Goal: Task Accomplishment & Management: Complete application form

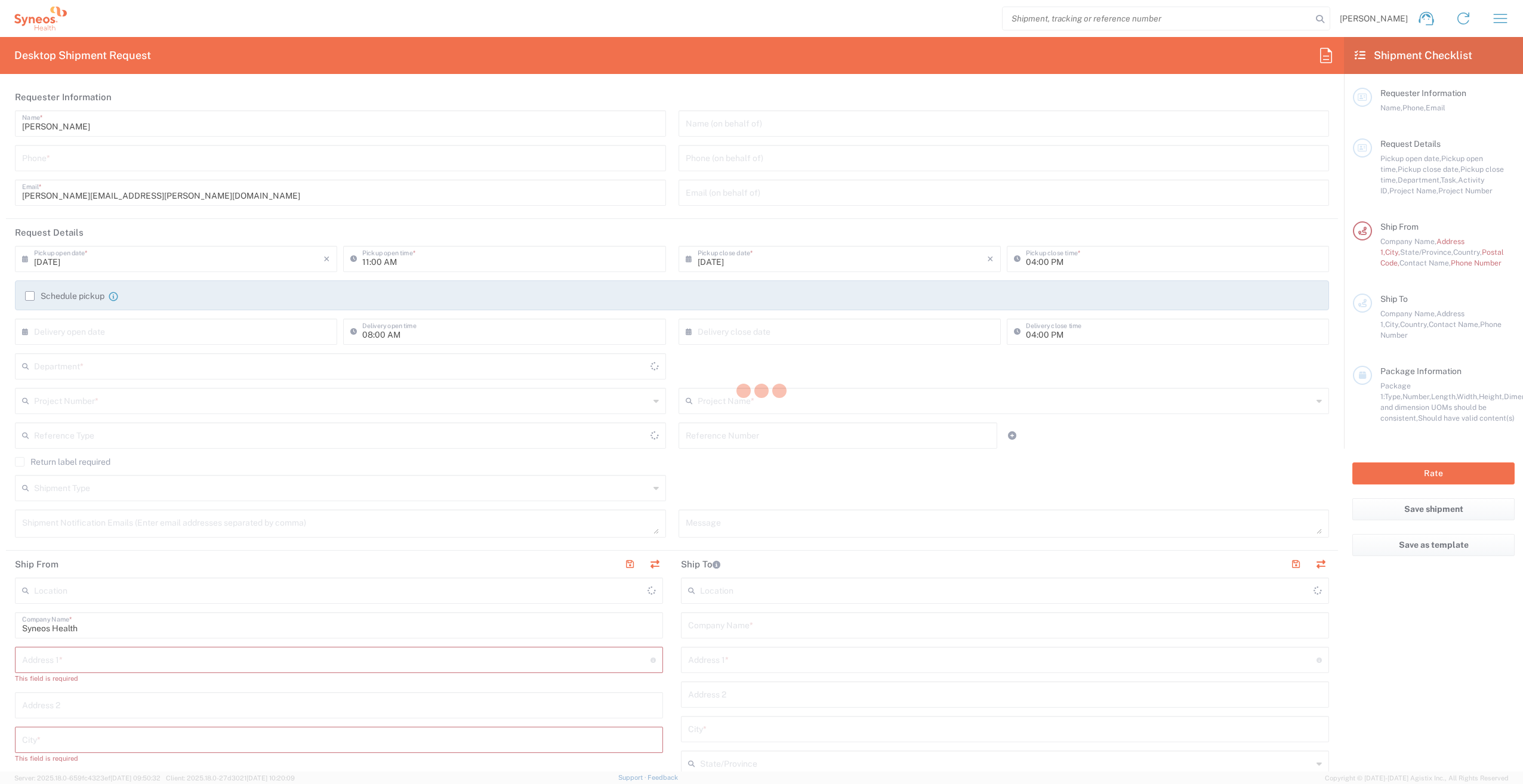
type input "[US_STATE]"
type input "[GEOGRAPHIC_DATA]"
type input "6055"
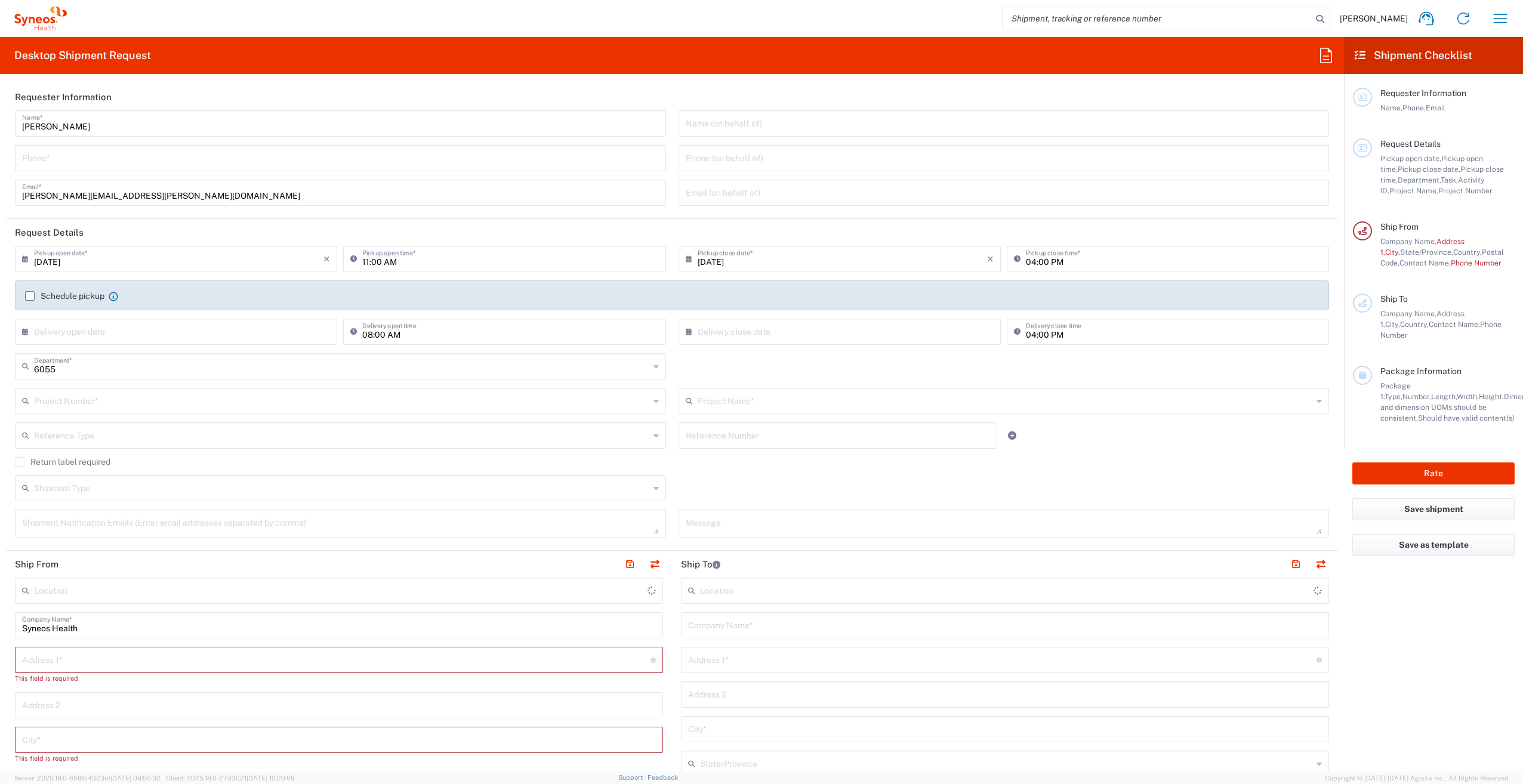
type input "Syneos Health, LLC-[GEOGRAPHIC_DATA] [GEOGRAPHIC_DATA] [GEOGRAPHIC_DATA]"
click at [49, 337] on input "text" at bounding box center [178, 331] width 289 height 21
click at [0, 317] on html "[PERSON_NAME] Home Shipment estimator Shipment tracking Desktop shipment reques…" at bounding box center [761, 392] width 1523 height 784
click at [124, 399] on input "text" at bounding box center [342, 400] width 615 height 21
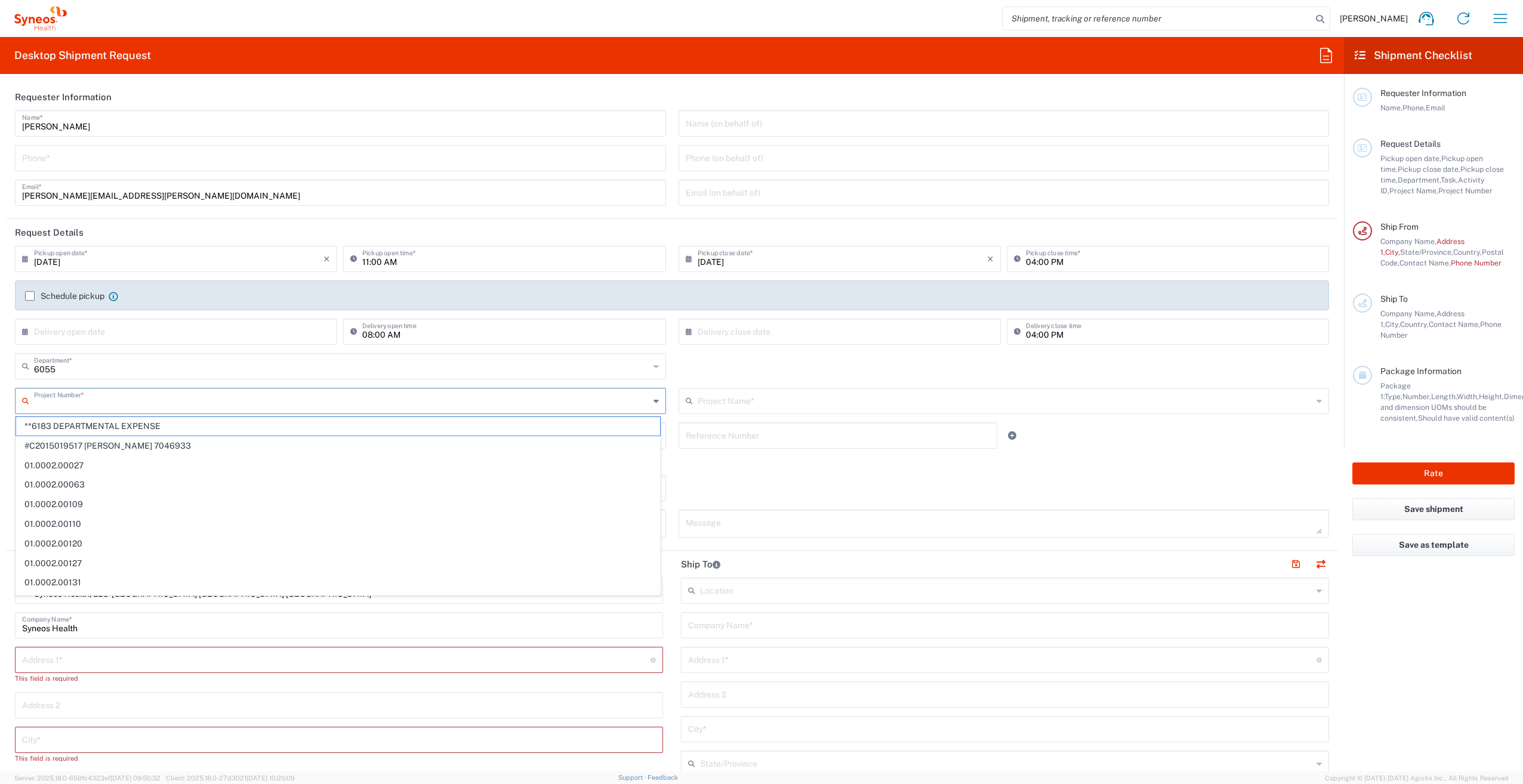
click at [108, 423] on span "**6183 DEPARTMENTAL EXPENSE" at bounding box center [338, 426] width 644 height 18
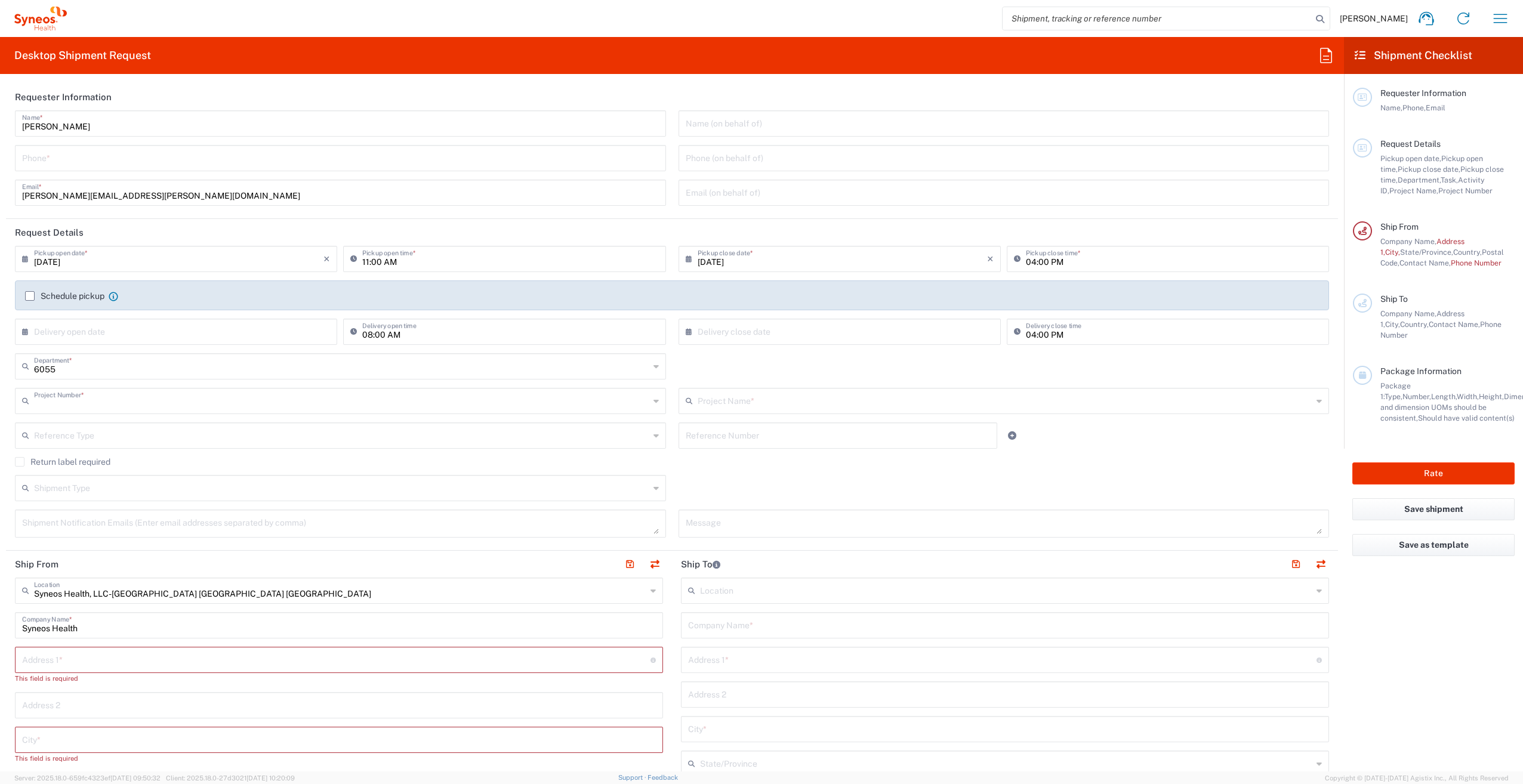
type input "**6183 DEPARTMENTAL EXPENSE"
type input "6183"
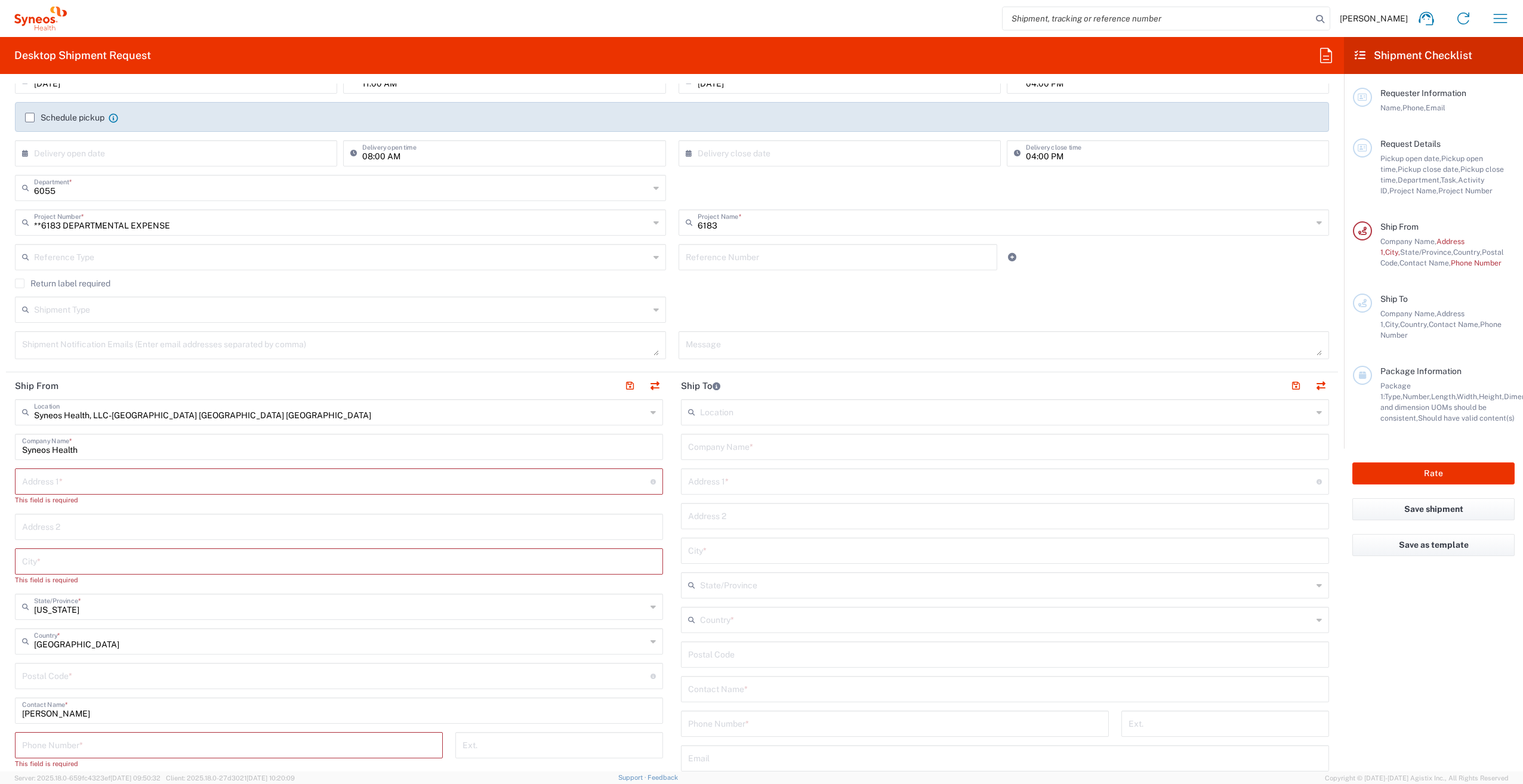
scroll to position [179, 0]
click at [72, 473] on input "text" at bounding box center [337, 480] width 629 height 21
click at [70, 476] on input "text" at bounding box center [337, 480] width 629 height 21
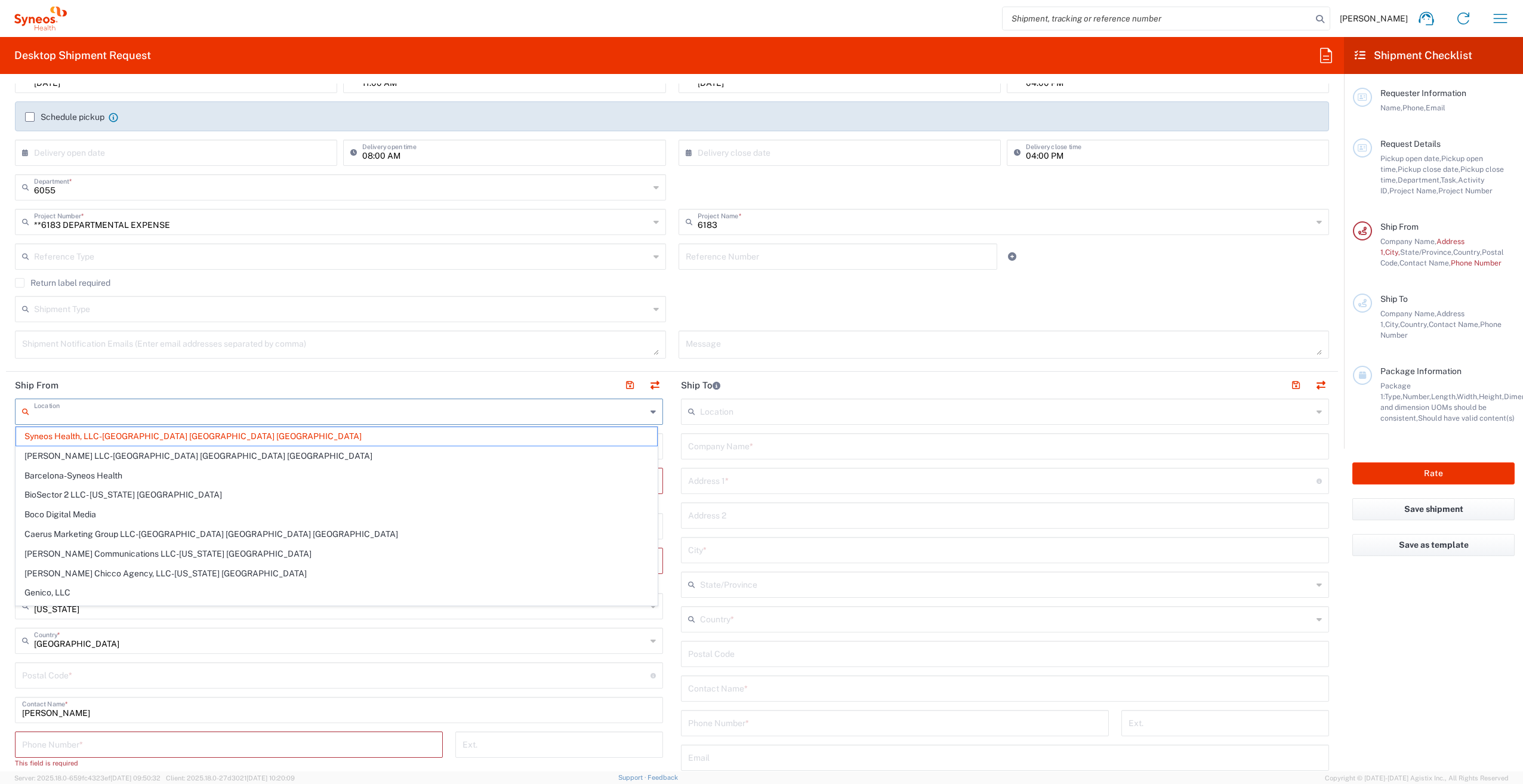
click at [96, 411] on input "text" at bounding box center [340, 411] width 612 height 21
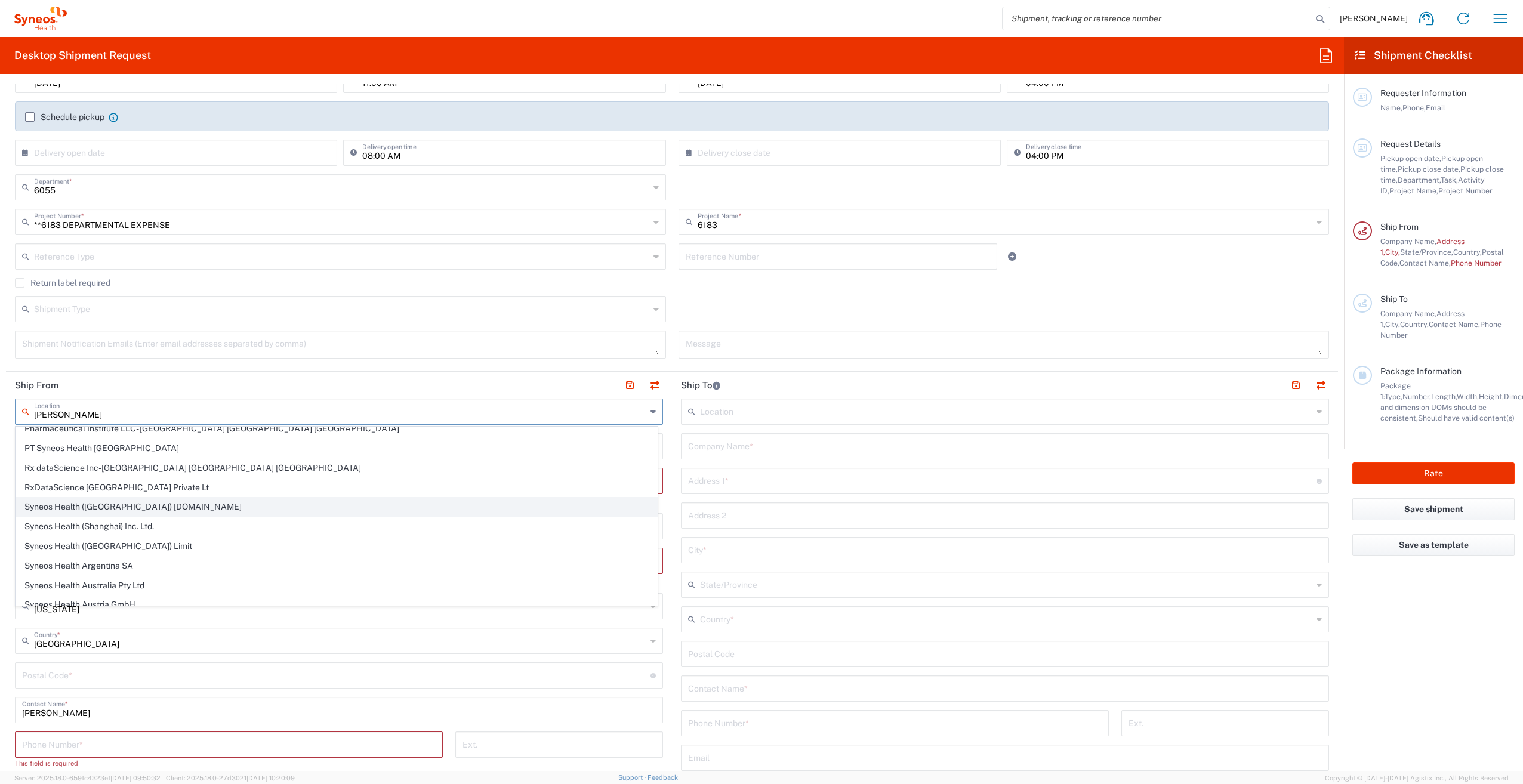
scroll to position [0, 0]
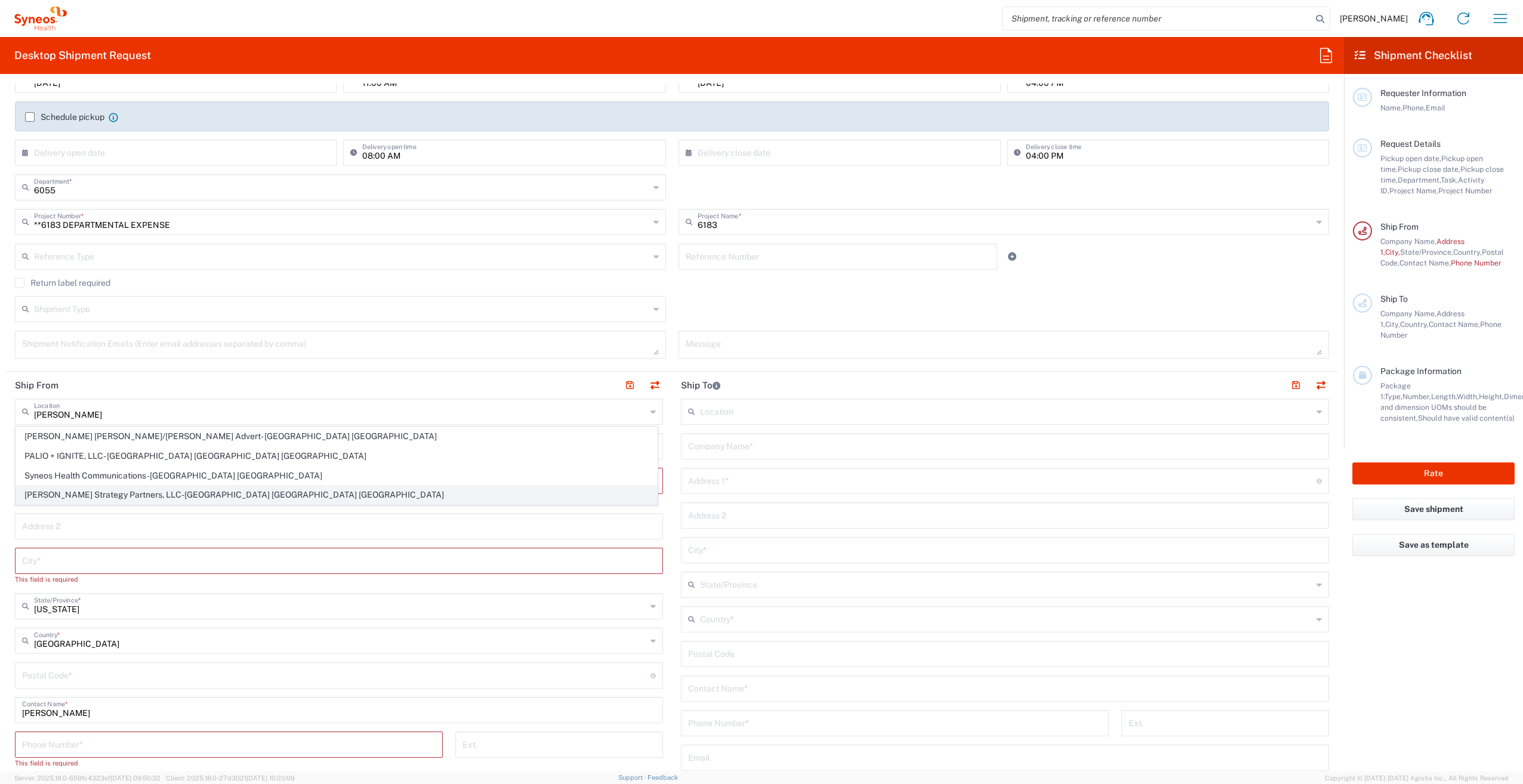
click at [66, 494] on span "[PERSON_NAME] Strategy Partners, LLC-[GEOGRAPHIC_DATA] [GEOGRAPHIC_DATA] [GEOGR…" at bounding box center [337, 495] width 641 height 18
type input "[PERSON_NAME] Strategy Partners, LLC-[GEOGRAPHIC_DATA] [GEOGRAPHIC_DATA] [GEOGR…"
type input "[PERSON_NAME] Strategy Partners, LLC"
type input "[STREET_ADDRESS]"
type input "[GEOGRAPHIC_DATA]"
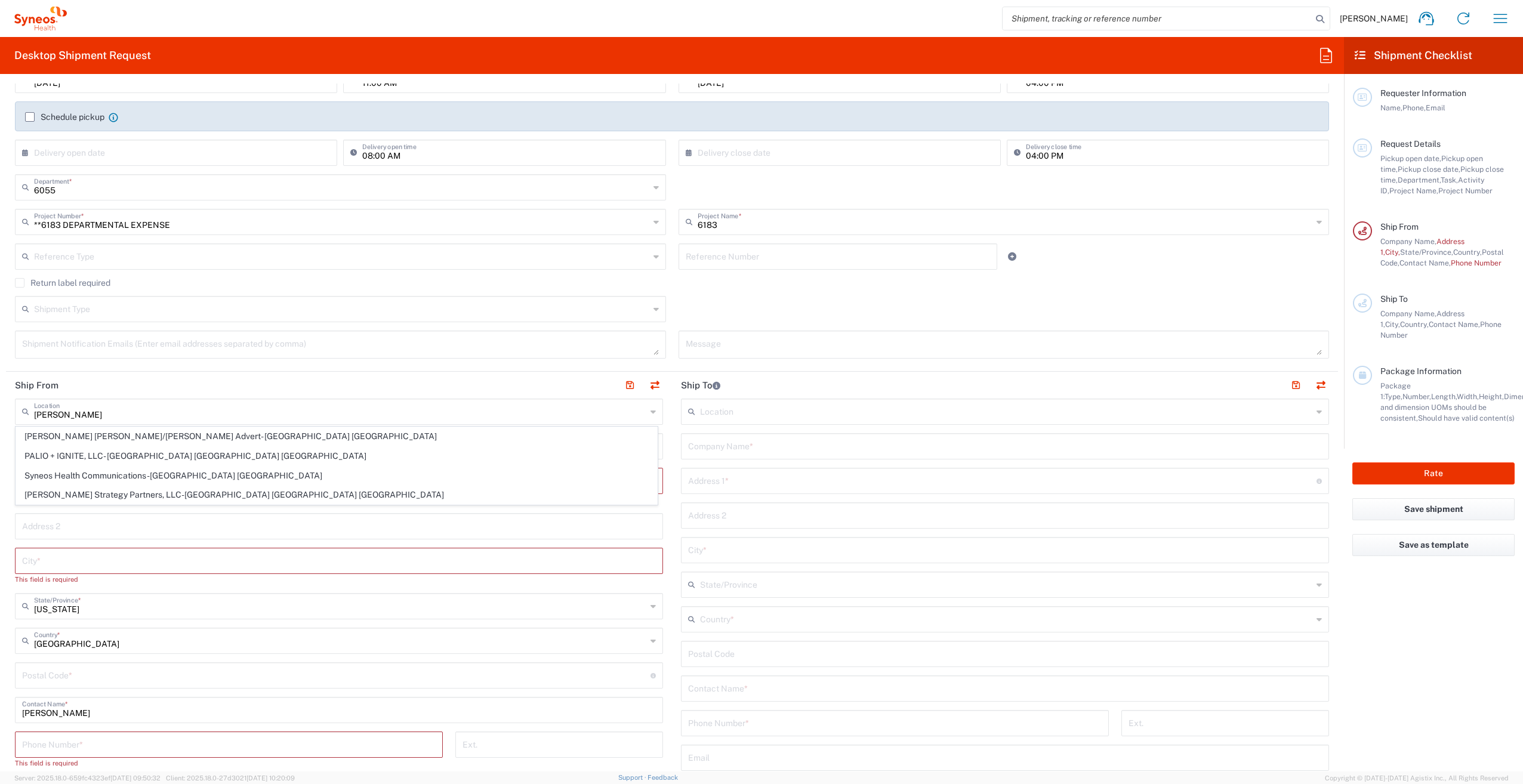
type input "43082"
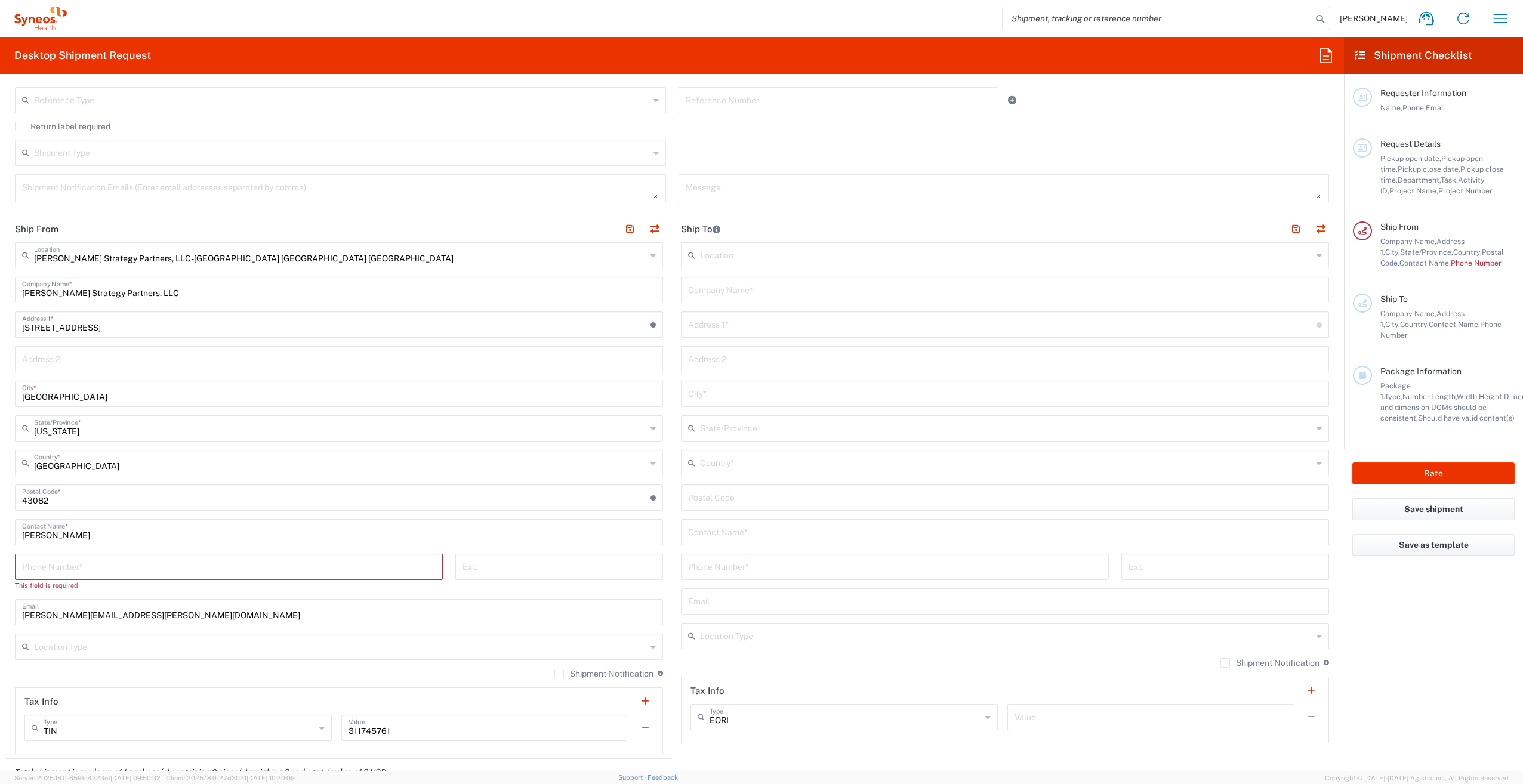
scroll to position [358, 0]
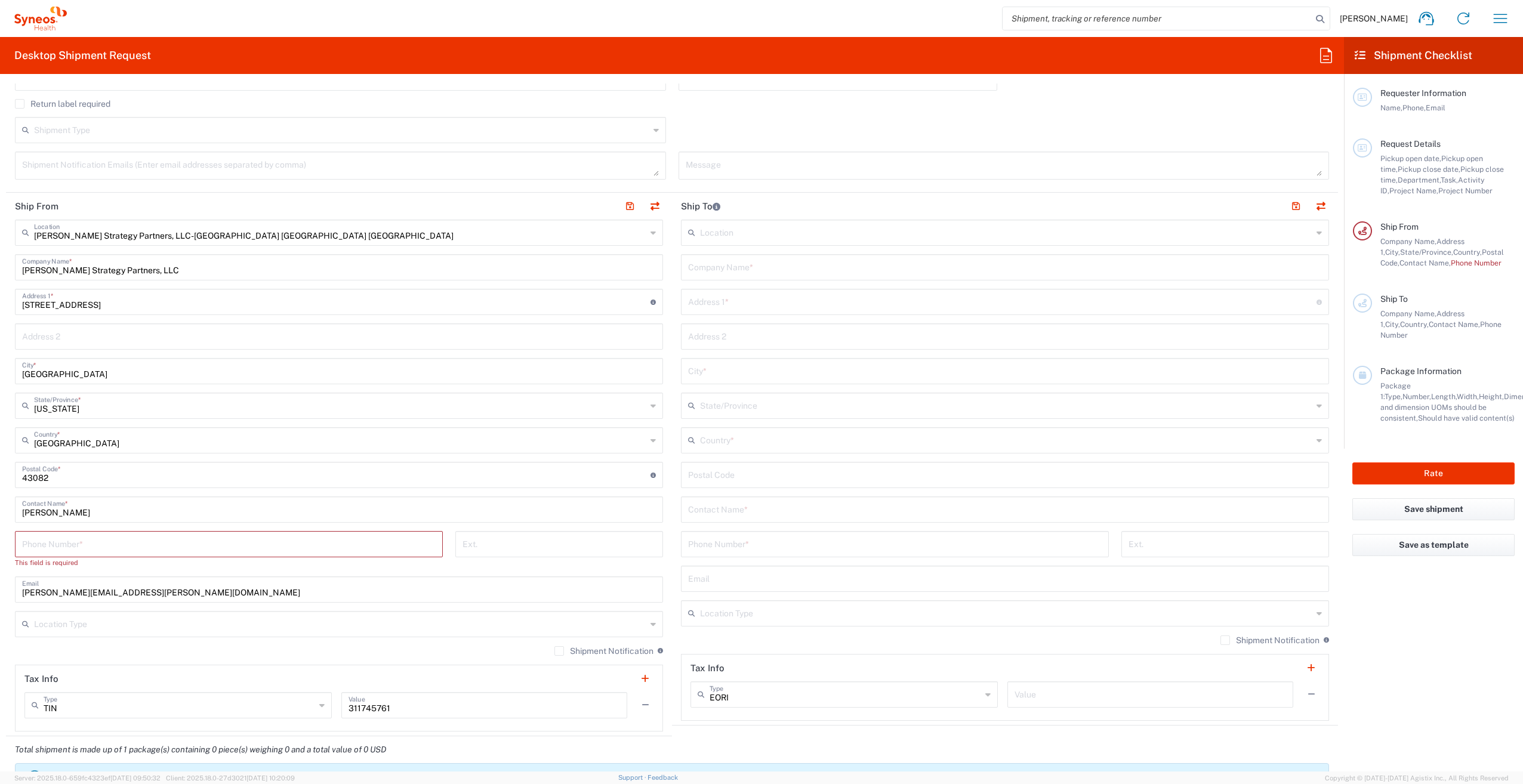
click at [51, 544] on input "tel" at bounding box center [229, 543] width 413 height 21
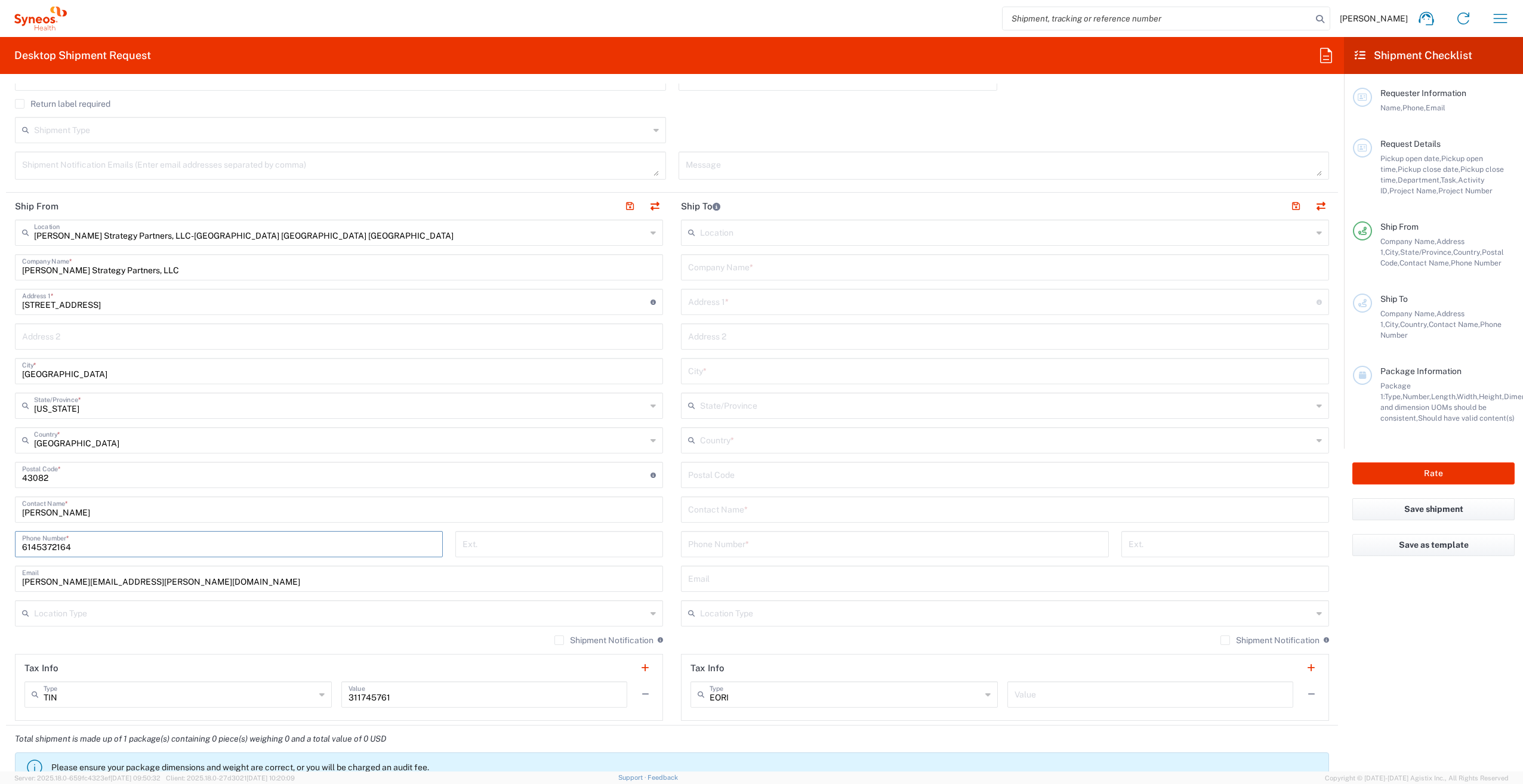
type input "6145372164"
click at [1, 549] on form "Requester Information [PERSON_NAME] Name * Phone * [PERSON_NAME][EMAIL_ADDRESS]…" at bounding box center [672, 427] width 1344 height 688
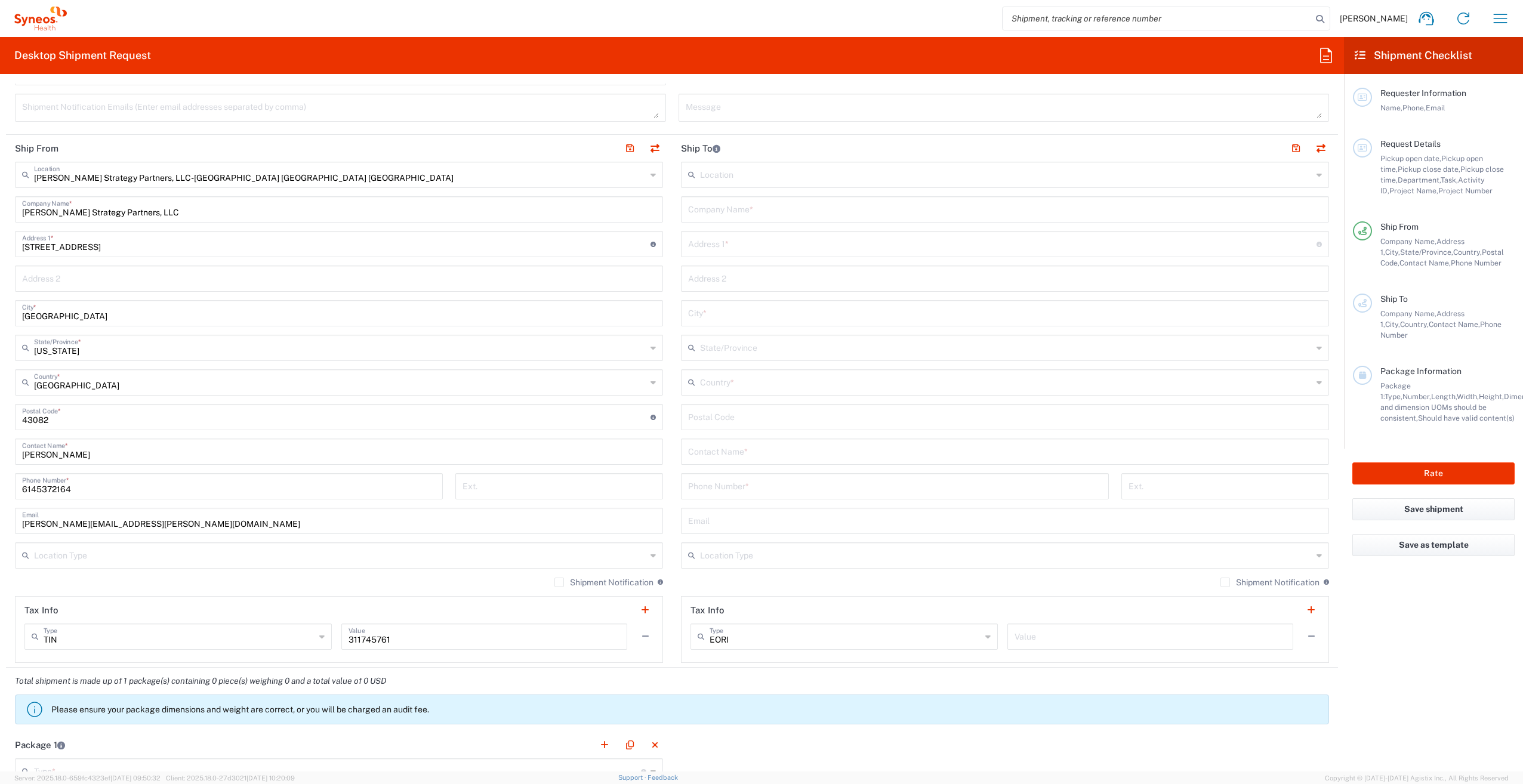
scroll to position [418, 0]
click at [121, 551] on input "text" at bounding box center [340, 553] width 612 height 21
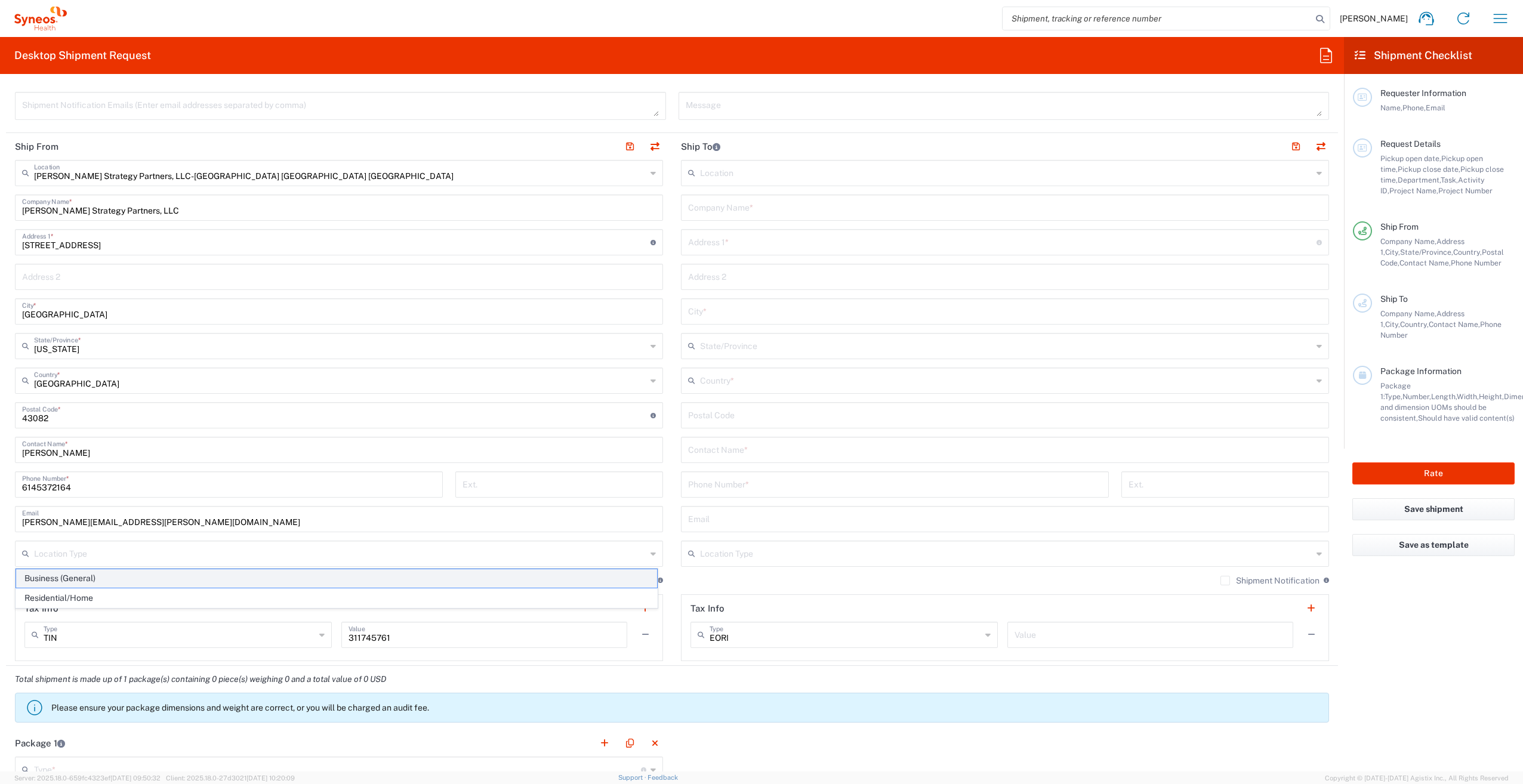
click at [80, 575] on span "Business (General)" at bounding box center [337, 579] width 641 height 18
type input "Business (General)"
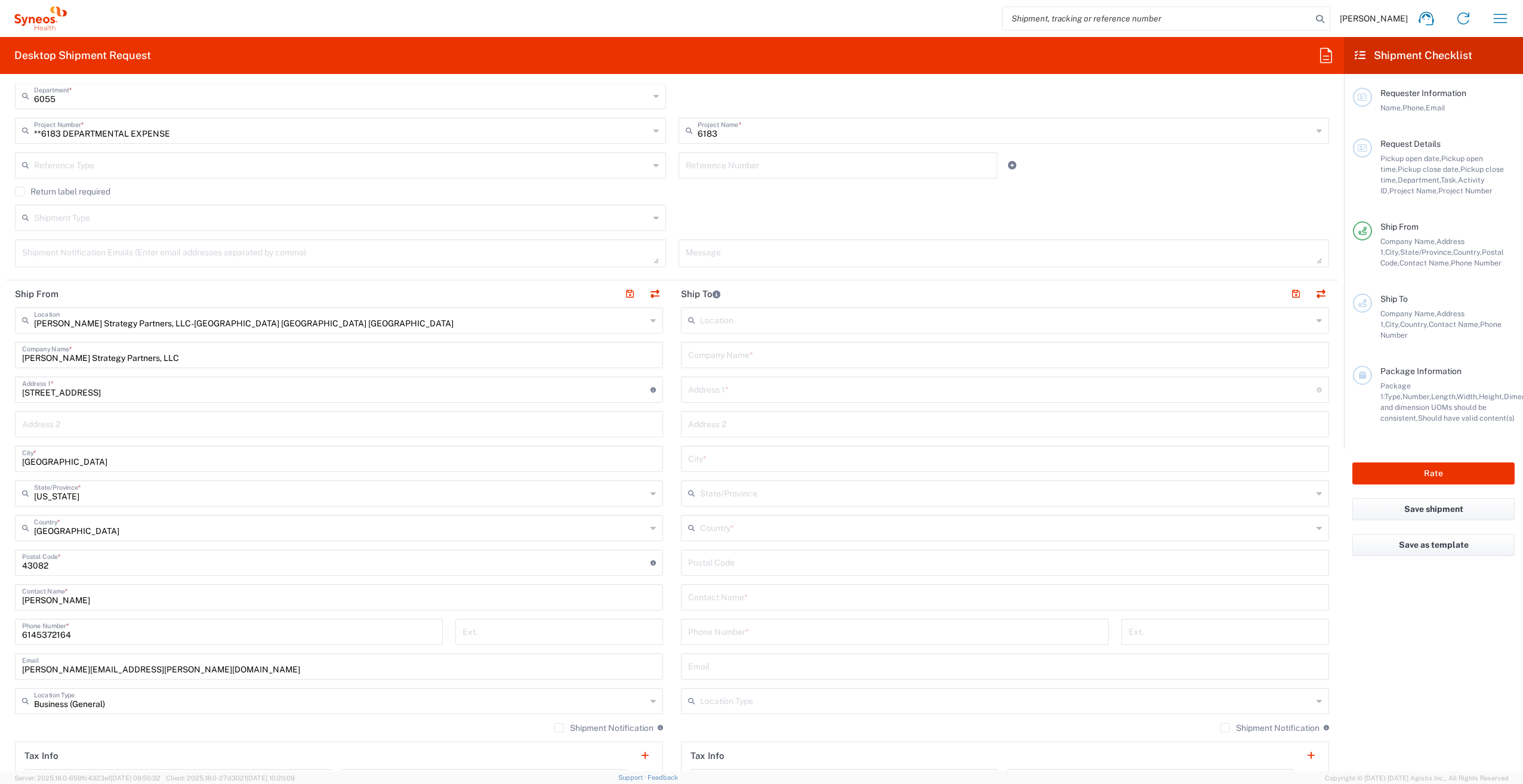
scroll to position [239, 0]
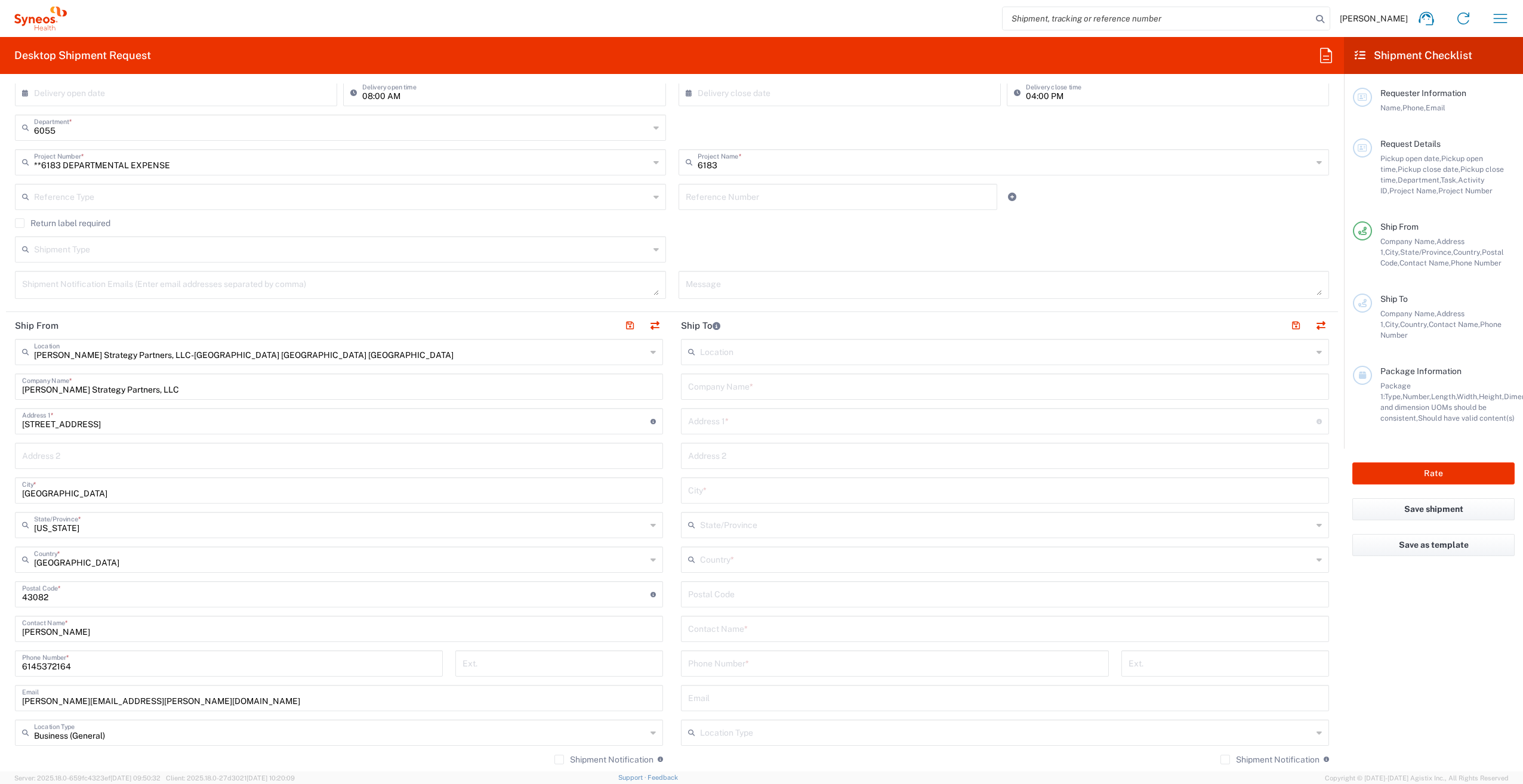
click at [717, 363] on div "Location" at bounding box center [1005, 352] width 648 height 26
click at [709, 350] on input "text" at bounding box center [1006, 351] width 612 height 21
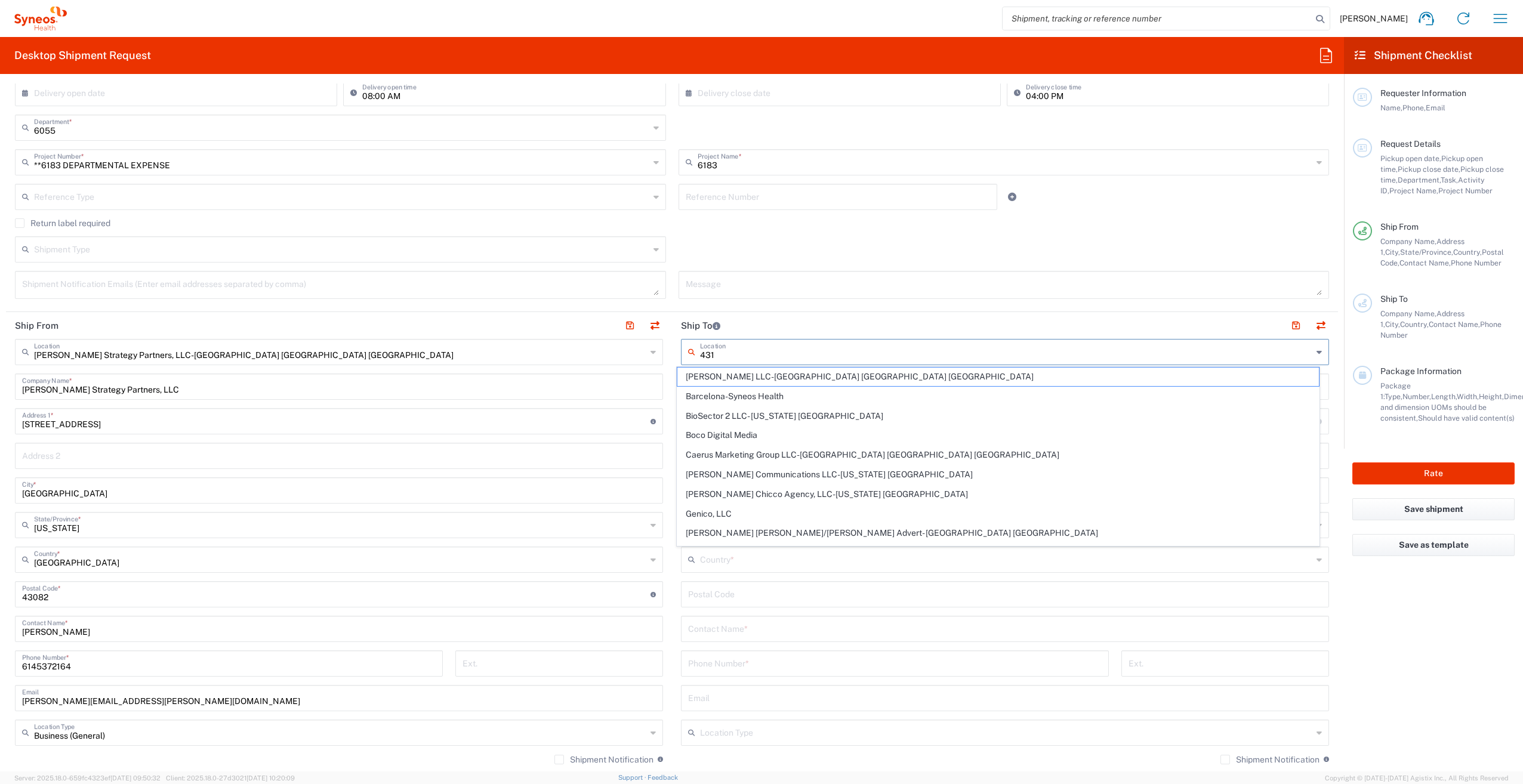
type input "4310"
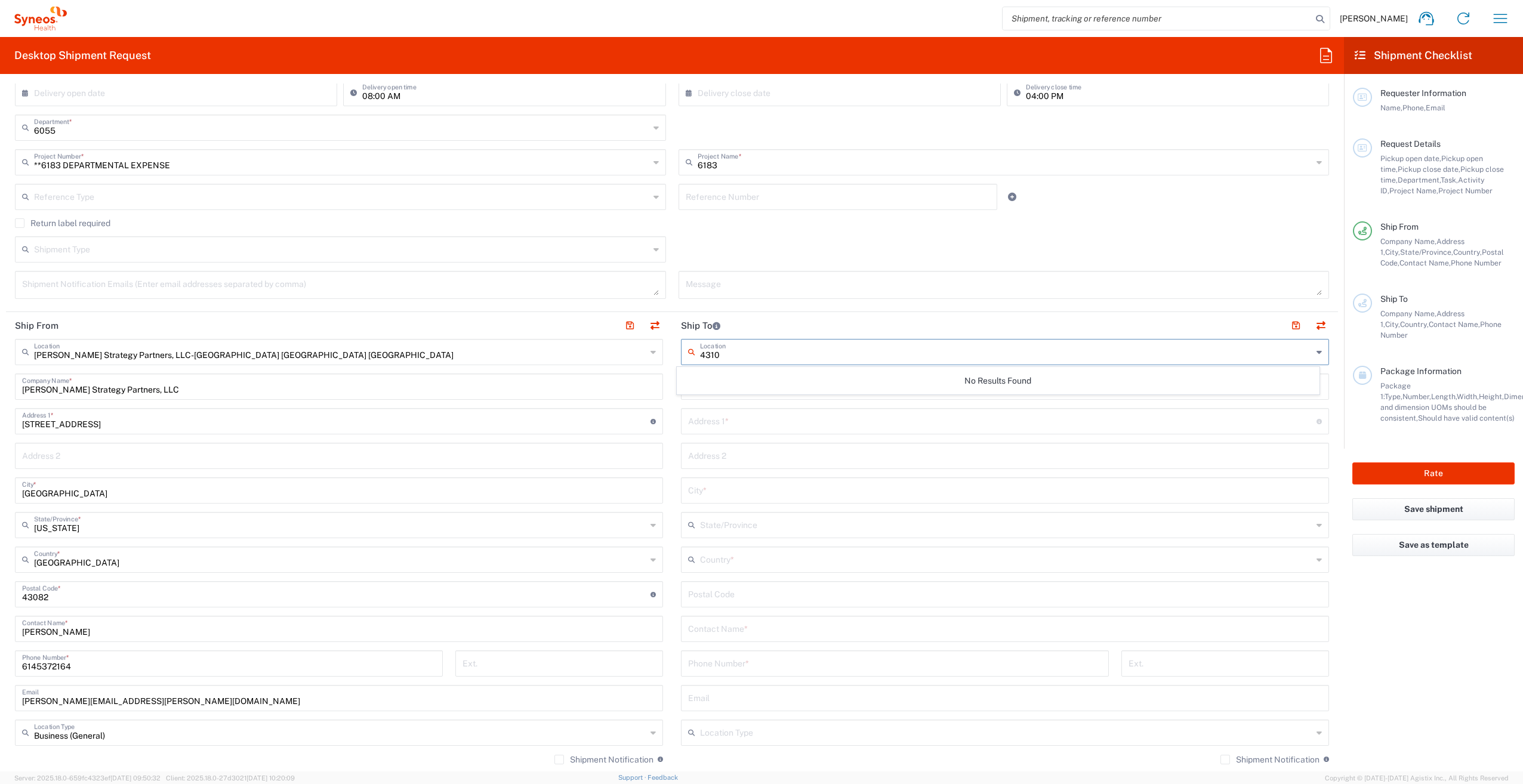
drag, startPoint x: 726, startPoint y: 352, endPoint x: 688, endPoint y: 350, distance: 38.1
click at [688, 350] on div "4310 Location" at bounding box center [1005, 352] width 648 height 26
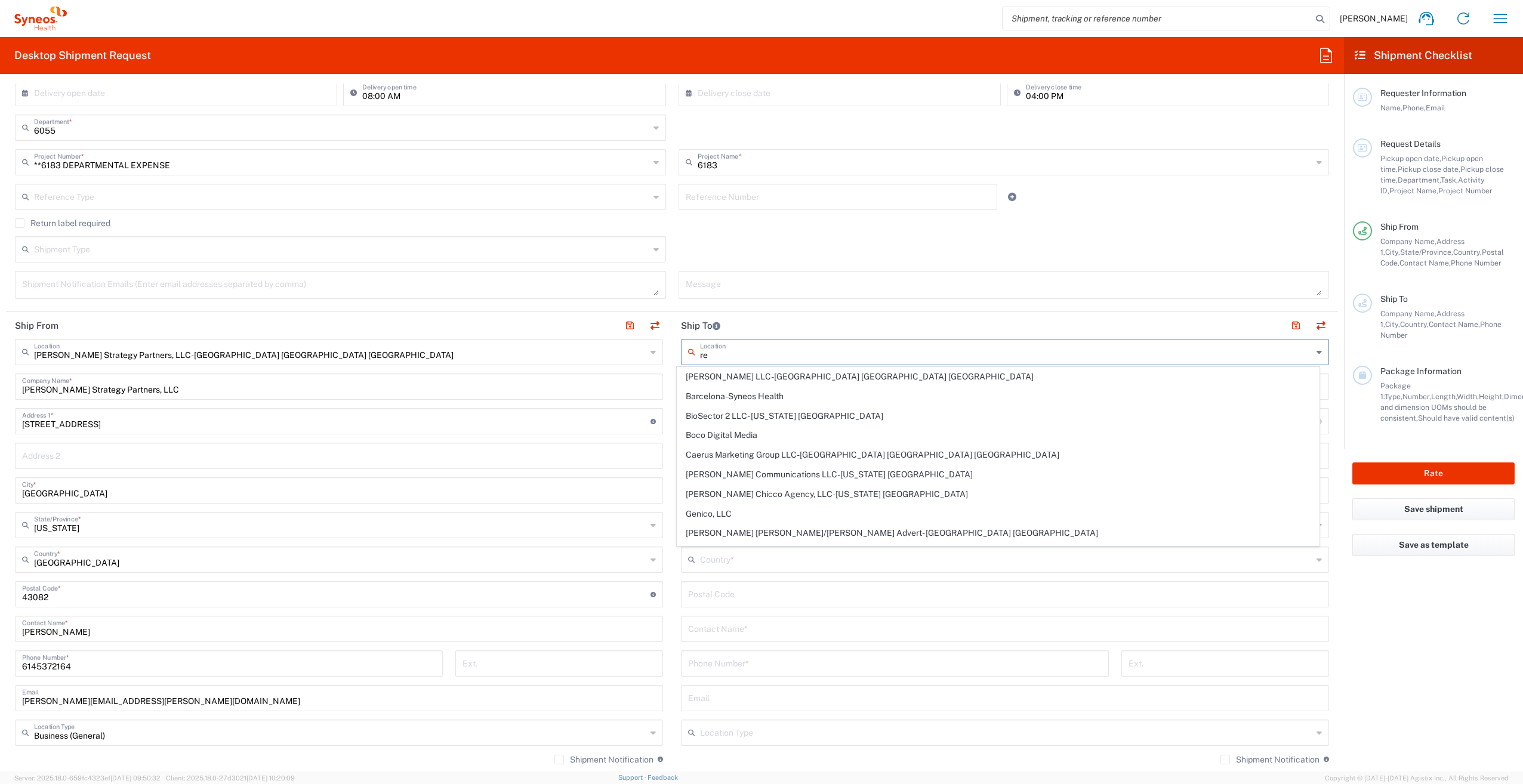
type input "res"
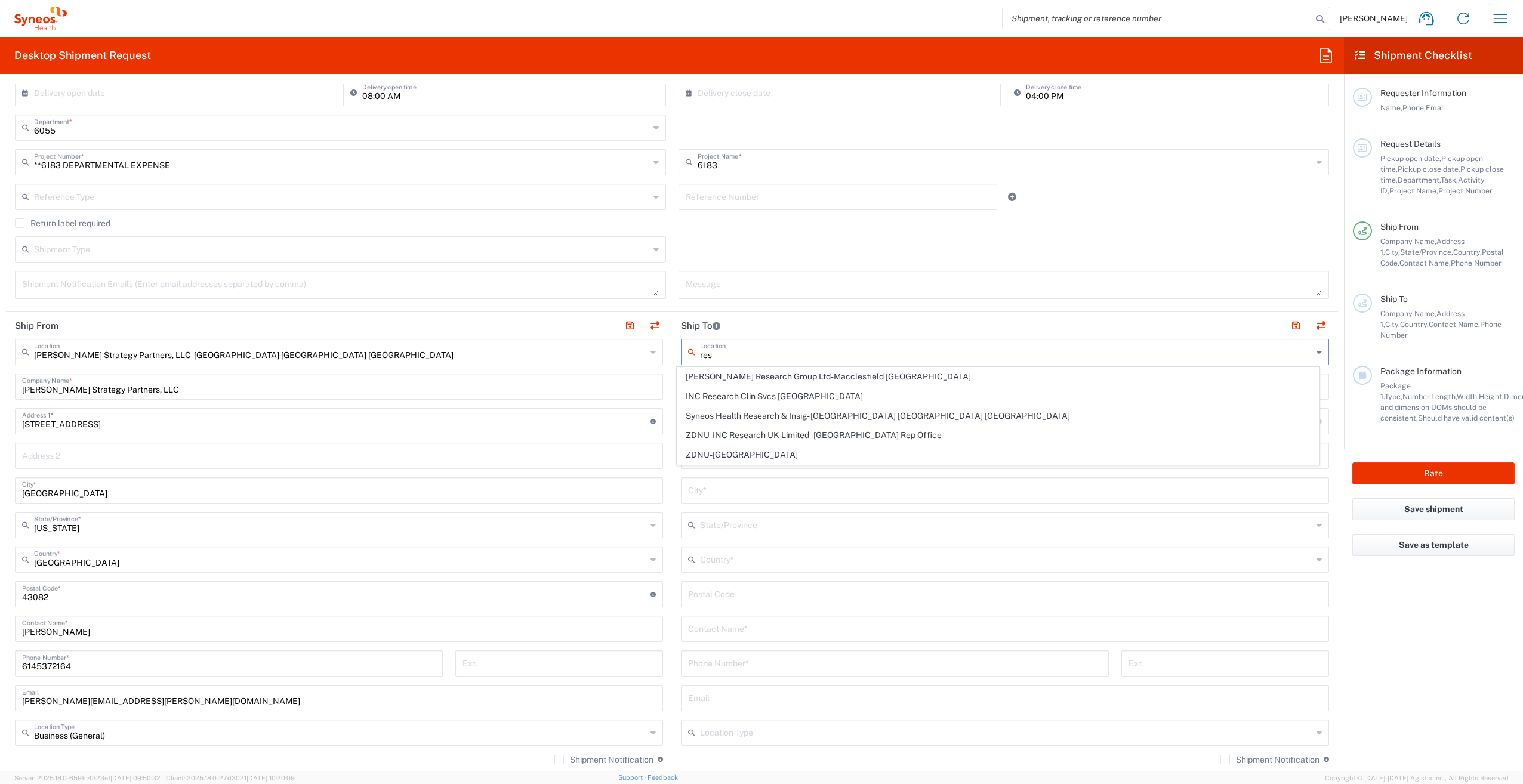
drag, startPoint x: 713, startPoint y: 353, endPoint x: 686, endPoint y: 345, distance: 28.2
click at [681, 350] on div "res Location" at bounding box center [1005, 352] width 648 height 26
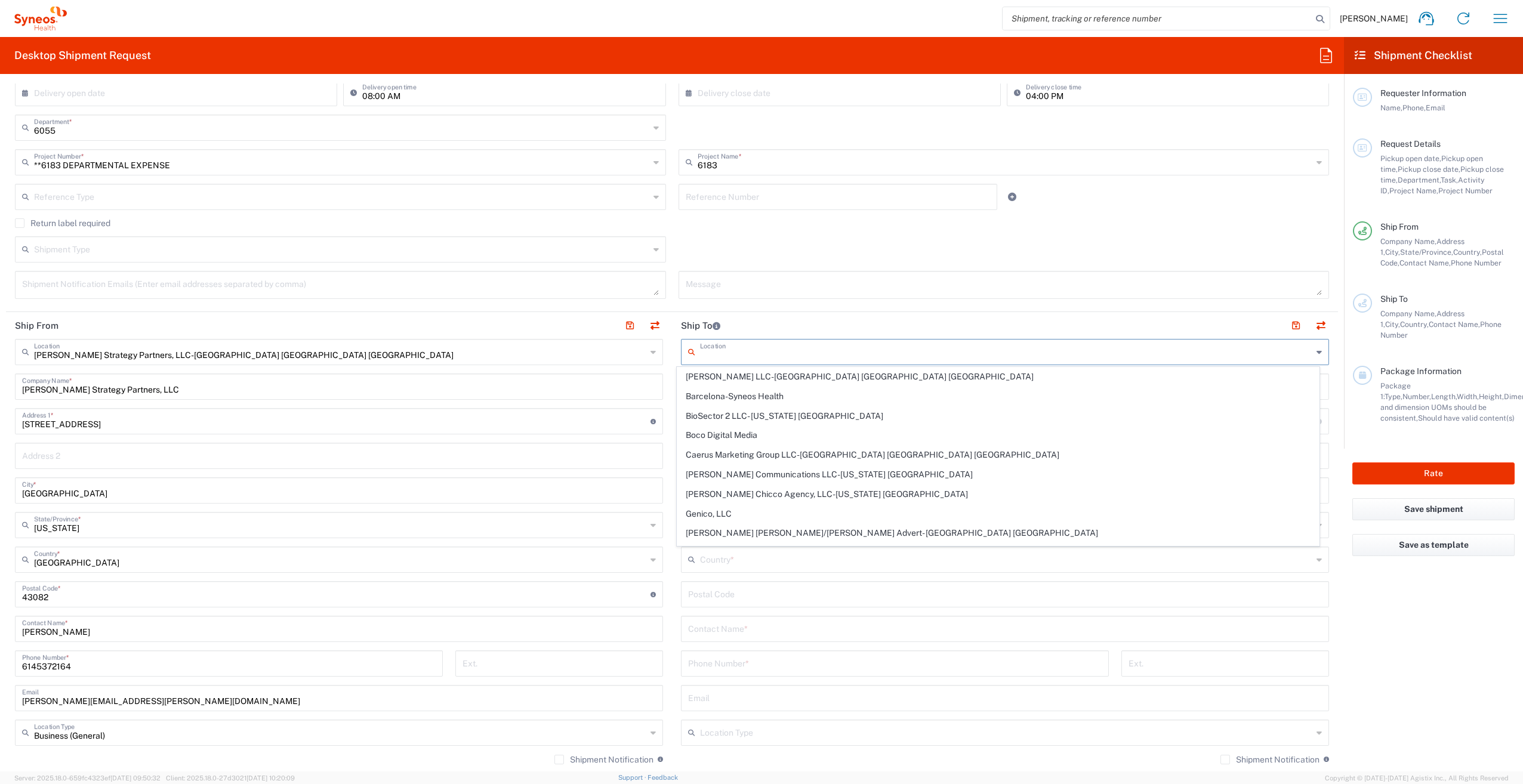
click at [672, 382] on main "Location [PERSON_NAME] LLC-[GEOGRAPHIC_DATA] [GEOGRAPHIC_DATA] [GEOGRAPHIC_DATA…" at bounding box center [1005, 590] width 666 height 501
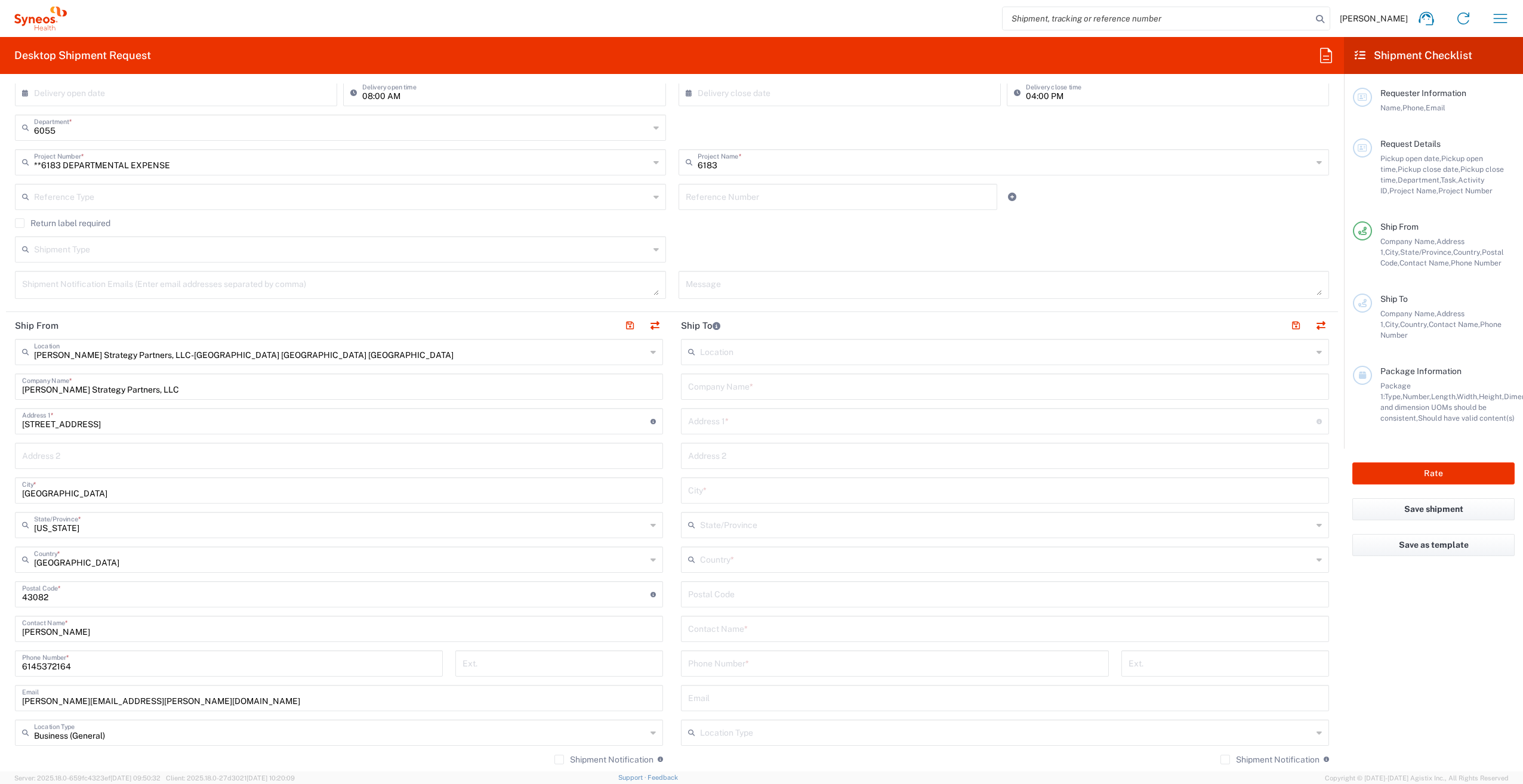
click at [694, 388] on input "text" at bounding box center [1005, 386] width 634 height 21
click at [711, 428] on input "text" at bounding box center [1003, 421] width 629 height 21
click at [709, 392] on input "TSP" at bounding box center [1005, 386] width 634 height 21
type input "T"
type input "[PERSON_NAME] - TSP"
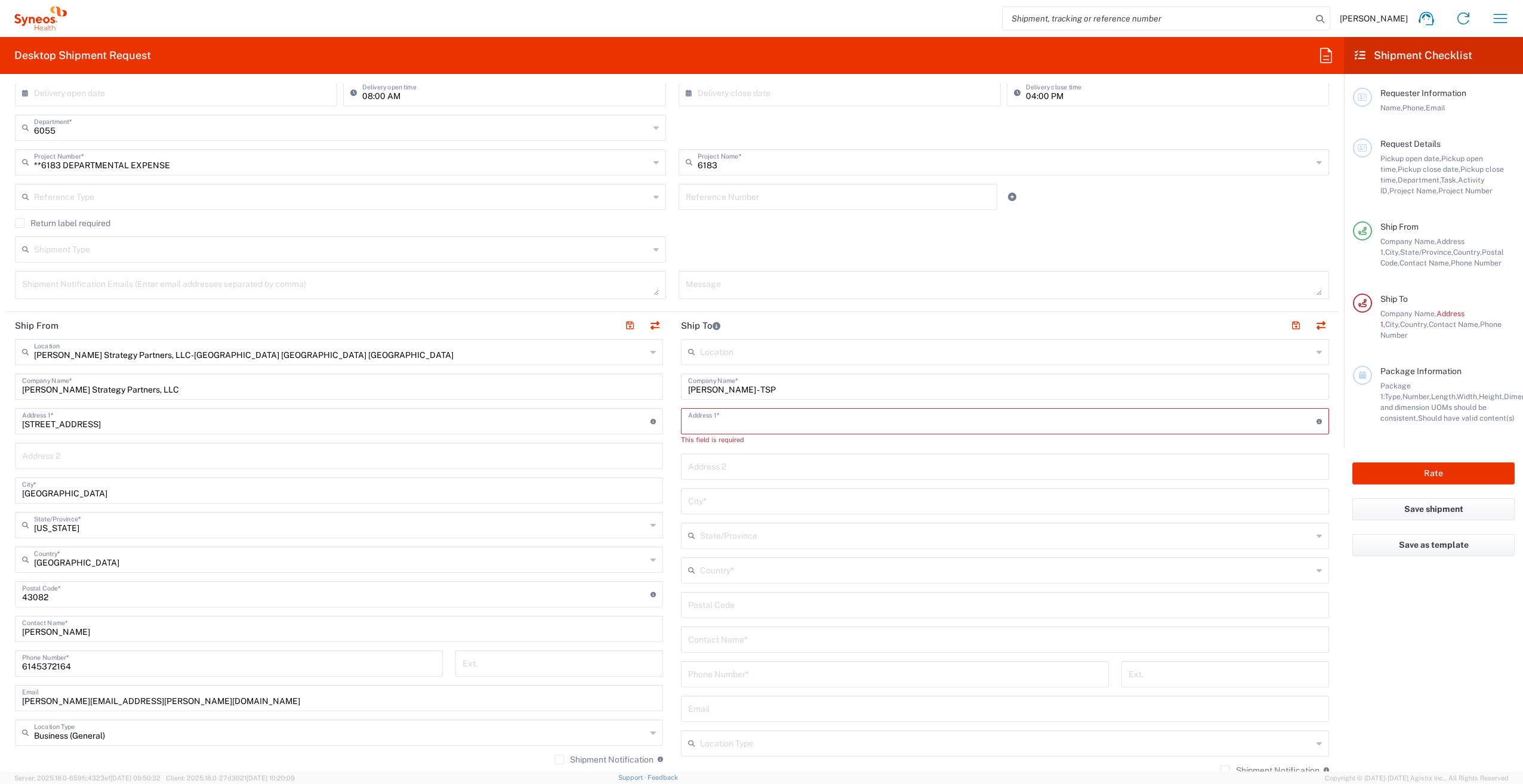
click at [707, 424] on input "text" at bounding box center [1003, 421] width 629 height 21
type input "[STREET_ADDRESS]"
click at [700, 529] on input "text" at bounding box center [1006, 524] width 612 height 21
drag, startPoint x: 709, startPoint y: 526, endPoint x: 691, endPoint y: 523, distance: 18.2
click at [691, 523] on div "ca State/Province" at bounding box center [1005, 525] width 648 height 26
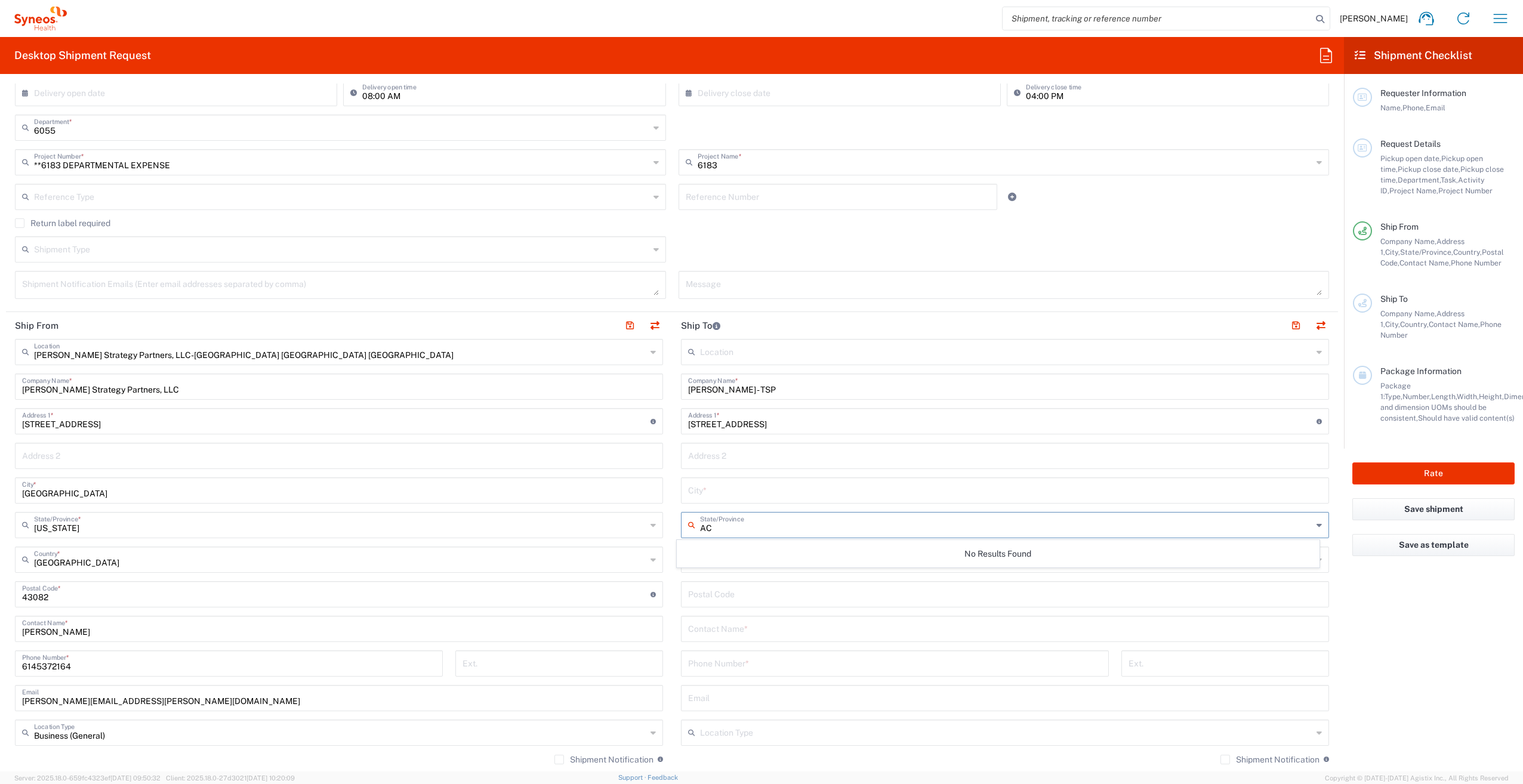
type input "A"
type input "CA"
click at [672, 537] on main "Location [PERSON_NAME] LLC-[GEOGRAPHIC_DATA] [GEOGRAPHIC_DATA] [GEOGRAPHIC_DATA…" at bounding box center [1005, 590] width 666 height 501
click at [701, 482] on input "text" at bounding box center [1005, 489] width 634 height 21
type input "Rocklin"
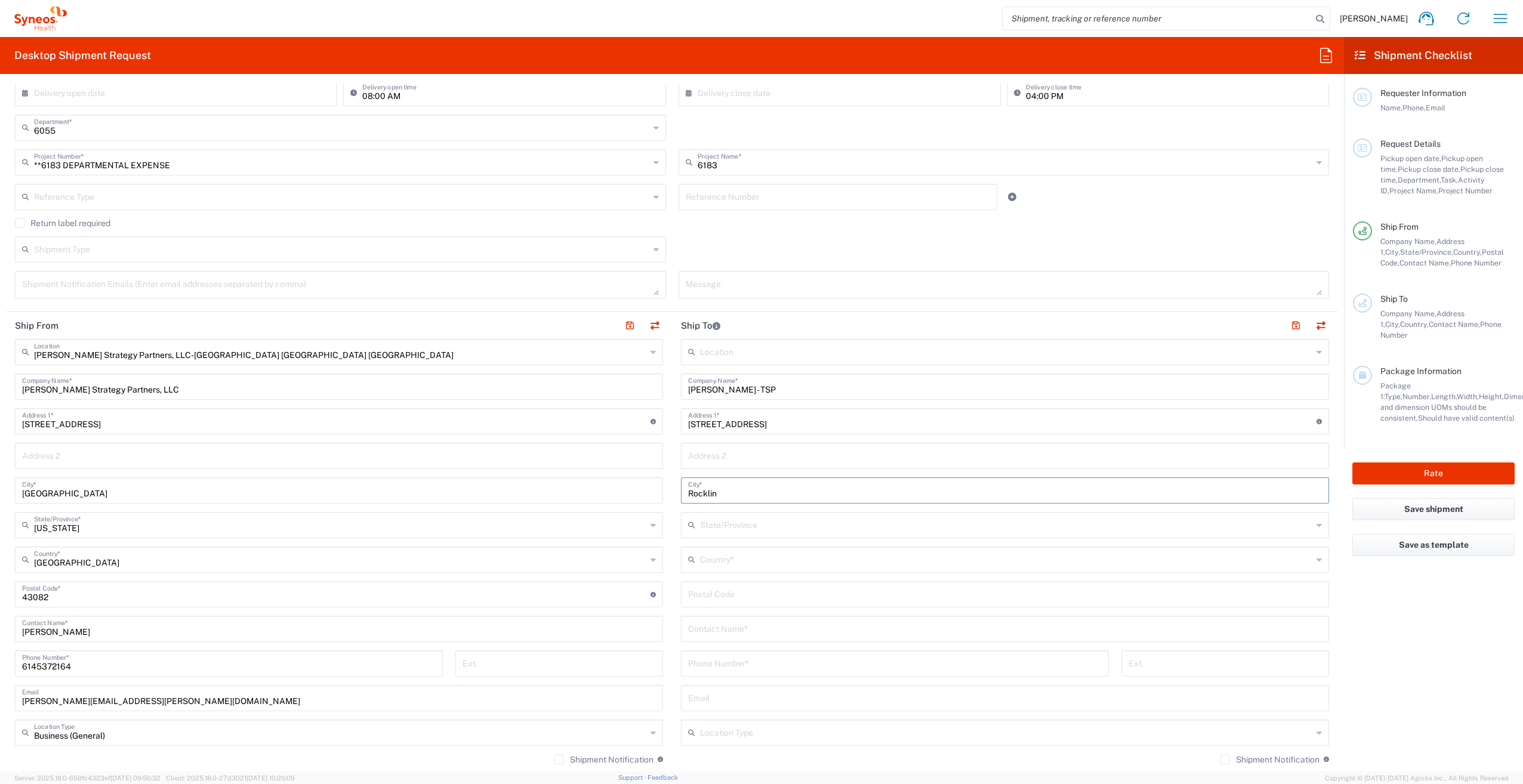
click at [700, 518] on input "text" at bounding box center [1006, 524] width 612 height 21
type input "c"
click at [1316, 525] on icon at bounding box center [1319, 525] width 5 height 19
click at [1295, 531] on input "text" at bounding box center [1006, 524] width 612 height 21
drag, startPoint x: 1311, startPoint y: 527, endPoint x: 1207, endPoint y: 594, distance: 123.7
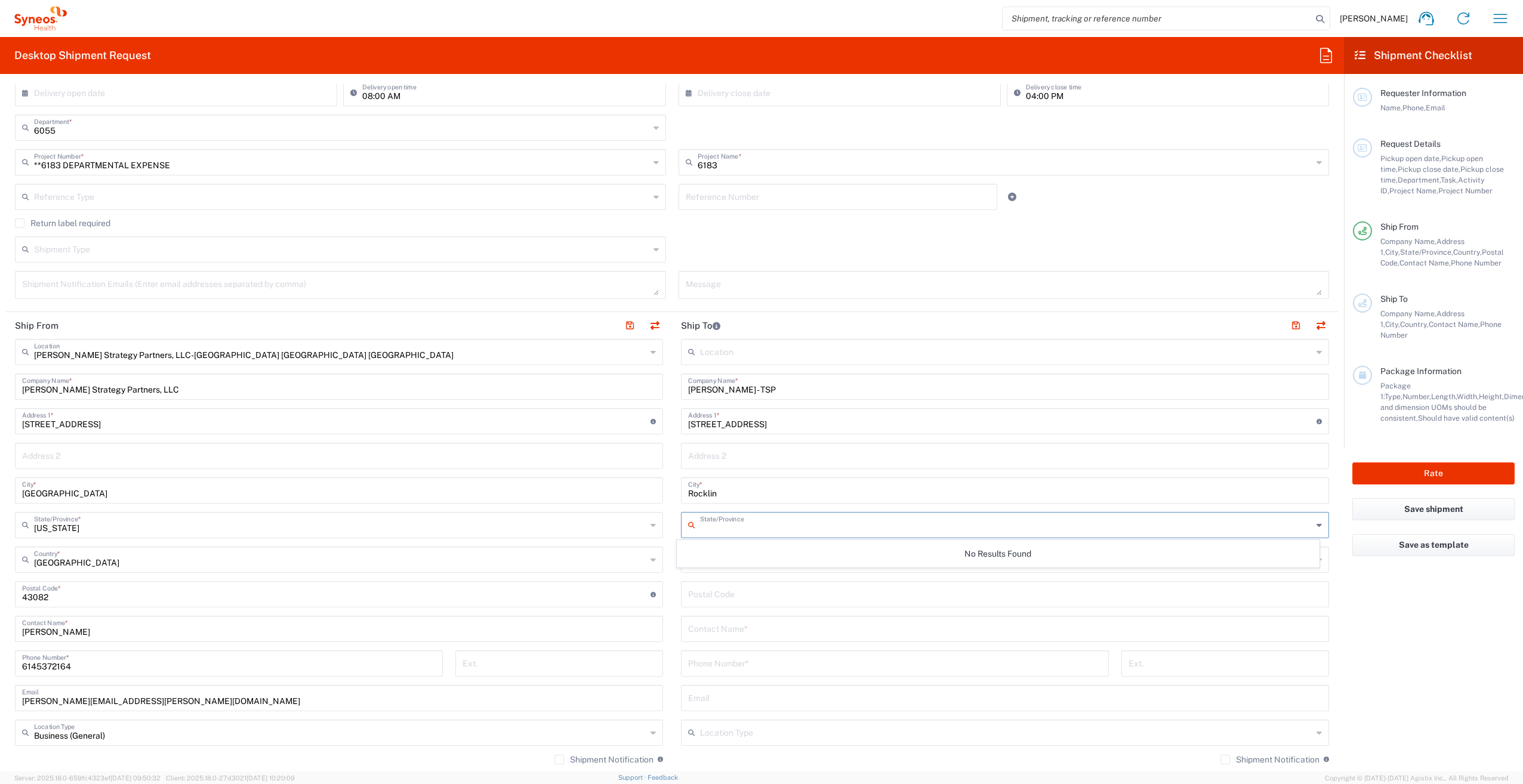
click at [1316, 527] on icon at bounding box center [1319, 525] width 5 height 19
drag, startPoint x: 1080, startPoint y: 582, endPoint x: 871, endPoint y: 558, distance: 210.4
click at [1080, 583] on input "undefined" at bounding box center [1005, 594] width 634 height 21
click at [1316, 529] on icon at bounding box center [1319, 525] width 5 height 19
click at [1022, 543] on div "No Results Found" at bounding box center [997, 554] width 642 height 28
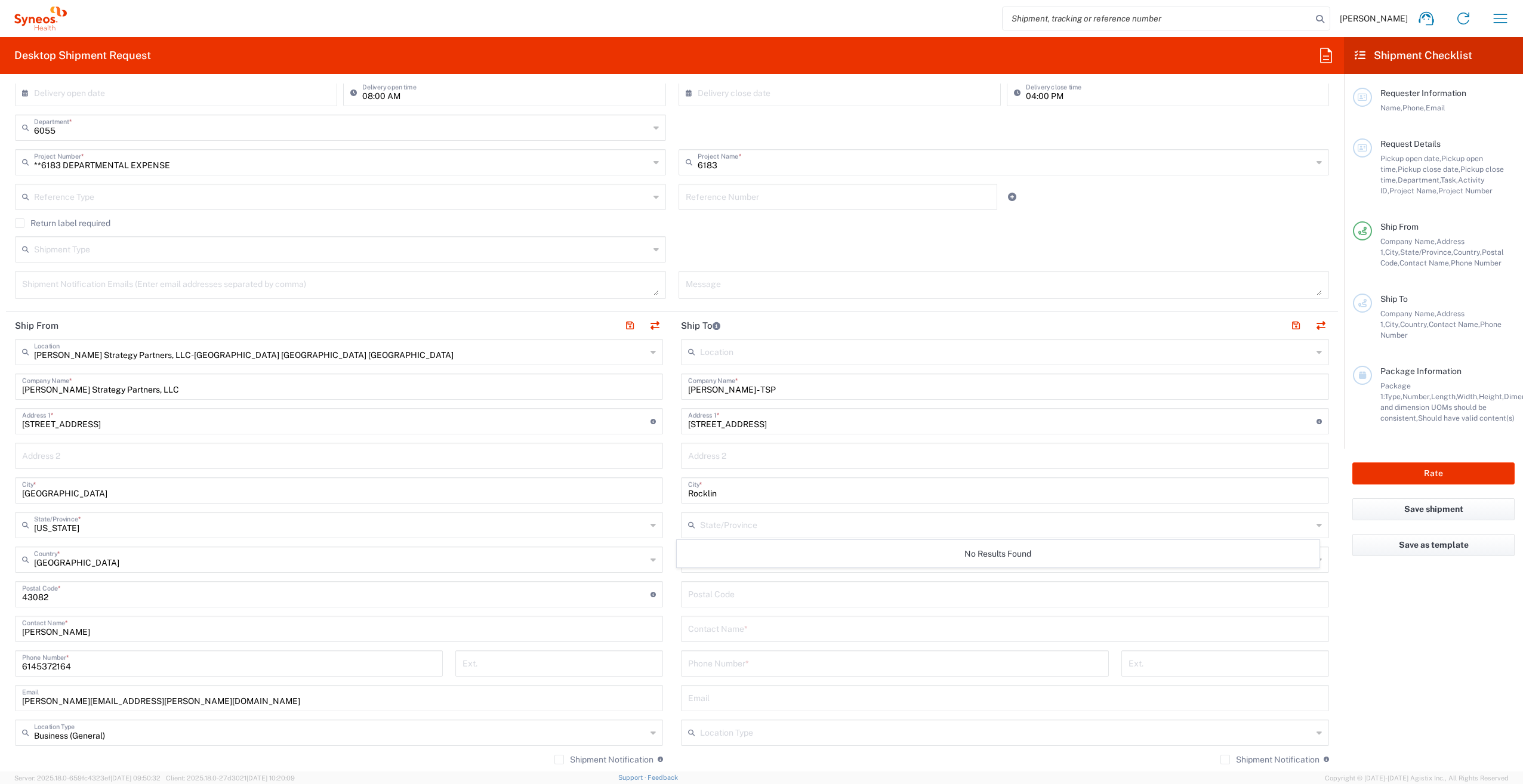
click at [806, 536] on div "State/Province" at bounding box center [1005, 525] width 648 height 26
click at [710, 358] on input "text" at bounding box center [1006, 351] width 612 height 21
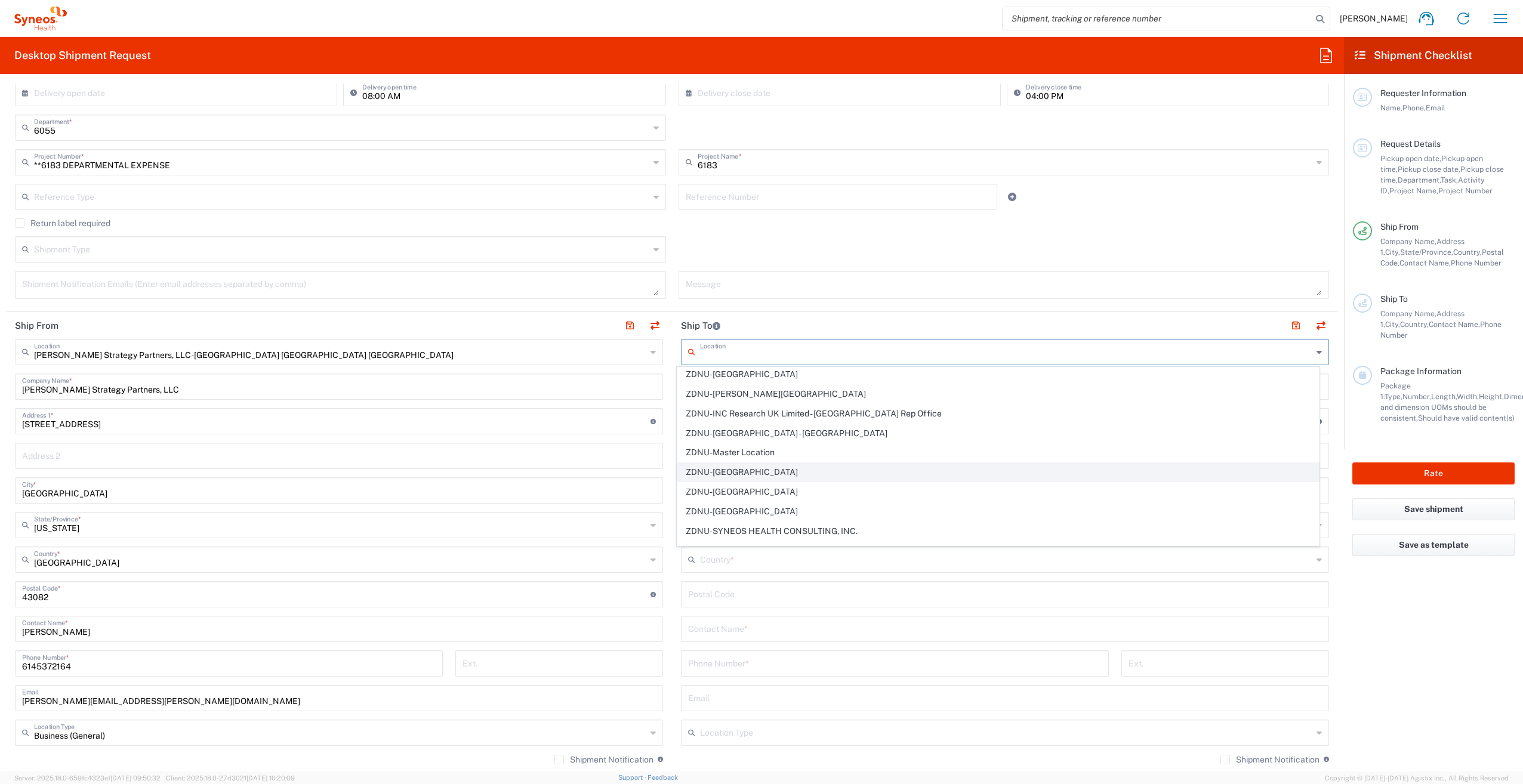
scroll to position [2503, 0]
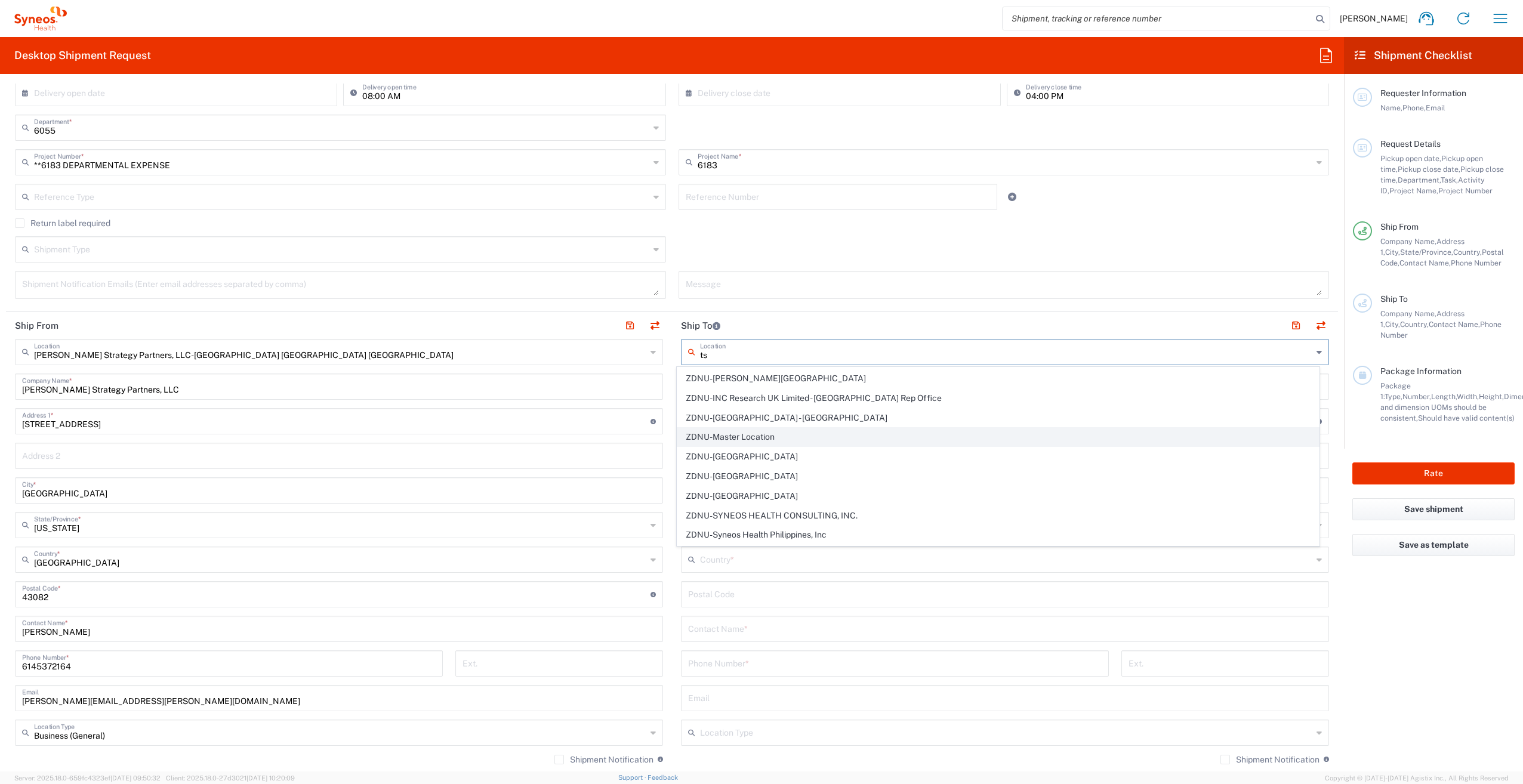
type input "tsp"
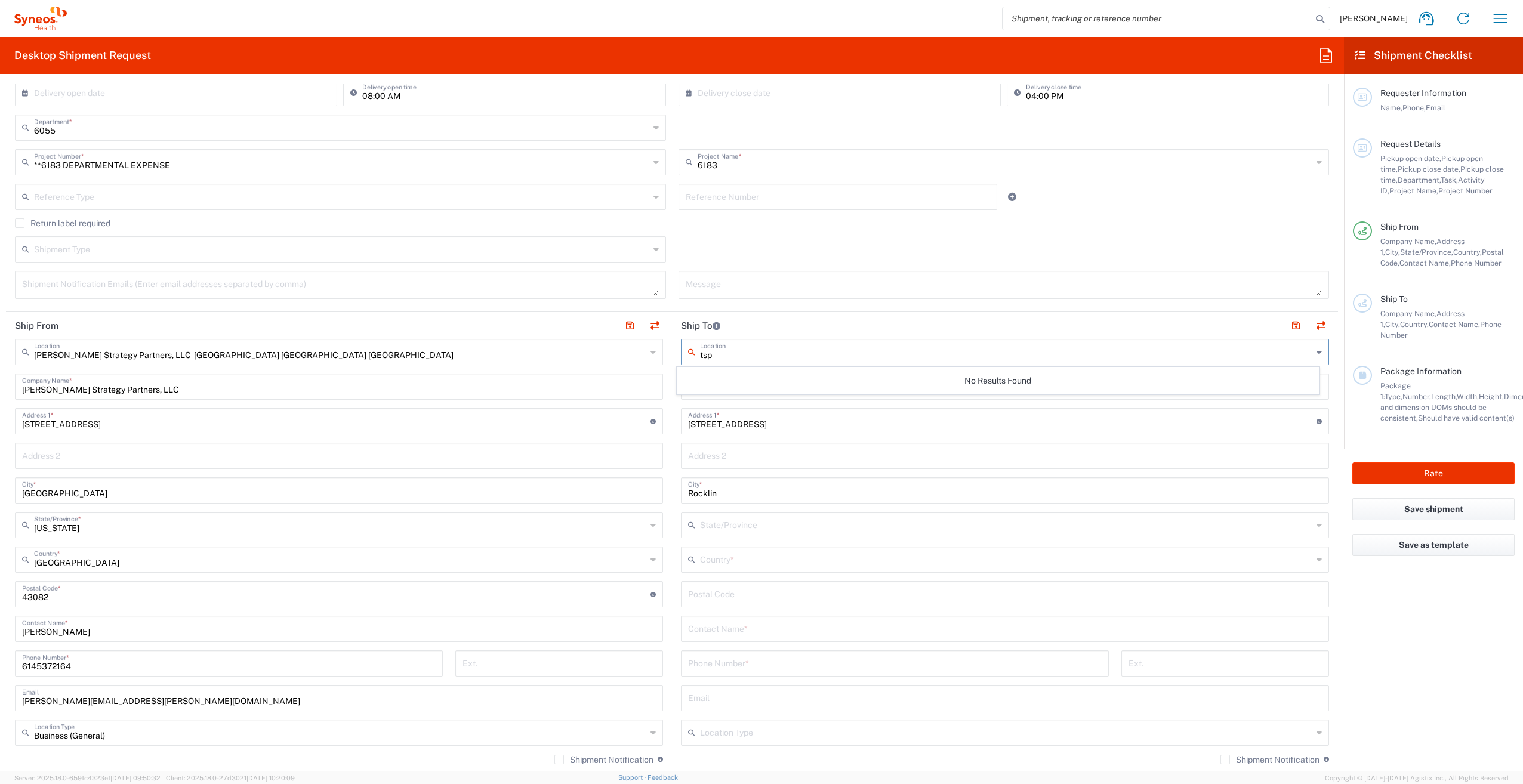
click at [695, 356] on div "tsp Location" at bounding box center [1005, 352] width 648 height 26
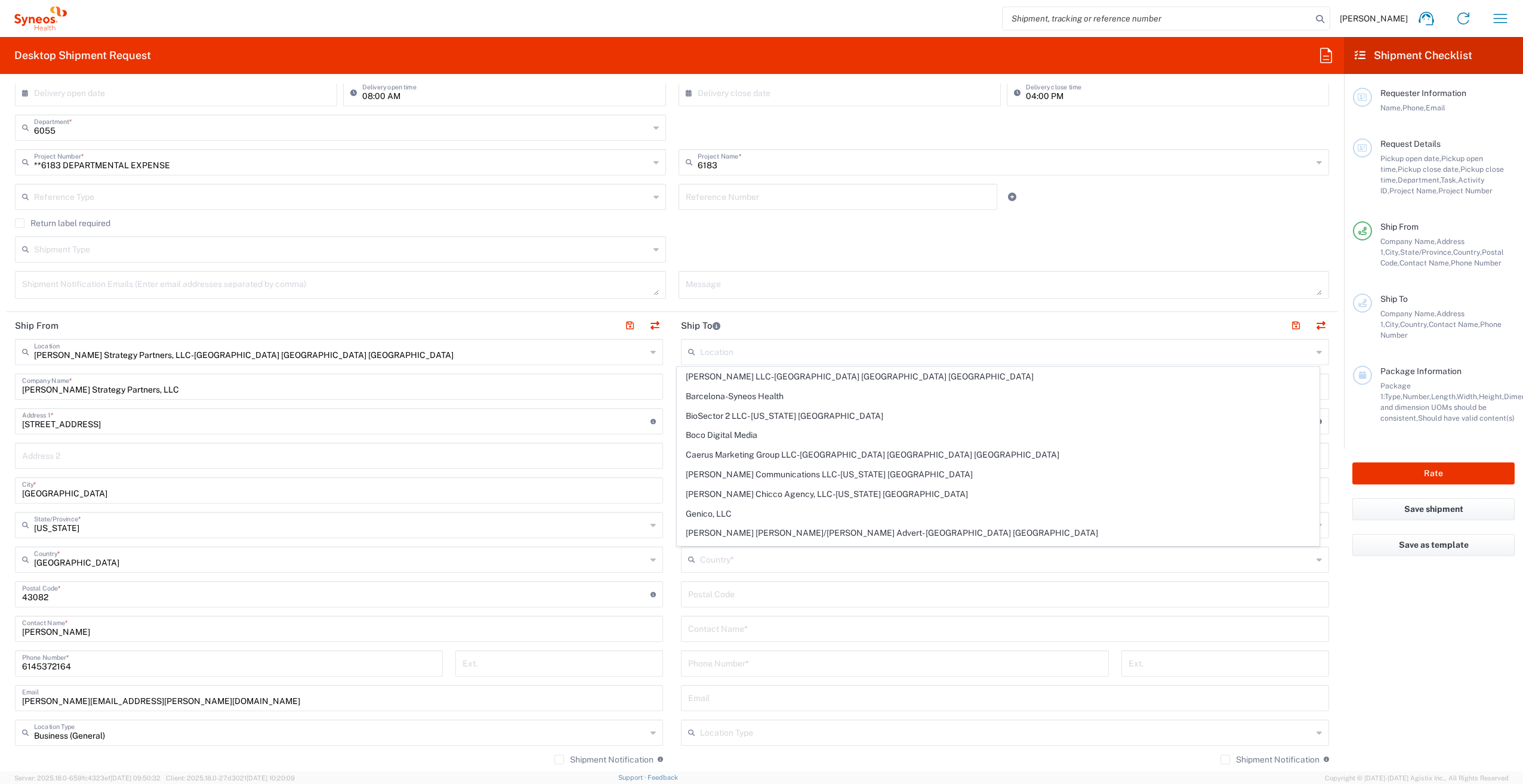
click at [654, 360] on div "[PERSON_NAME] Strategy Partners, LLC-[GEOGRAPHIC_DATA] [GEOGRAPHIC_DATA] [GEOGR…" at bounding box center [339, 352] width 648 height 26
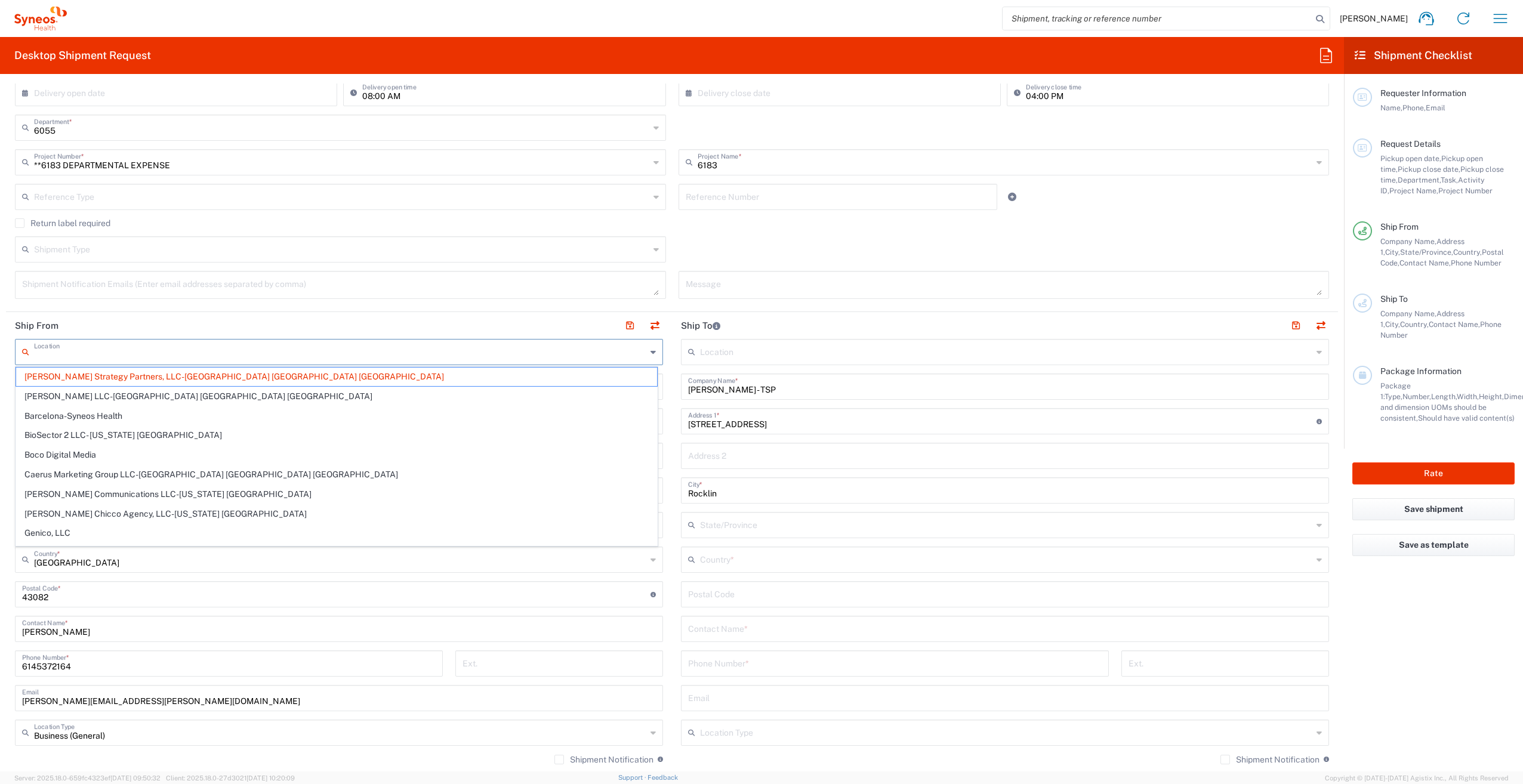
click at [726, 561] on input "text" at bounding box center [1006, 559] width 612 height 21
type input "[PERSON_NAME] Strategy Partners, LLC-[GEOGRAPHIC_DATA] [GEOGRAPHIC_DATA] [GEOGR…"
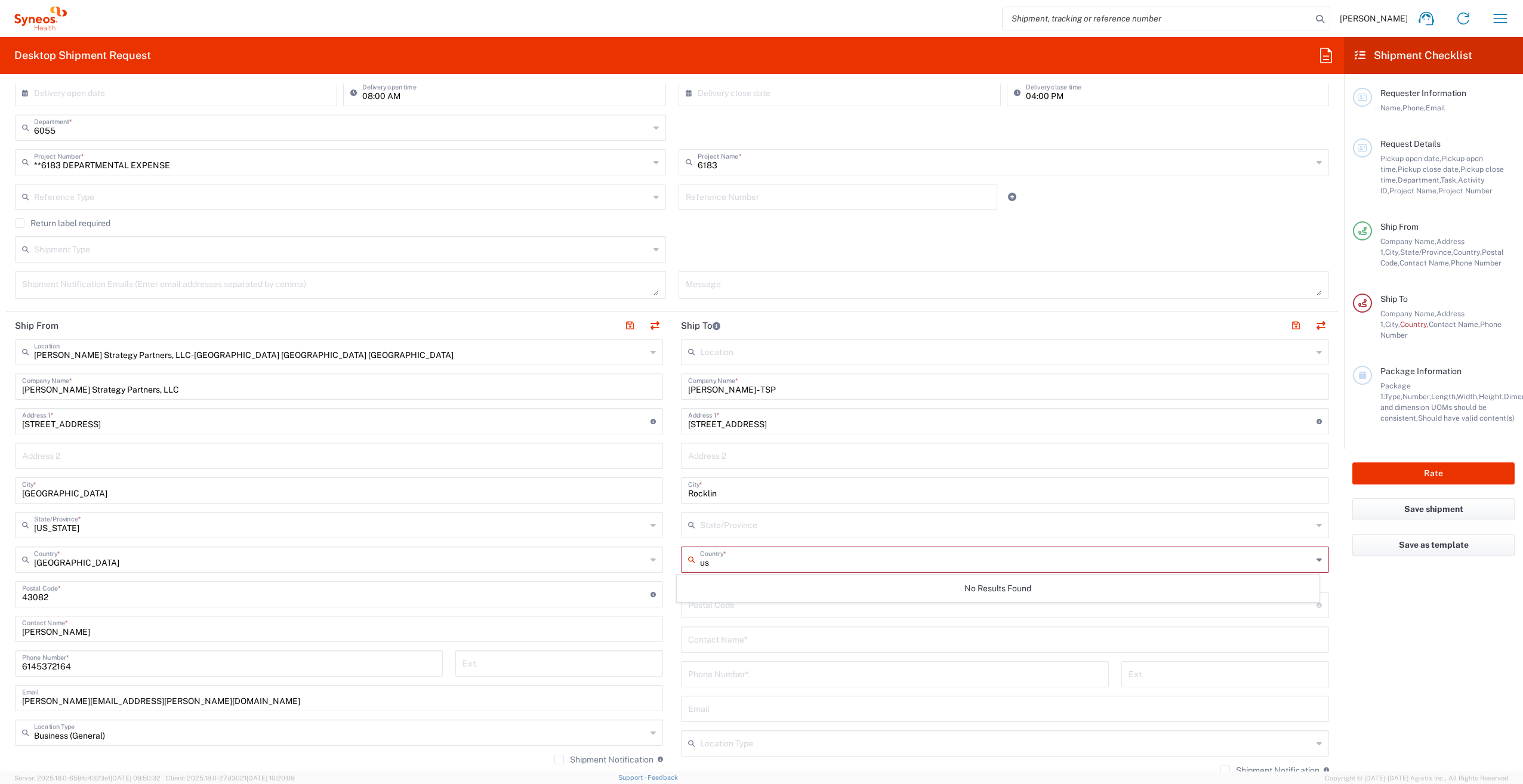
type input "u"
click at [694, 619] on span "[GEOGRAPHIC_DATA]" at bounding box center [997, 624] width 641 height 18
type input "[GEOGRAPHIC_DATA]"
click at [736, 518] on input "text" at bounding box center [1006, 524] width 612 height 21
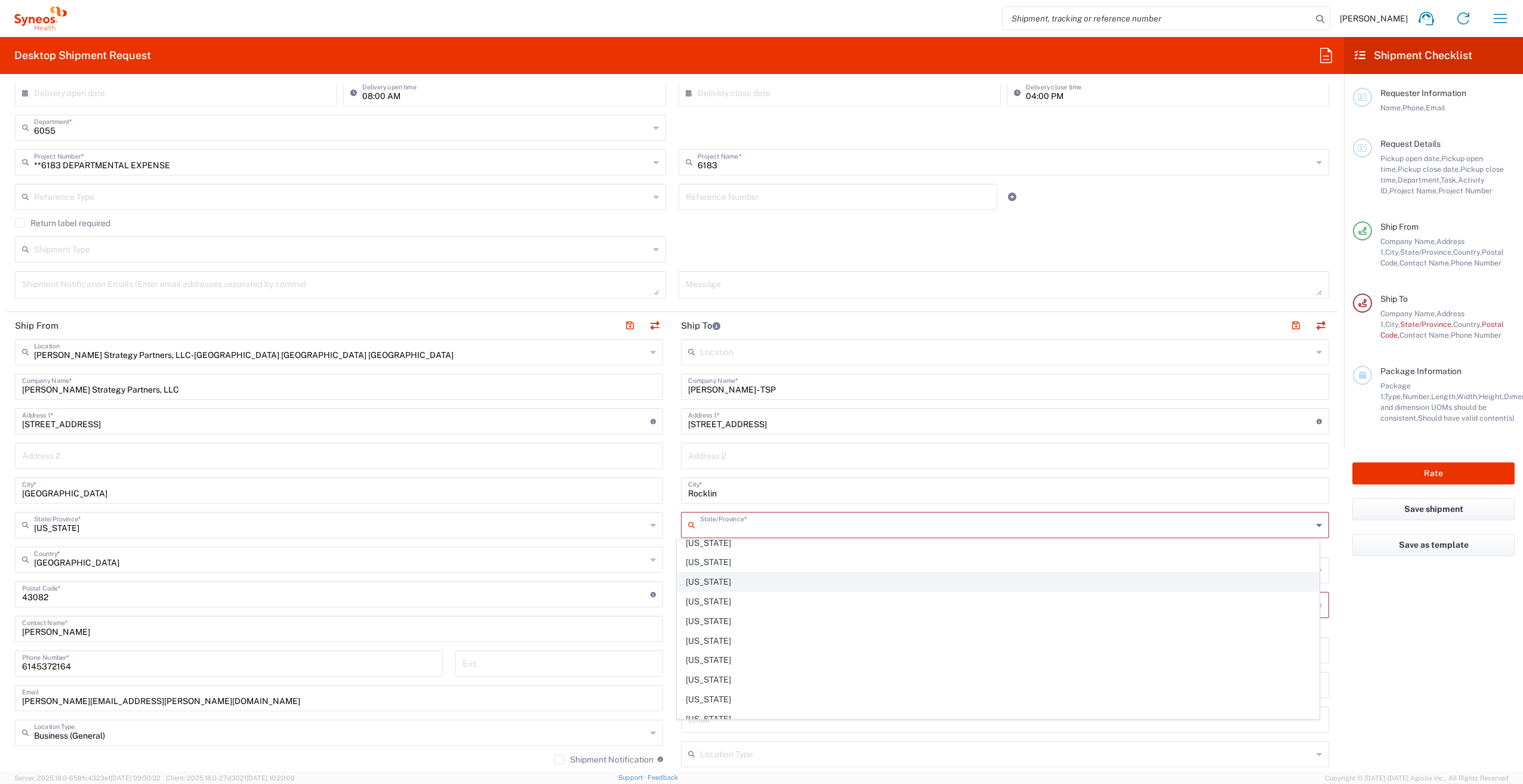
scroll to position [119, 0]
click at [692, 567] on span "[US_STATE]" at bounding box center [997, 567] width 641 height 18
type input "[US_STATE]"
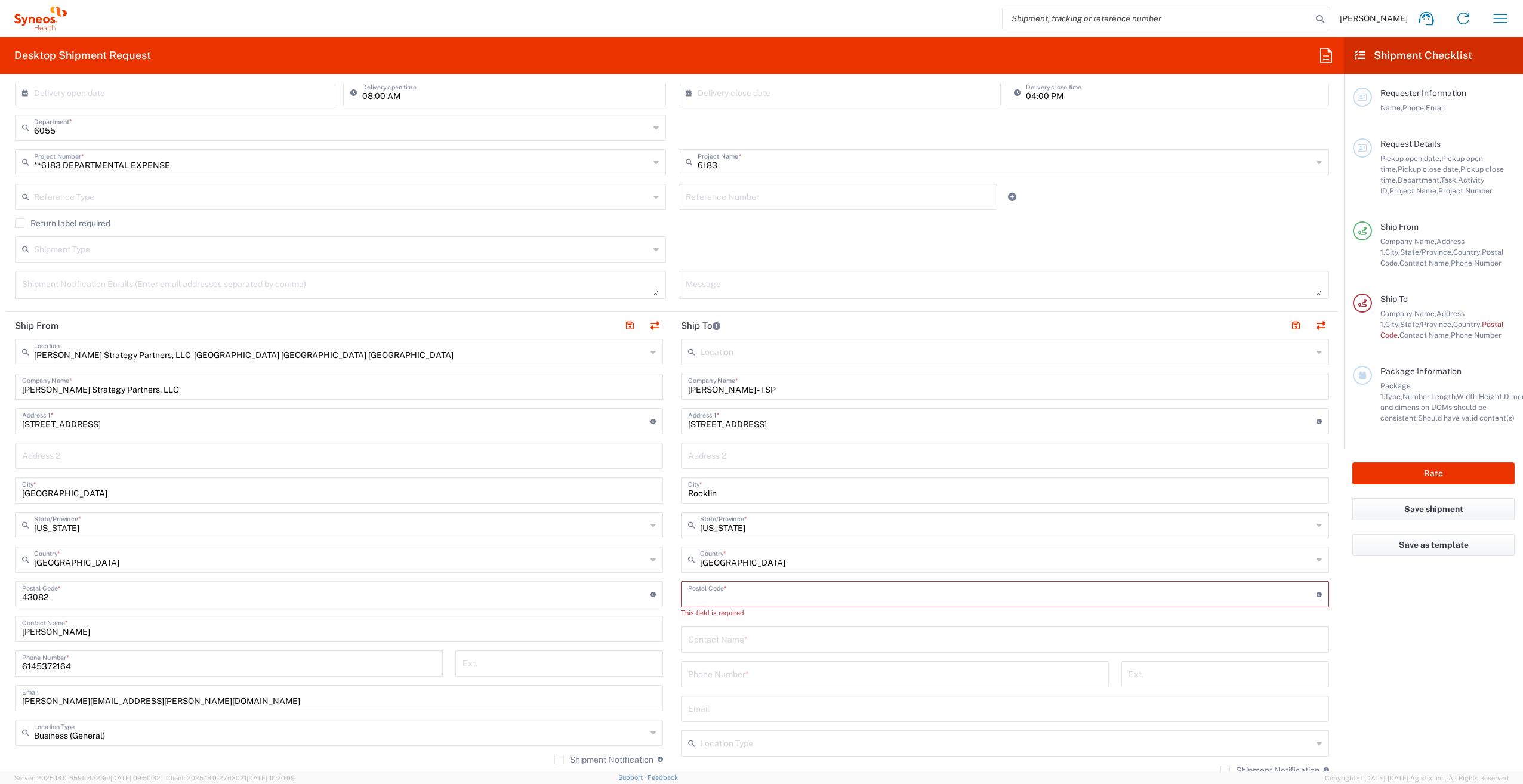
click at [694, 588] on input "undefined" at bounding box center [1003, 594] width 629 height 21
type input "95677"
click at [690, 628] on input "text" at bounding box center [1005, 628] width 634 height 21
type input "[PERSON_NAME]"
click at [734, 657] on input "tel" at bounding box center [895, 663] width 413 height 21
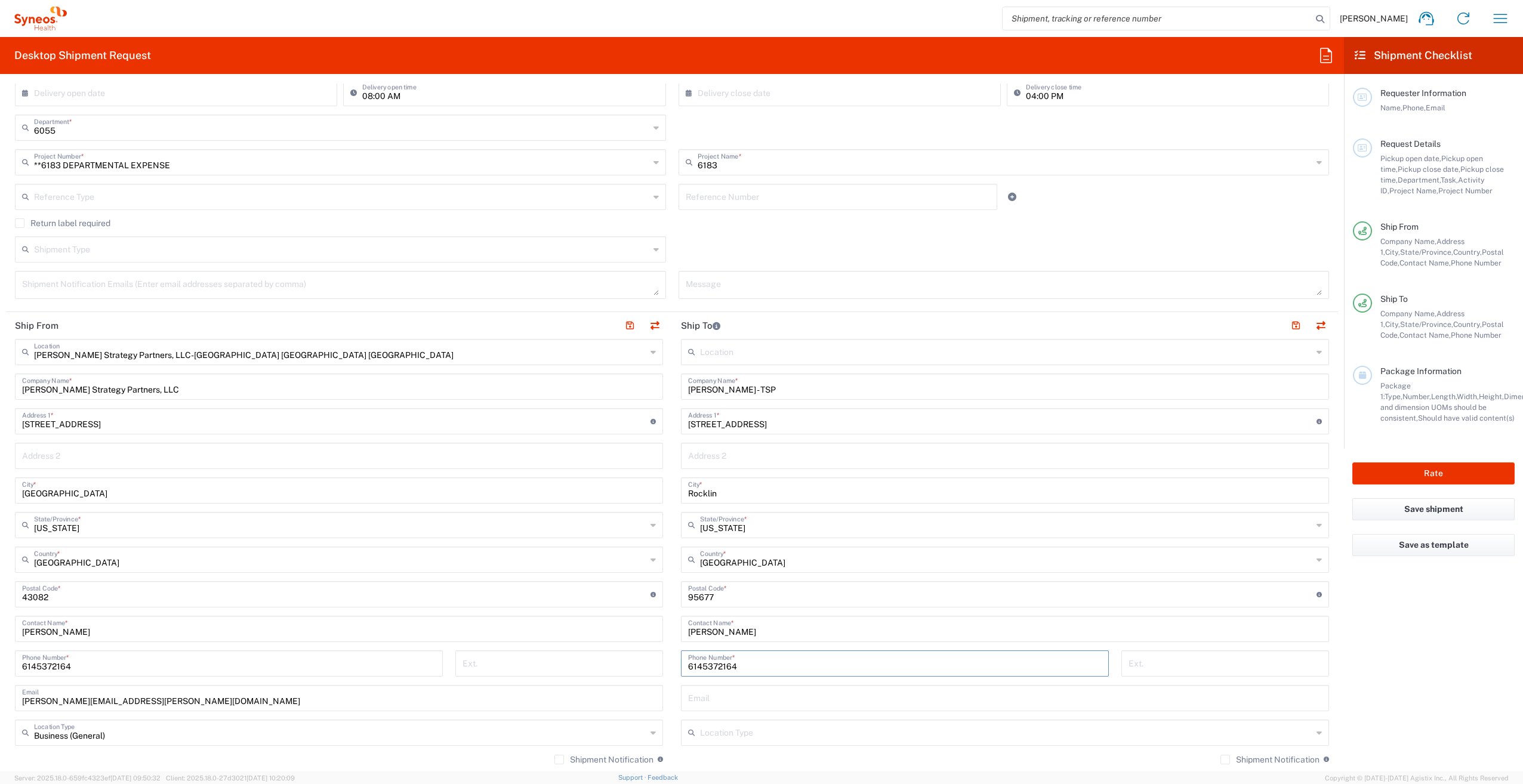
type input "6145372164"
drag, startPoint x: 692, startPoint y: 678, endPoint x: 689, endPoint y: 687, distance: 9.5
click at [692, 678] on div "[PHONE_NUMBER] Phone Number *" at bounding box center [895, 667] width 440 height 35
click at [690, 691] on input "text" at bounding box center [1005, 697] width 634 height 21
type input "[PERSON_NAME][EMAIL_ADDRESS][PERSON_NAME][DOMAIN_NAME]"
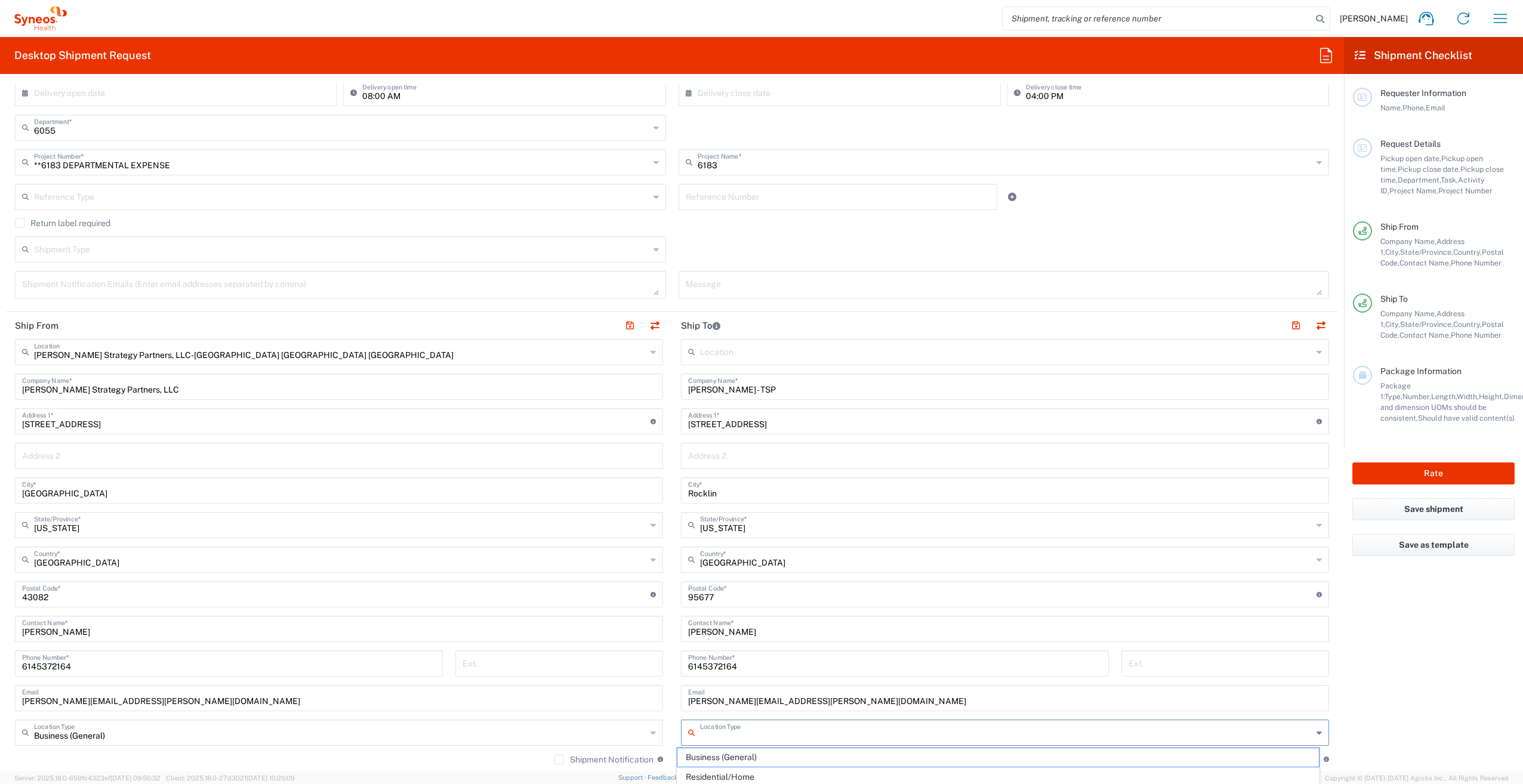
click at [715, 722] on input "text" at bounding box center [1006, 732] width 612 height 21
click at [714, 771] on span "Residential/Home" at bounding box center [997, 777] width 641 height 18
type input "Residential/Home"
click at [673, 709] on main "Location [PERSON_NAME] LLC-[GEOGRAPHIC_DATA] [GEOGRAPHIC_DATA] [GEOGRAPHIC_DATA…" at bounding box center [1005, 590] width 666 height 501
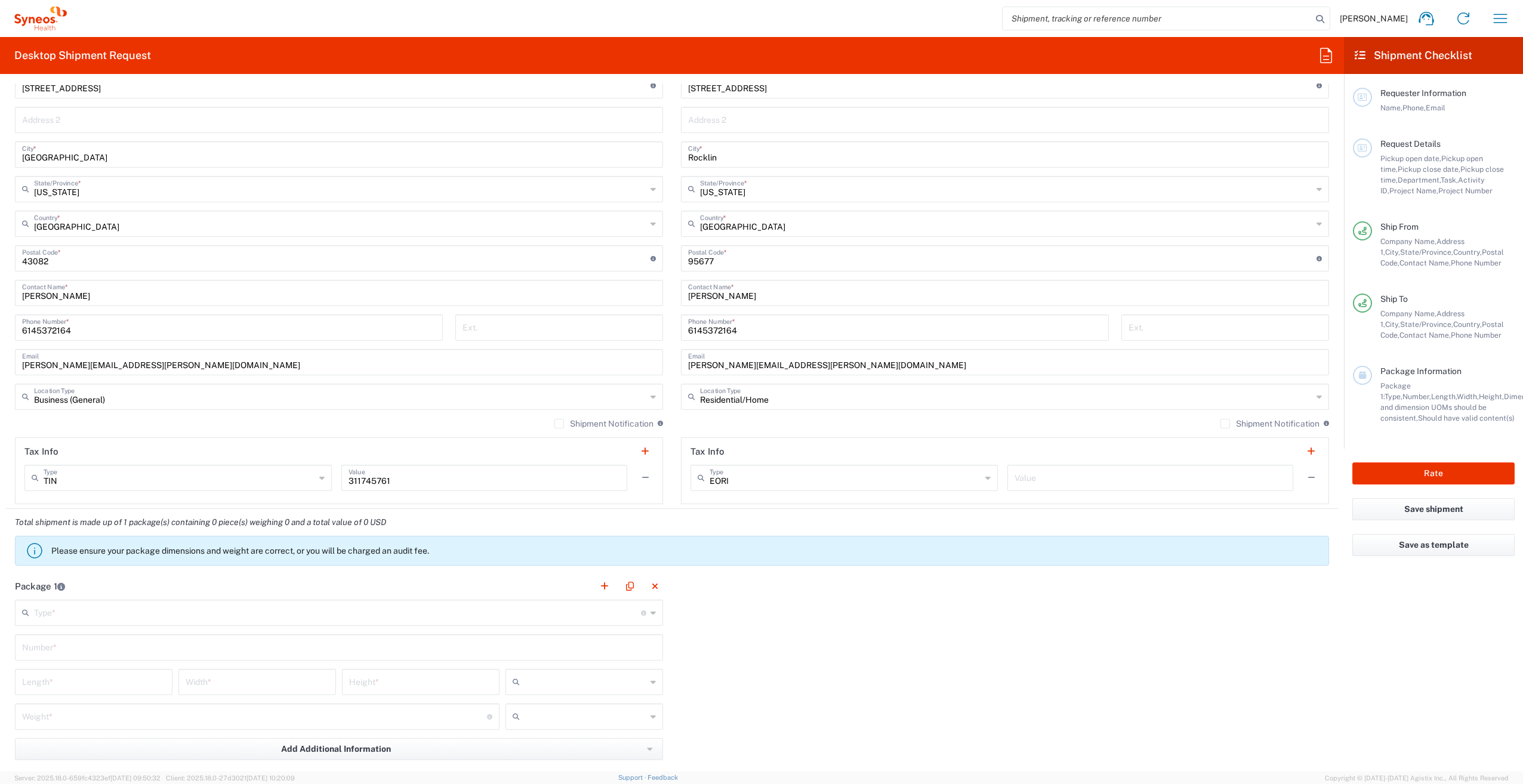
scroll to position [597, 0]
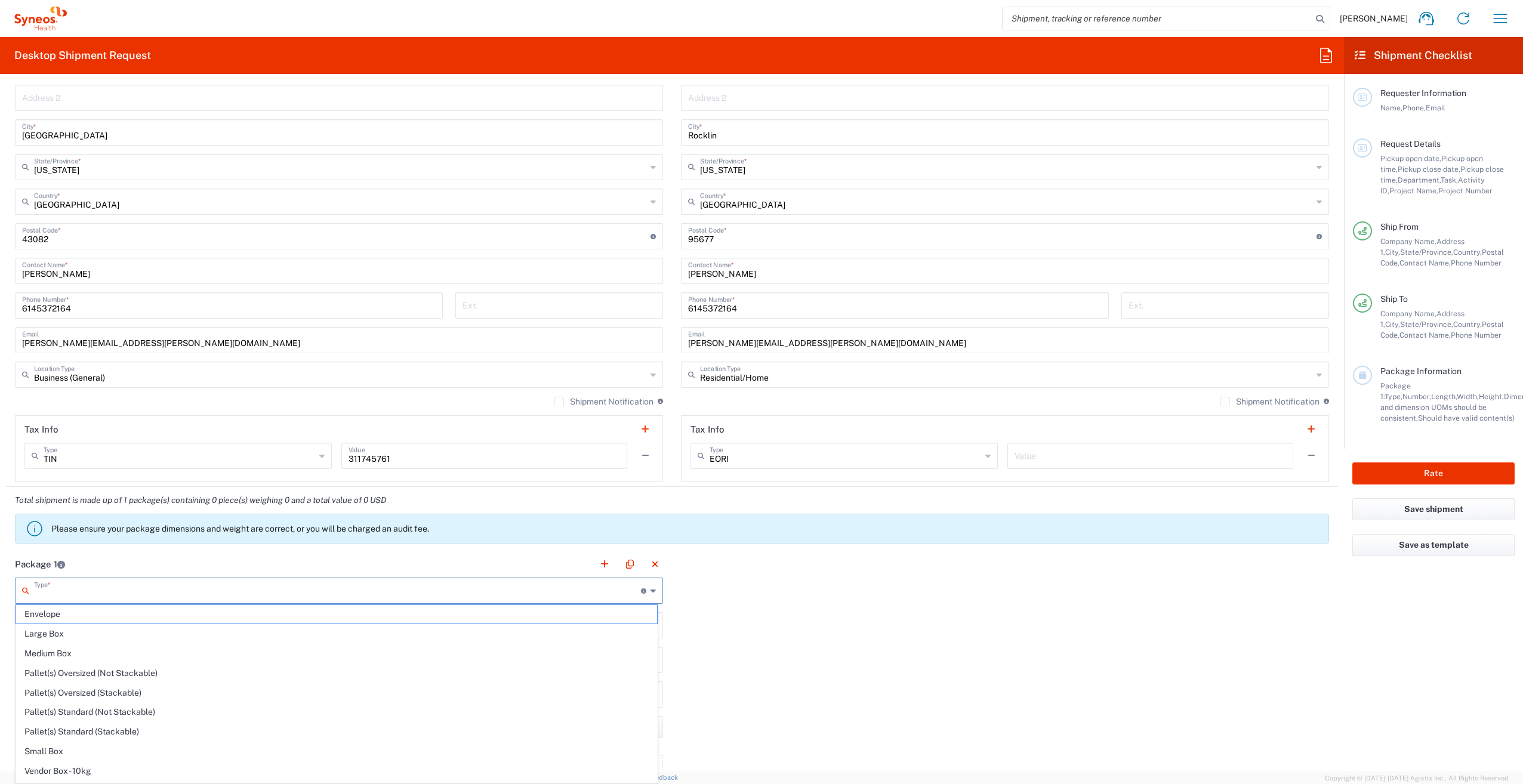
click at [83, 590] on input "text" at bounding box center [337, 590] width 607 height 21
click at [54, 746] on span "Small Box" at bounding box center [337, 751] width 641 height 18
type input "Small Box"
type input "12.25"
type input "11"
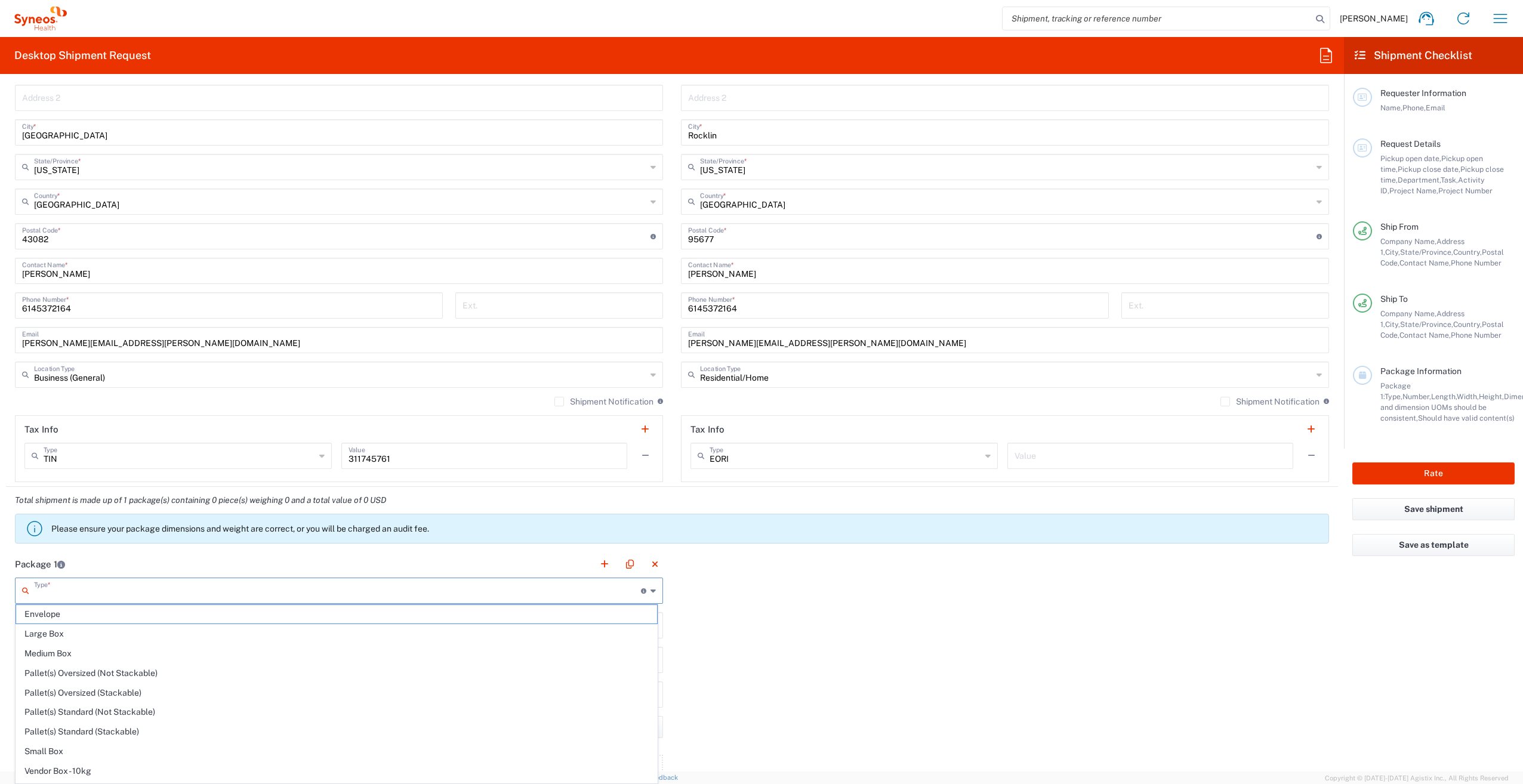
type input "1.5"
type input "in"
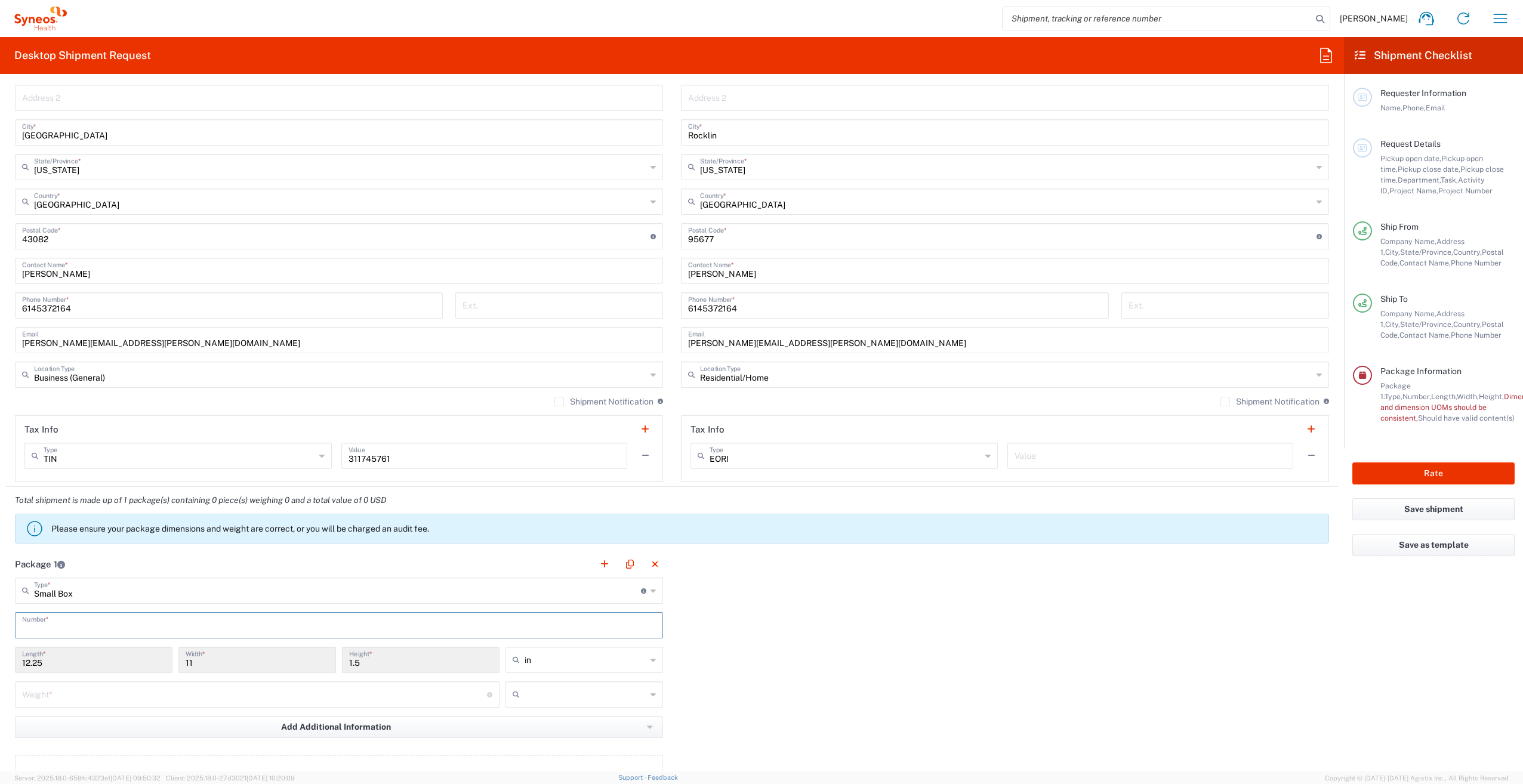
click at [24, 627] on input "text" at bounding box center [339, 625] width 634 height 21
type input "1"
click at [5, 646] on form "Requester Information [PERSON_NAME] Name * Phone * [PERSON_NAME][EMAIL_ADDRESS]…" at bounding box center [672, 427] width 1344 height 688
click at [209, 584] on input "Small Box" at bounding box center [337, 590] width 607 height 21
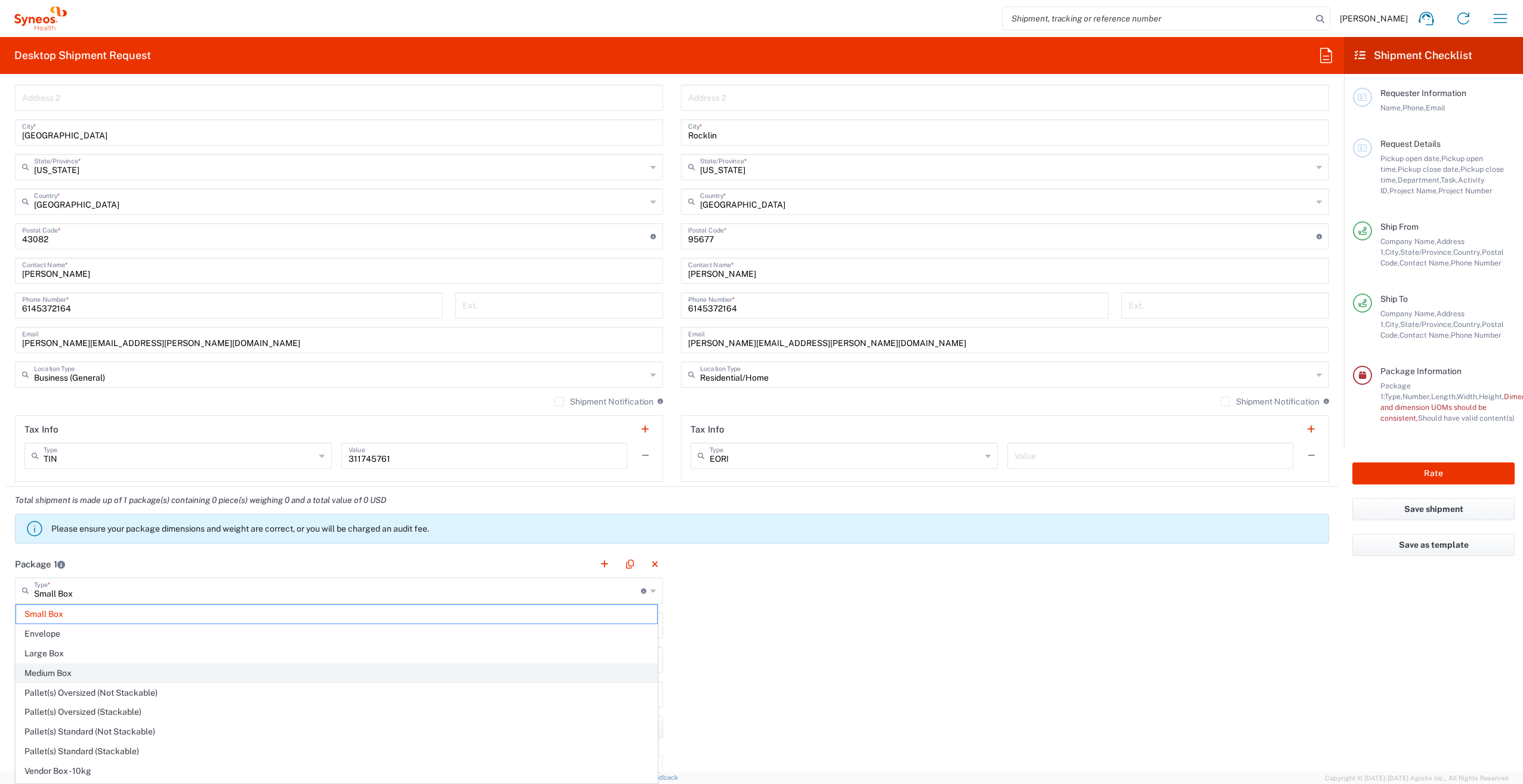
click at [93, 677] on span "Medium Box" at bounding box center [337, 673] width 641 height 18
type input "Medium Box"
type input "13"
type input "11.5"
type input "2.5"
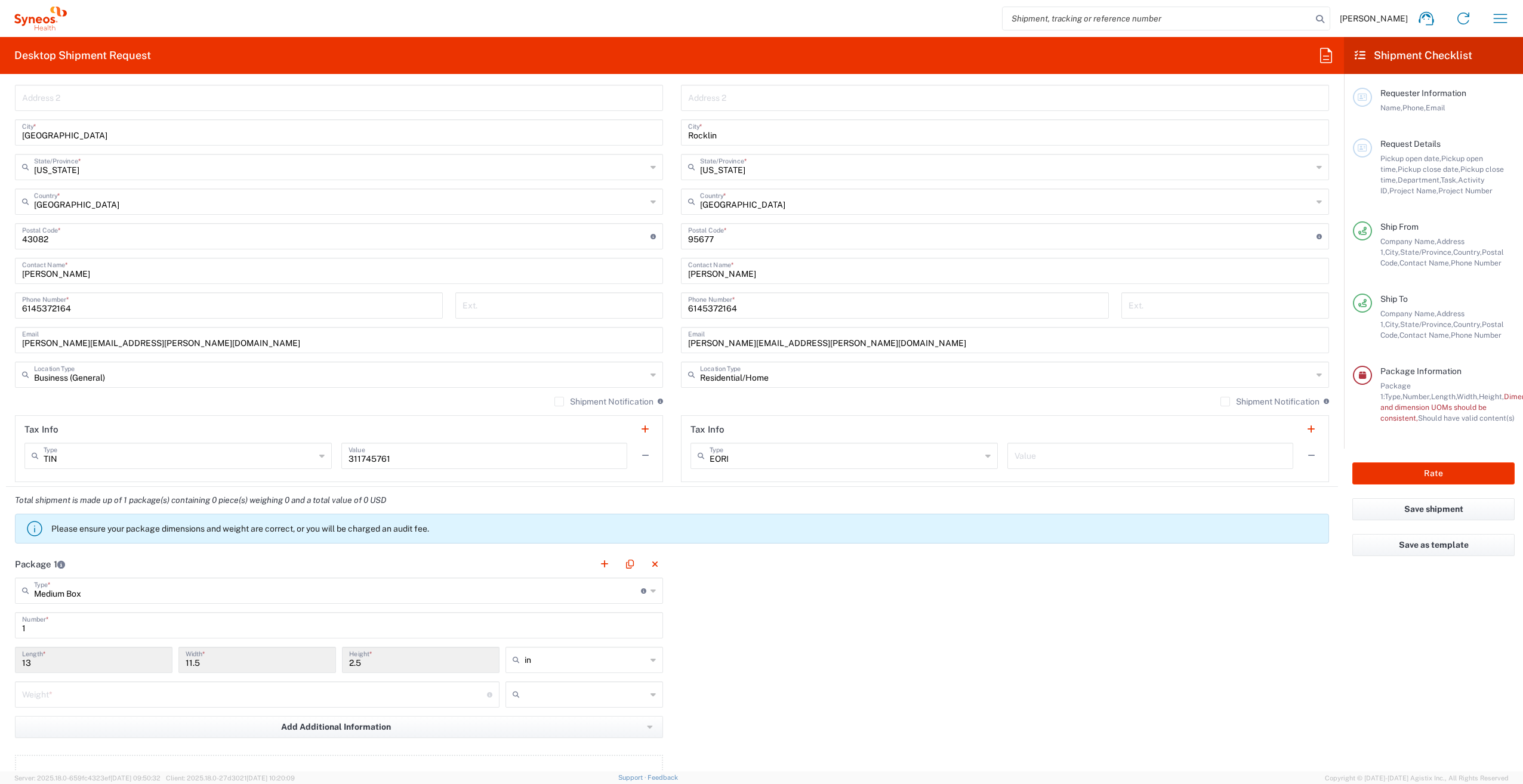
click at [790, 693] on div "Package 1 Medium Box Type * Material used to package goods Small Box Envelope L…" at bounding box center [672, 681] width 1332 height 262
click at [99, 642] on main "Medium Box Type * Material used to package goods Small Box Envelope Large Box M…" at bounding box center [339, 692] width 666 height 230
drag, startPoint x: 43, startPoint y: 661, endPoint x: -3, endPoint y: 661, distance: 46.0
click at [0, 661] on html "[PERSON_NAME] Home Shipment estimator Shipment tracking Desktop shipment reques…" at bounding box center [761, 392] width 1523 height 784
drag, startPoint x: 0, startPoint y: 661, endPoint x: 51, endPoint y: 674, distance: 52.6
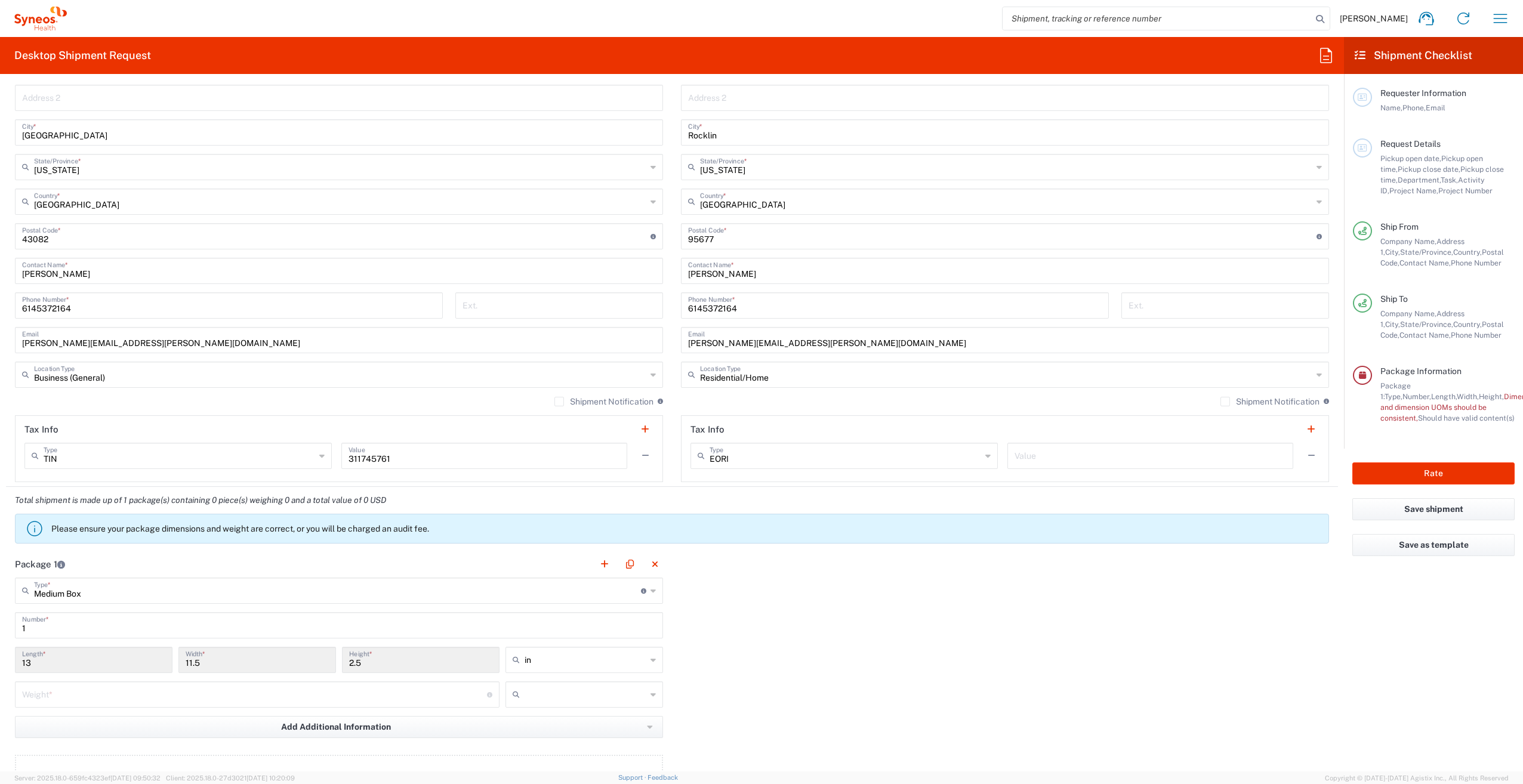
click at [51, 674] on div "13 Length *" at bounding box center [93, 664] width 163 height 35
click at [0, 676] on html "[PERSON_NAME] Home Shipment estimator Shipment tracking Desktop shipment reques…" at bounding box center [761, 392] width 1523 height 784
click at [23, 691] on input "number" at bounding box center [255, 693] width 465 height 21
type input "1"
click at [0, 703] on html "[PERSON_NAME] Home Shipment estimator Shipment tracking Desktop shipment reques…" at bounding box center [761, 392] width 1523 height 784
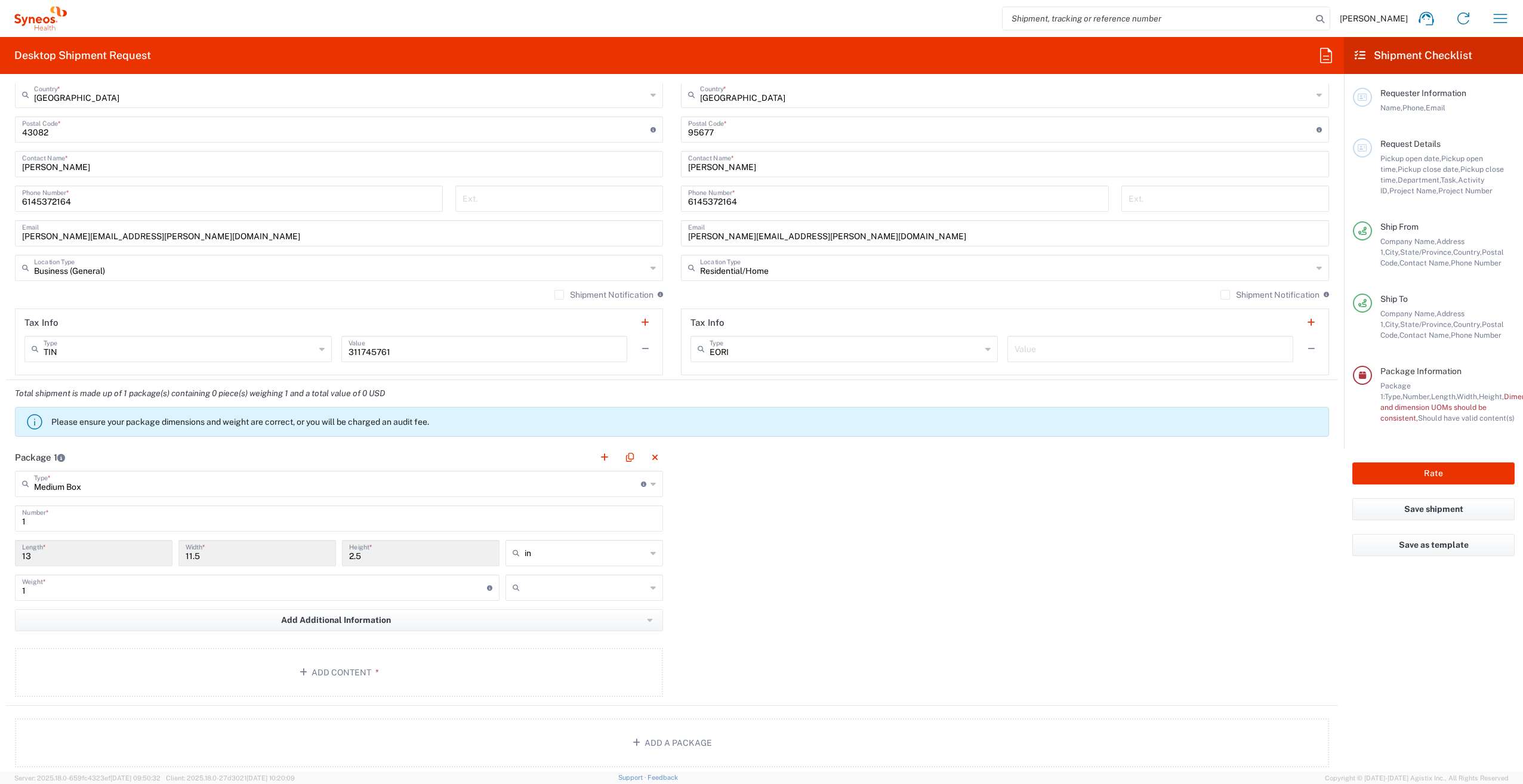
scroll to position [716, 0]
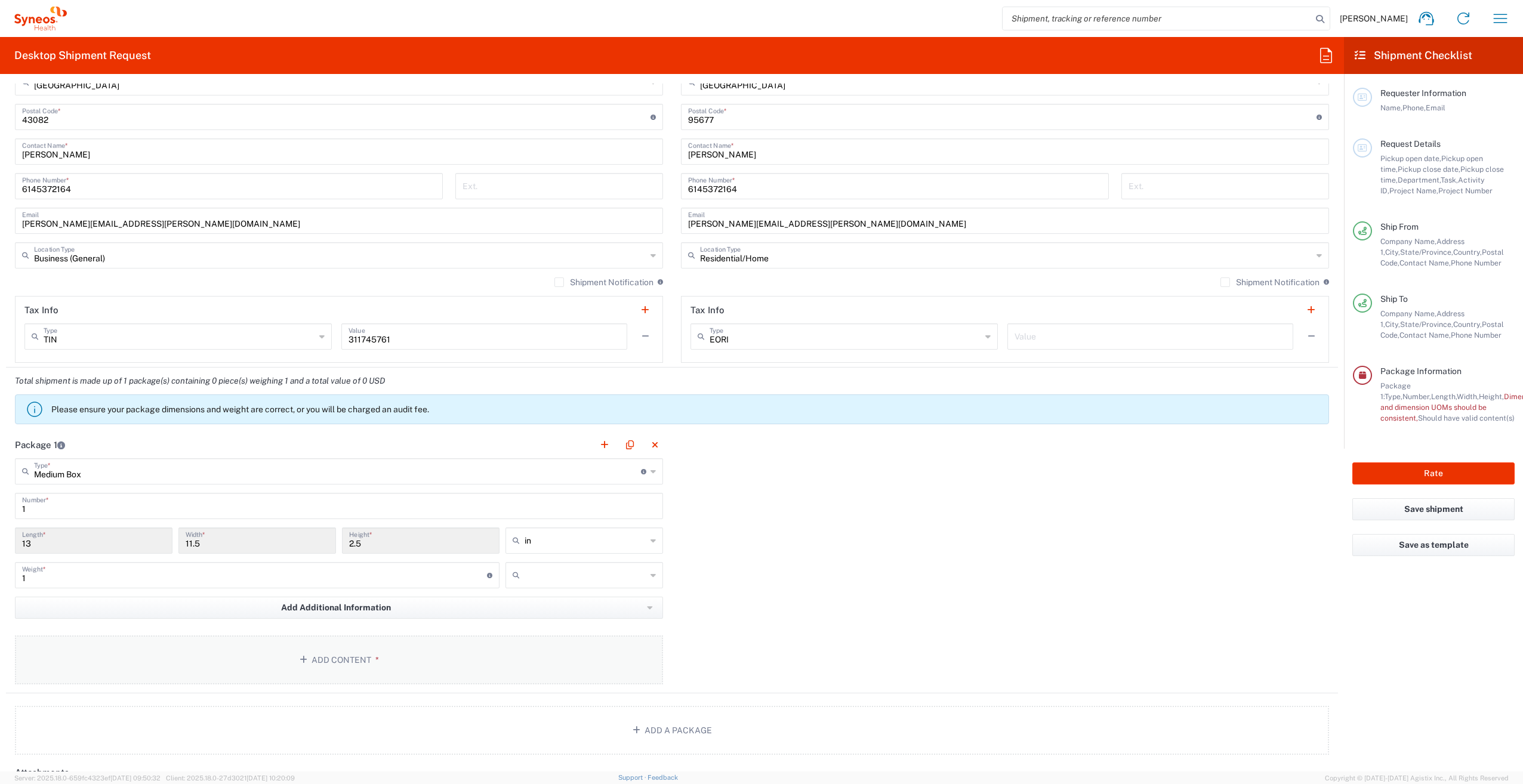
click at [344, 657] on button "Add Content *" at bounding box center [339, 660] width 648 height 49
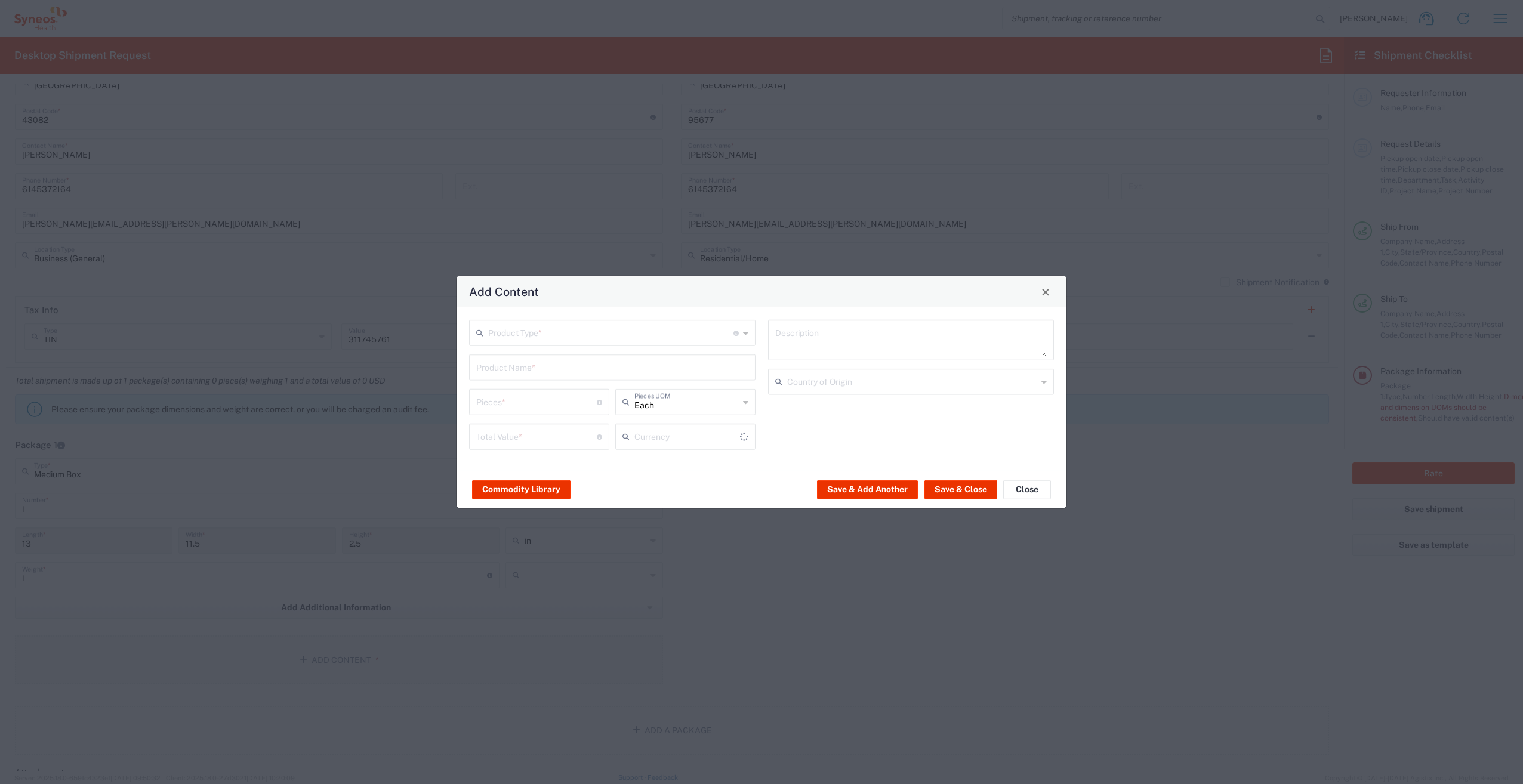
type input "US Dollar"
click at [507, 341] on input "text" at bounding box center [611, 332] width 245 height 21
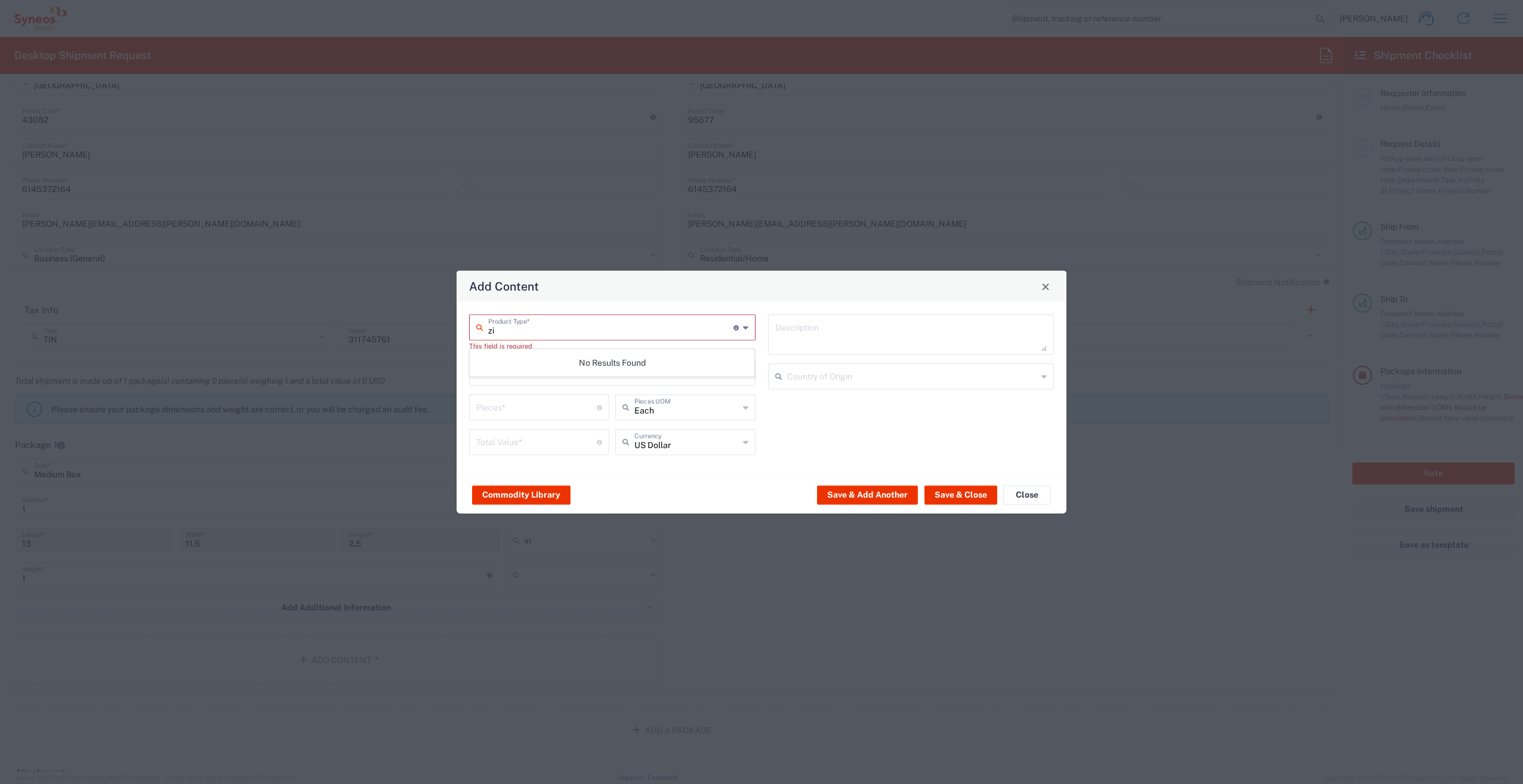
type input "z"
type input "p"
type input "hoodie"
drag, startPoint x: 512, startPoint y: 332, endPoint x: 417, endPoint y: 335, distance: 95.0
click at [417, 335] on div "Add Content hoodie Product Type * Document: Paper document generated internally…" at bounding box center [761, 392] width 1523 height 784
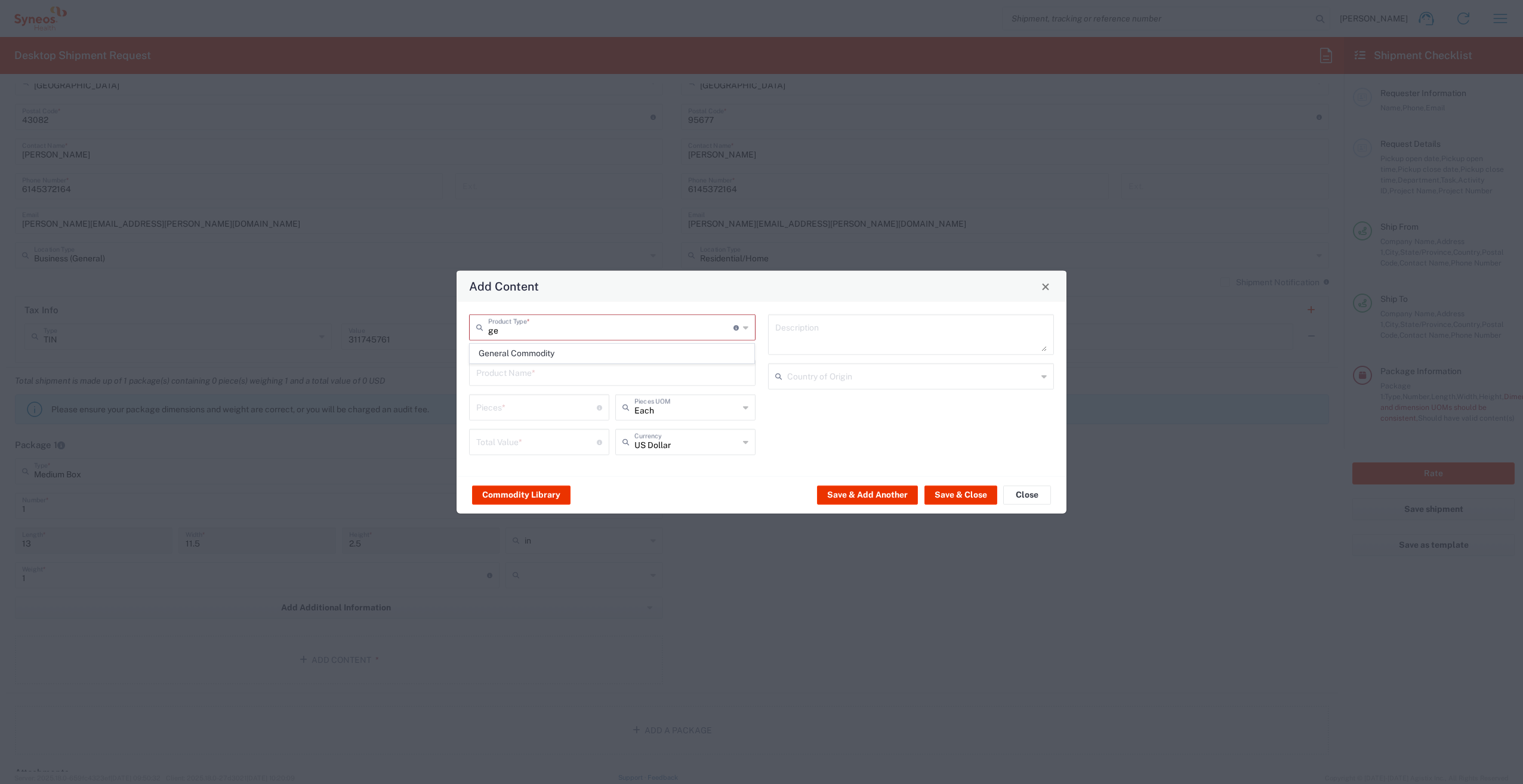
click at [495, 356] on span "General Commodity" at bounding box center [612, 354] width 284 height 18
type input "General Commodity"
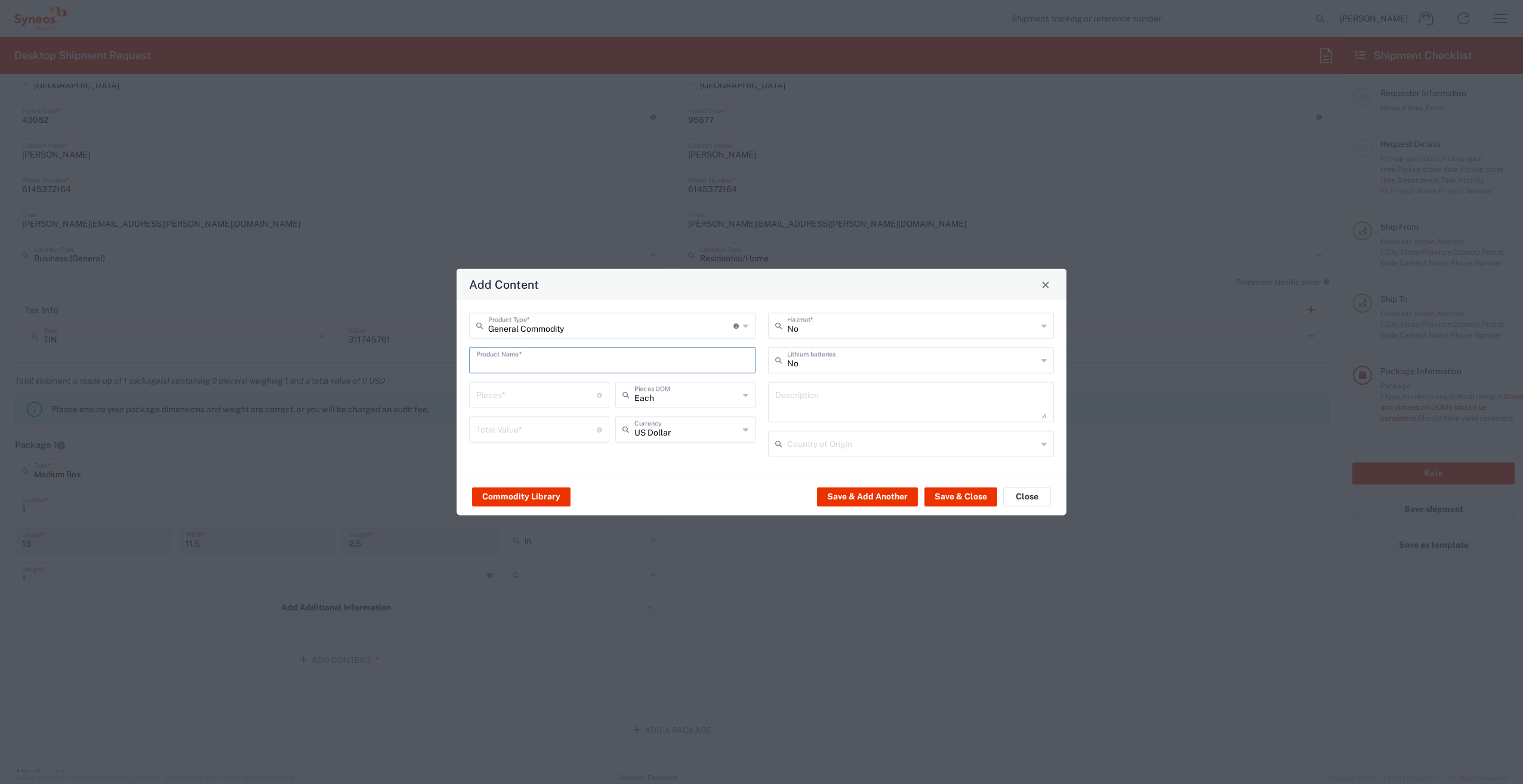
click at [495, 356] on input "text" at bounding box center [612, 360] width 272 height 21
click at [495, 356] on input "zip" at bounding box center [612, 360] width 272 height 21
drag, startPoint x: 507, startPoint y: 390, endPoint x: 514, endPoint y: 395, distance: 8.6
click at [507, 390] on div "Syneos branded zip-up hooded sweatshirt" at bounding box center [612, 388] width 284 height 20
type input "Syneos branded zip-up hooded sweatshirt"
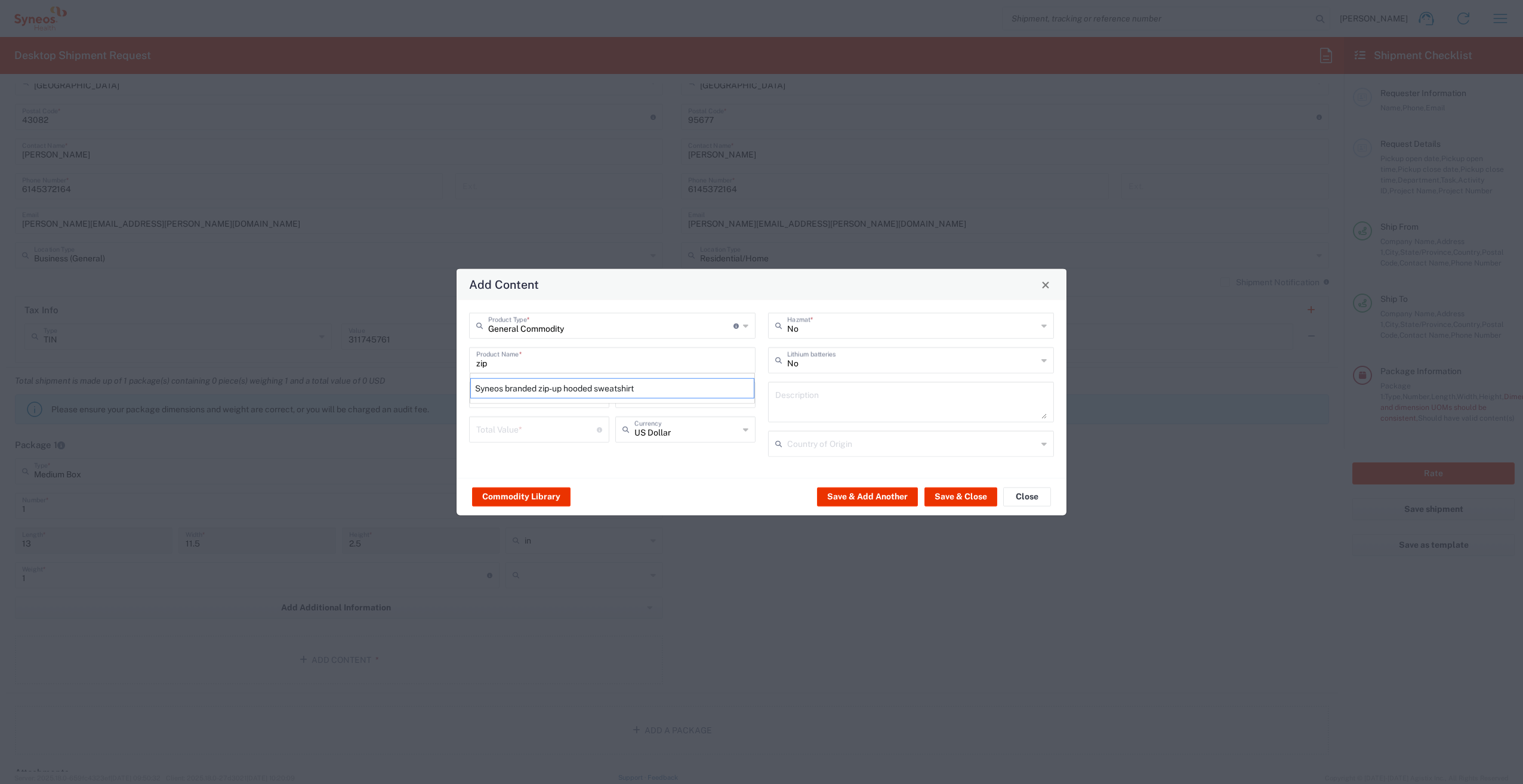
type textarea "Syneos zip-up hooded sweatshirt - Promotional Item"
type input "[GEOGRAPHIC_DATA]"
click at [485, 390] on input "number" at bounding box center [537, 394] width 121 height 21
type input "1"
click at [497, 433] on input "number" at bounding box center [537, 429] width 121 height 21
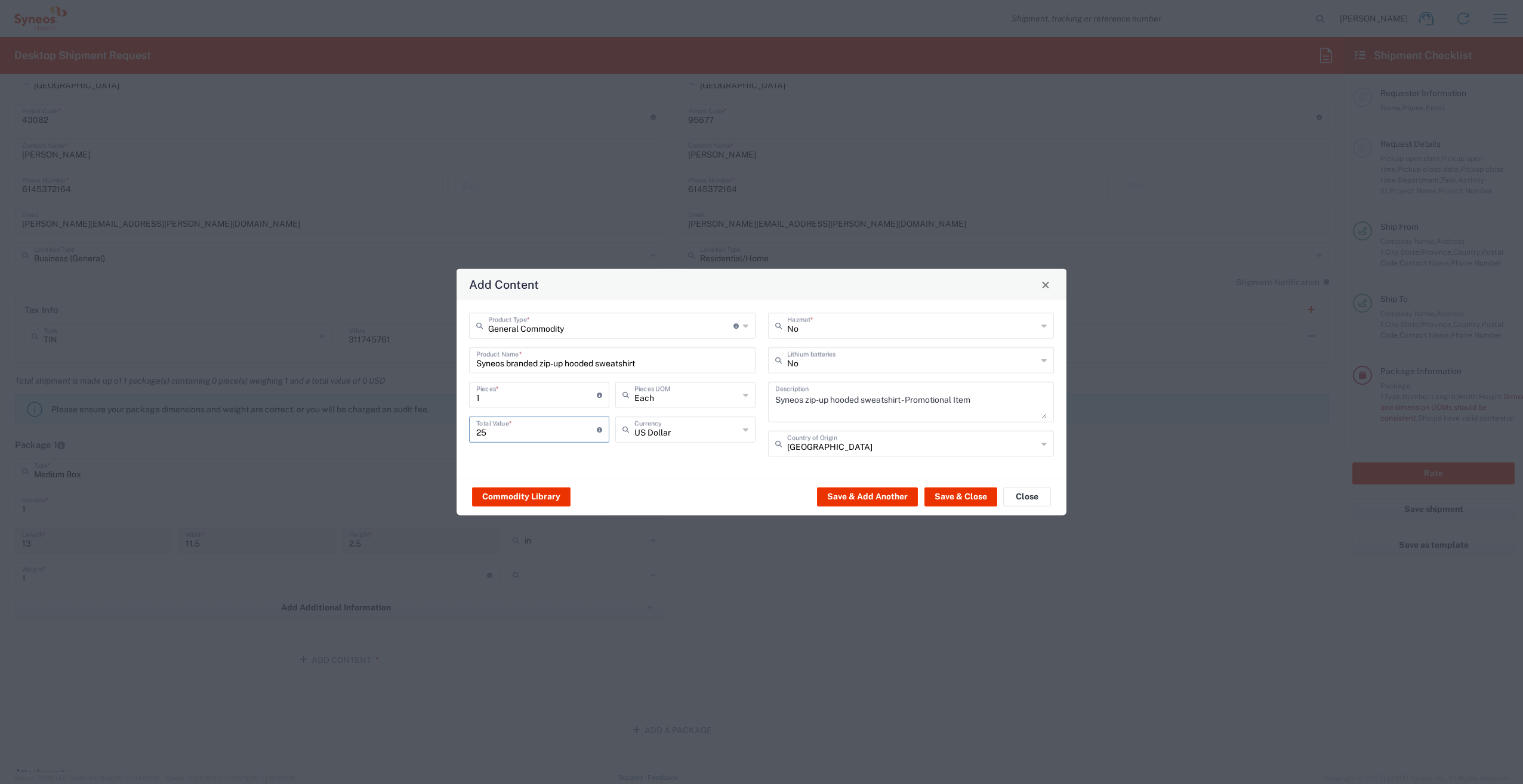
click at [497, 449] on div "25 Total Value * Total value of all the pieces" at bounding box center [539, 434] width 146 height 35
click at [498, 436] on input "25" at bounding box center [537, 429] width 121 height 21
type input "25.00"
click at [690, 468] on div "General Commodity Product Type * Document: Paper document generated internally …" at bounding box center [762, 388] width 610 height 178
click at [823, 444] on input "text" at bounding box center [913, 443] width 251 height 21
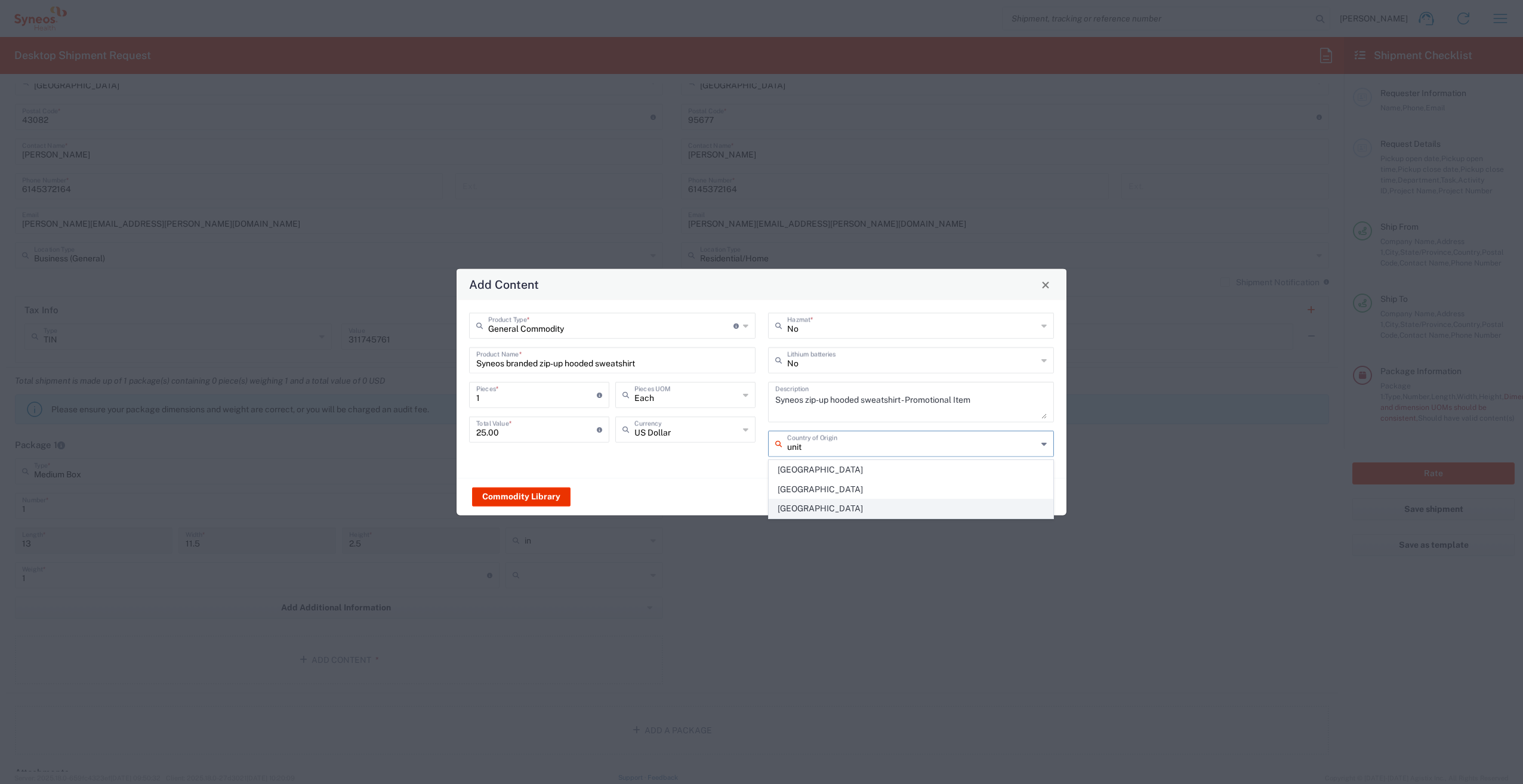
click at [814, 510] on span "[GEOGRAPHIC_DATA]" at bounding box center [911, 508] width 284 height 18
type input "[GEOGRAPHIC_DATA]"
click at [720, 459] on div "General Commodity Product Type * Document: Paper document generated internally …" at bounding box center [613, 389] width 299 height 153
click at [955, 503] on button "Save & Close" at bounding box center [961, 496] width 73 height 19
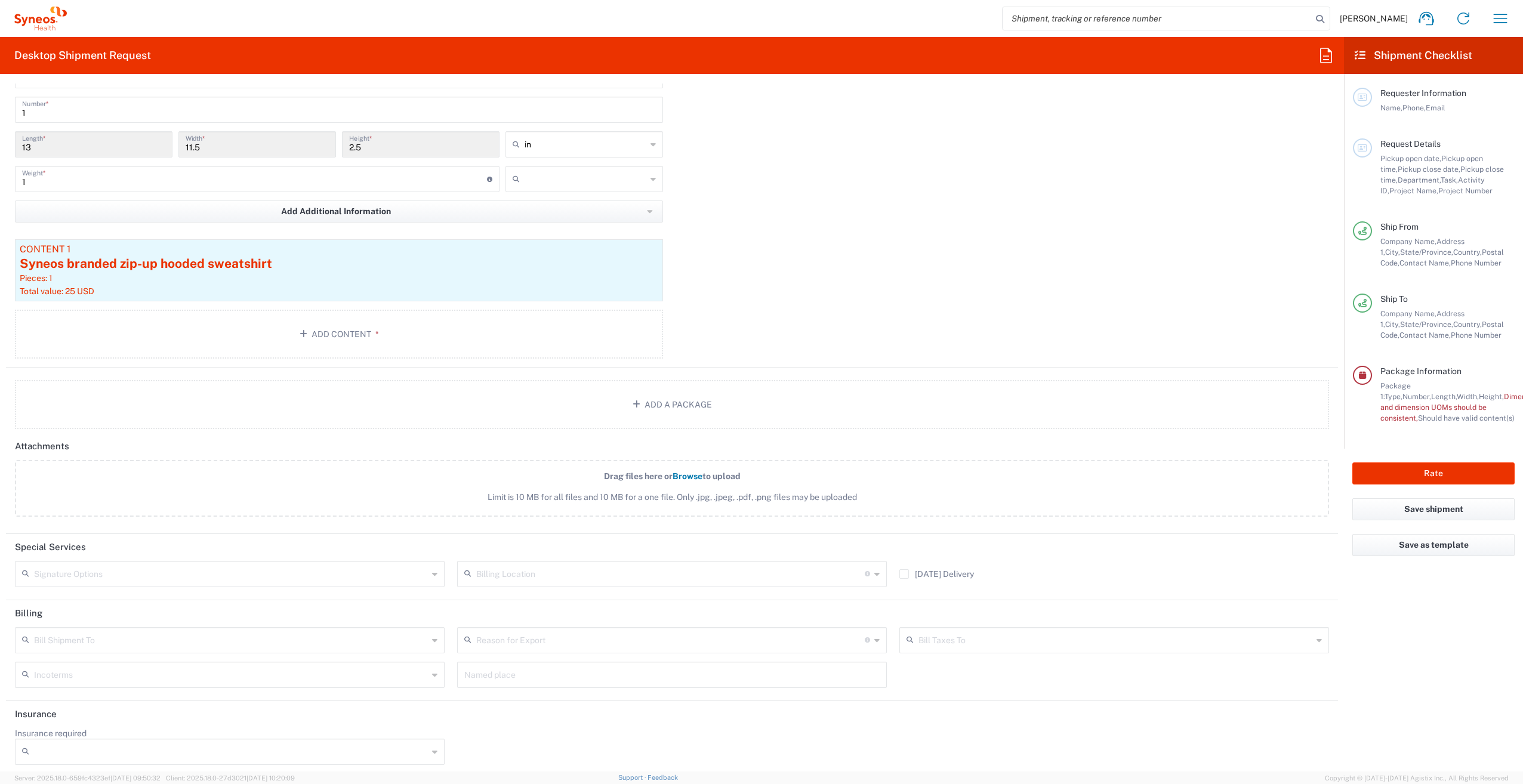
scroll to position [1115, 0]
click at [1434, 470] on button "Rate" at bounding box center [1433, 474] width 162 height 22
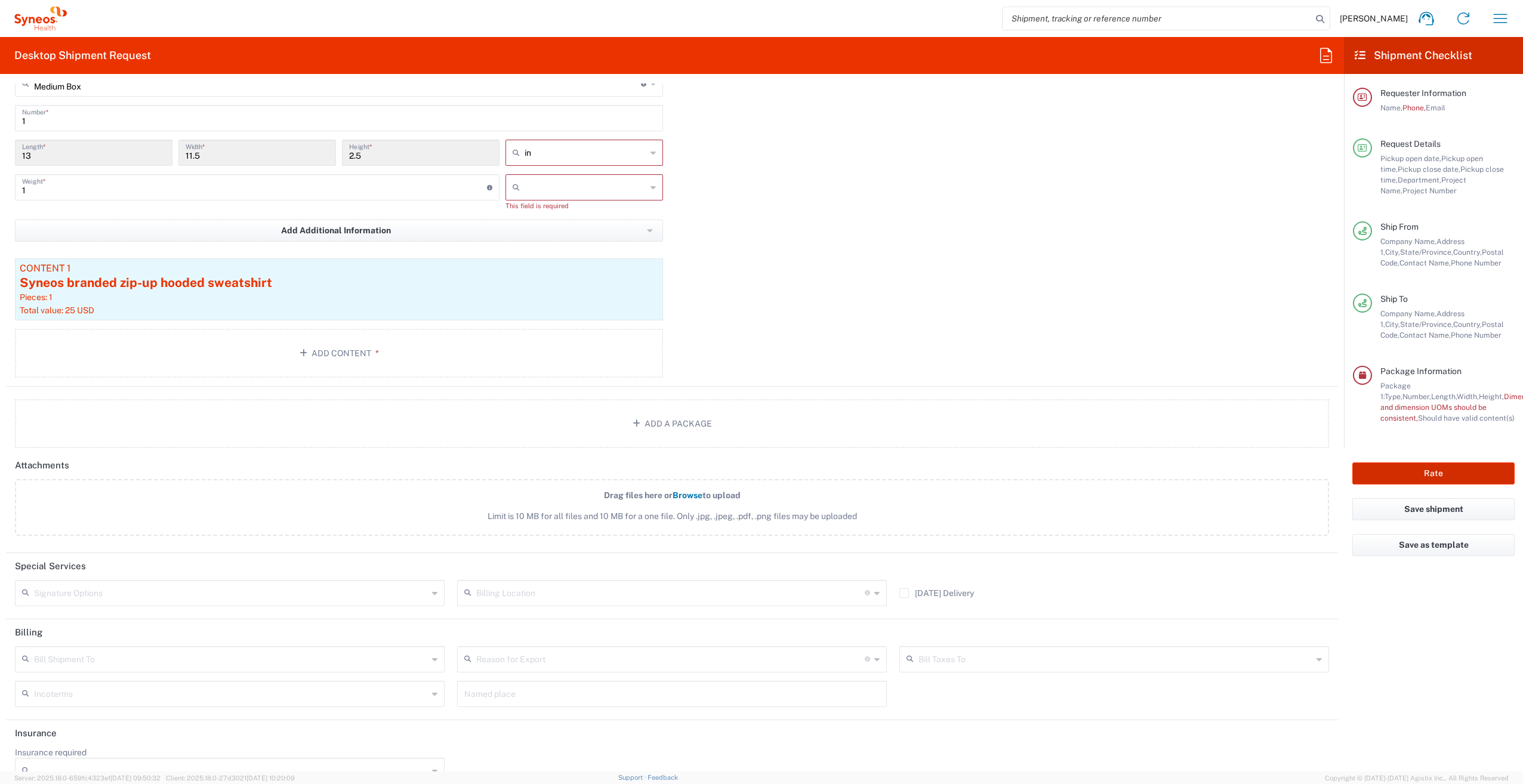
scroll to position [1125, 0]
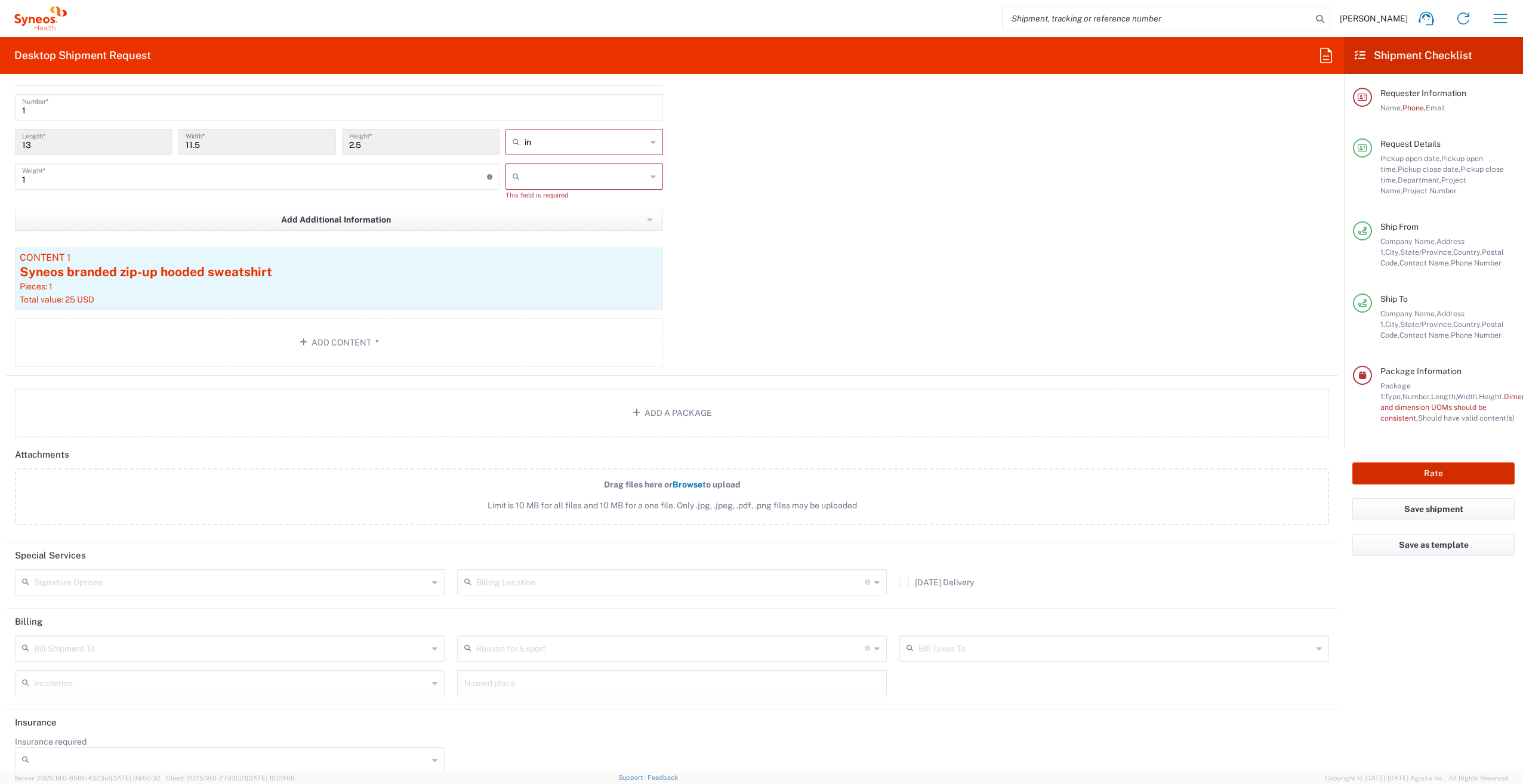
type input "**6183 DEPARTMENTAL EXPENSE"
click at [543, 143] on input "text" at bounding box center [585, 142] width 122 height 19
click at [535, 164] on span "in" at bounding box center [580, 165] width 154 height 18
click at [655, 136] on div at bounding box center [584, 142] width 157 height 26
click at [589, 200] on span "in" at bounding box center [580, 205] width 154 height 18
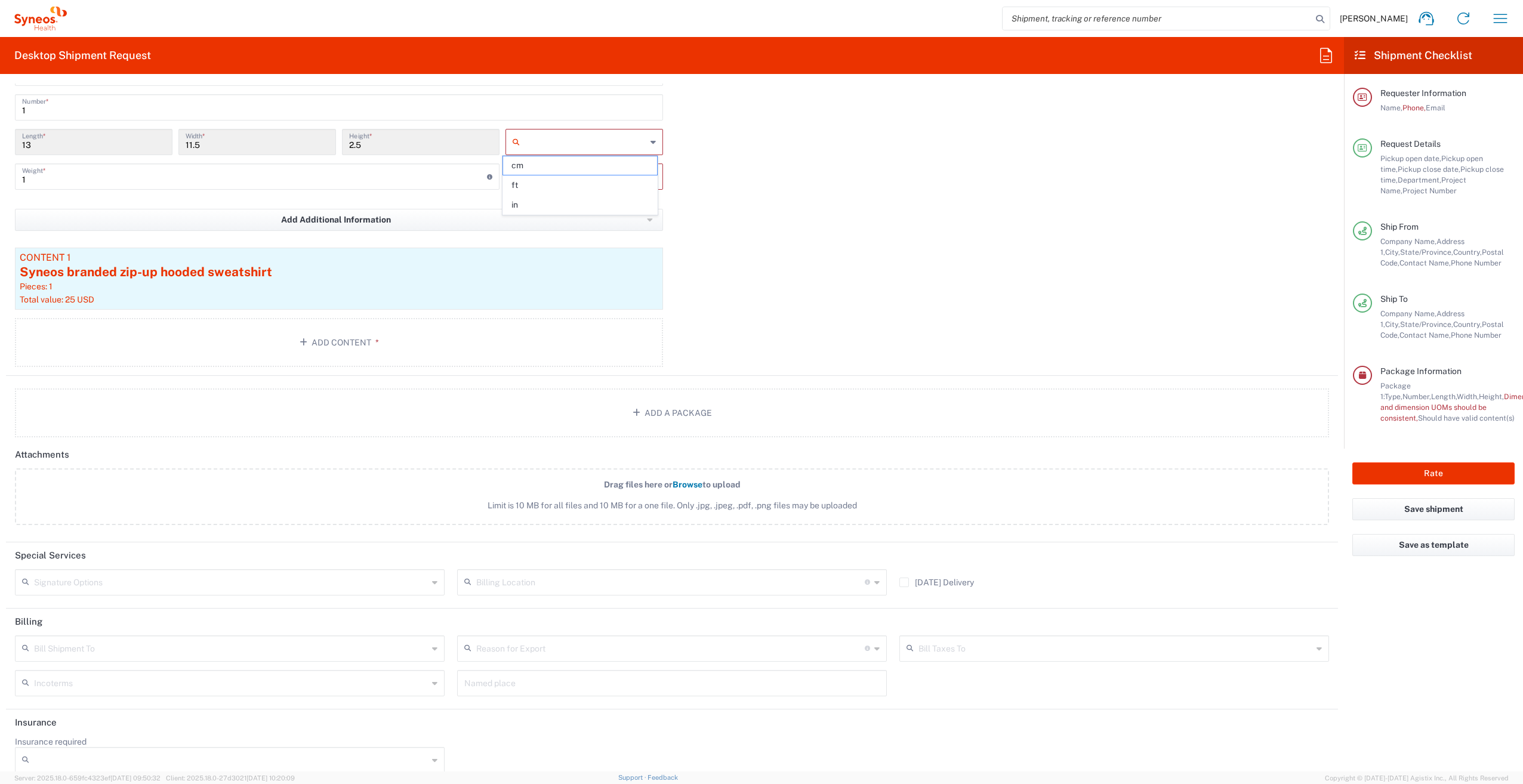
type input "in"
click at [841, 199] on div "Package 1 Medium Box Type * Material used to package goods Small Box Envelope L…" at bounding box center [672, 204] width 1332 height 343
click at [624, 173] on input "text" at bounding box center [585, 176] width 122 height 19
drag, startPoint x: 580, startPoint y: 219, endPoint x: 612, endPoint y: 217, distance: 32.1
click at [580, 220] on span "lbs" at bounding box center [580, 220] width 154 height 18
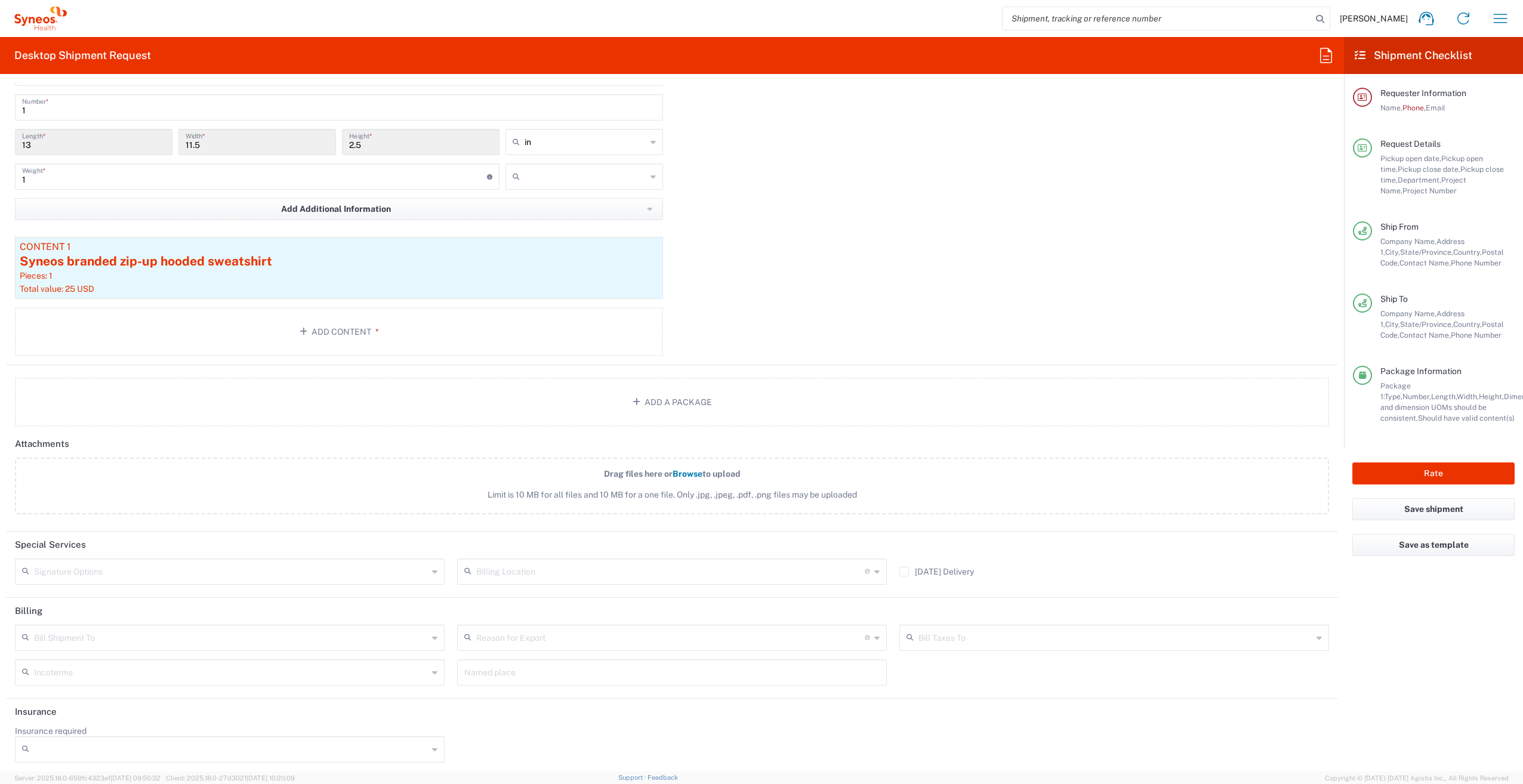
type input "lbs"
click at [47, 186] on div "1 Weight * Total weight of package(s) in pounds or kilograms" at bounding box center [257, 176] width 485 height 26
click at [37, 181] on input "1" at bounding box center [255, 176] width 465 height 21
type input "2"
drag, startPoint x: 784, startPoint y: 241, endPoint x: 825, endPoint y: 234, distance: 41.6
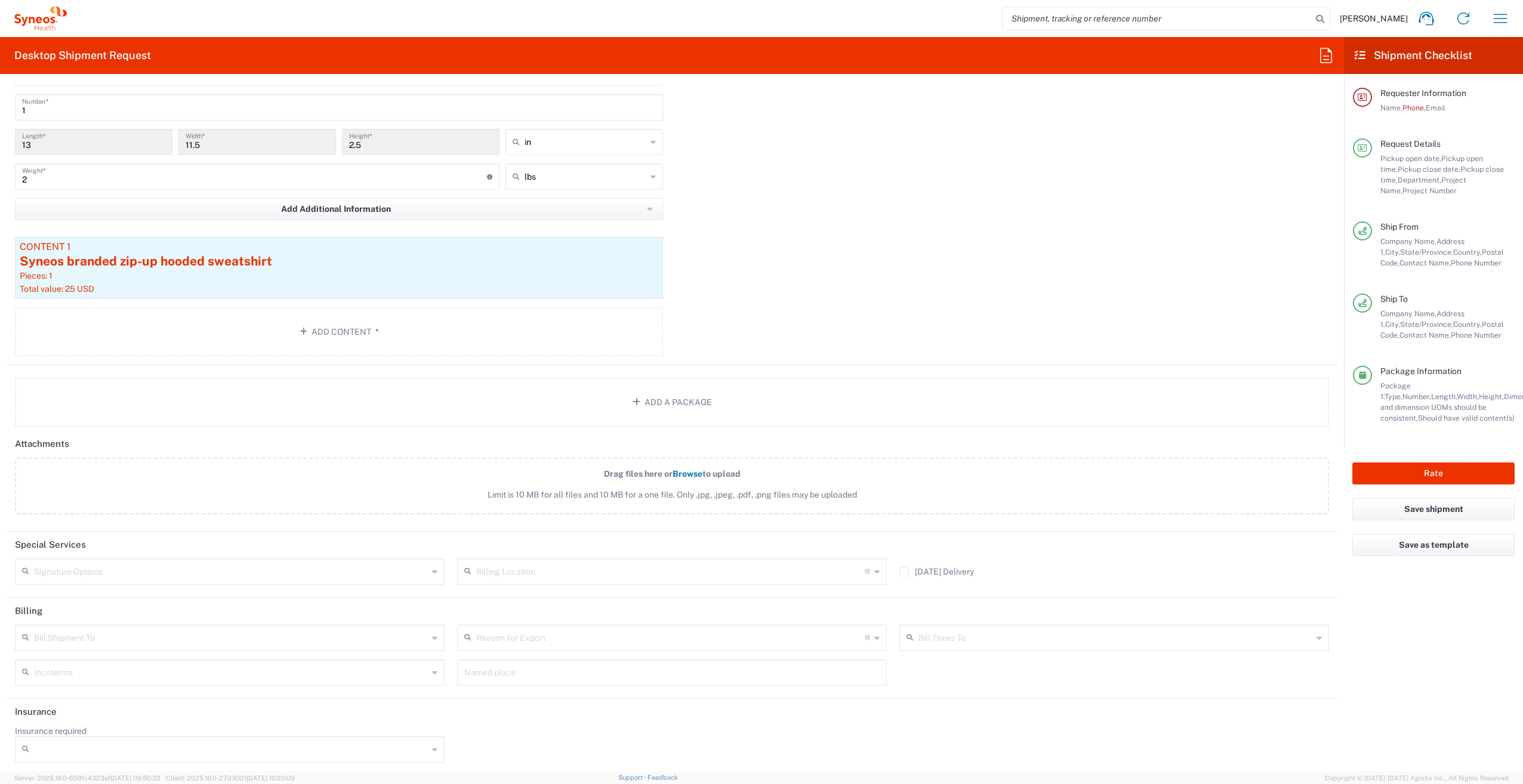
click at [784, 241] on div "Package 1 Medium Box Type * Material used to package goods Small Box Envelope L…" at bounding box center [672, 199] width 1332 height 333
click at [1443, 478] on button "Rate" at bounding box center [1433, 474] width 162 height 22
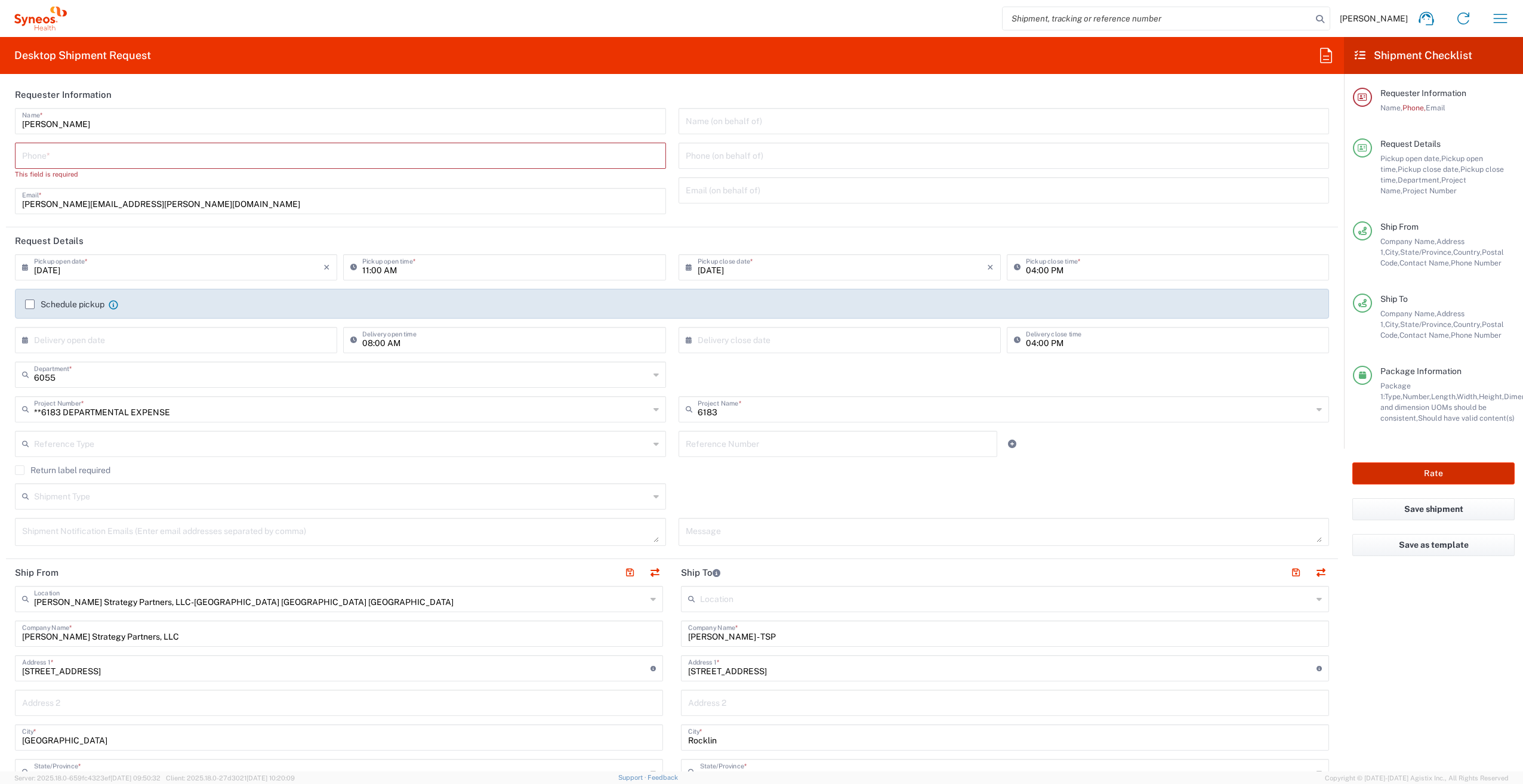
scroll to position [0, 0]
click at [39, 155] on input "tel" at bounding box center [341, 157] width 636 height 21
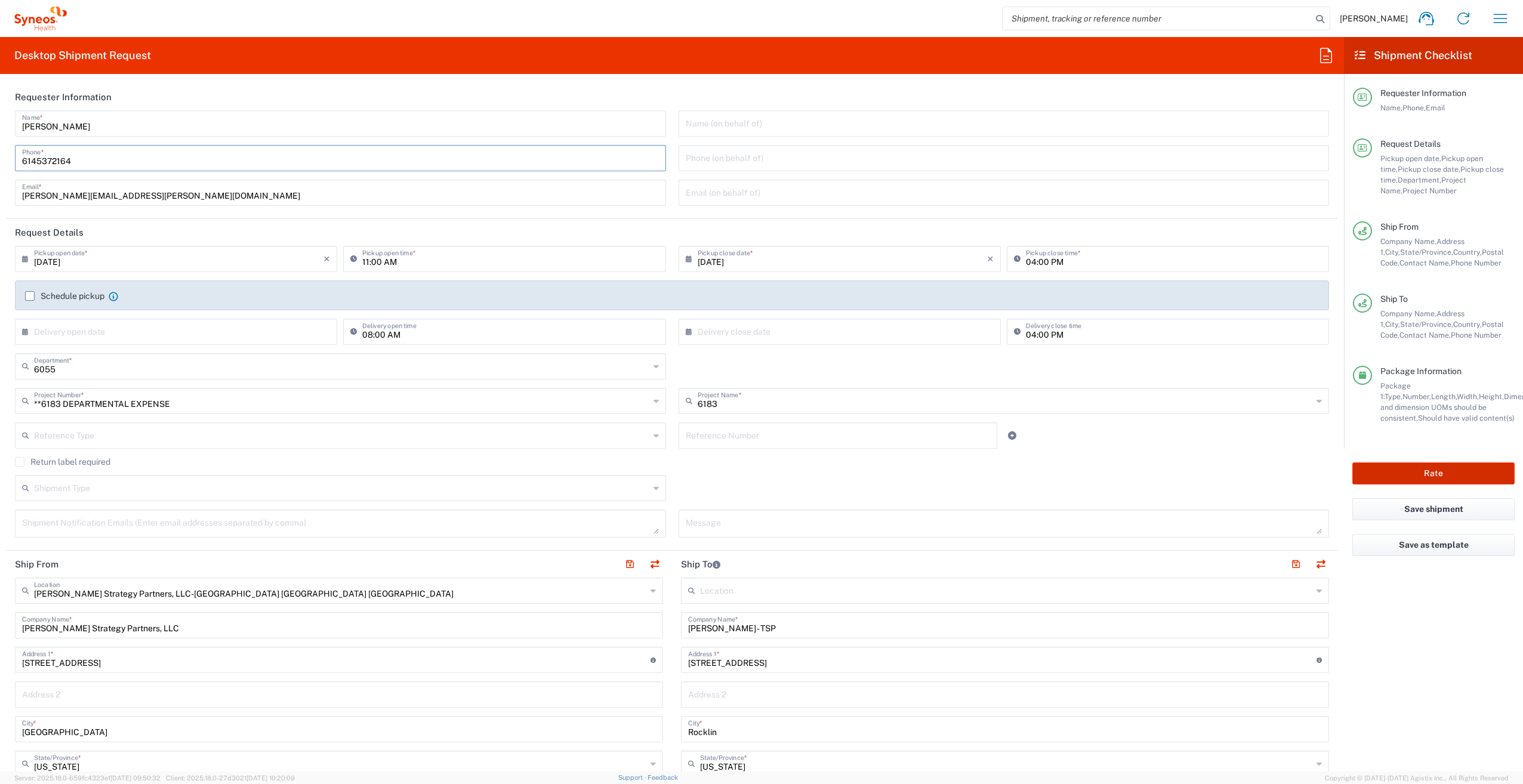
type input "6145372164"
drag, startPoint x: 1433, startPoint y: 474, endPoint x: 1368, endPoint y: 476, distance: 65.0
click at [1433, 474] on button "Rate" at bounding box center [1433, 474] width 162 height 22
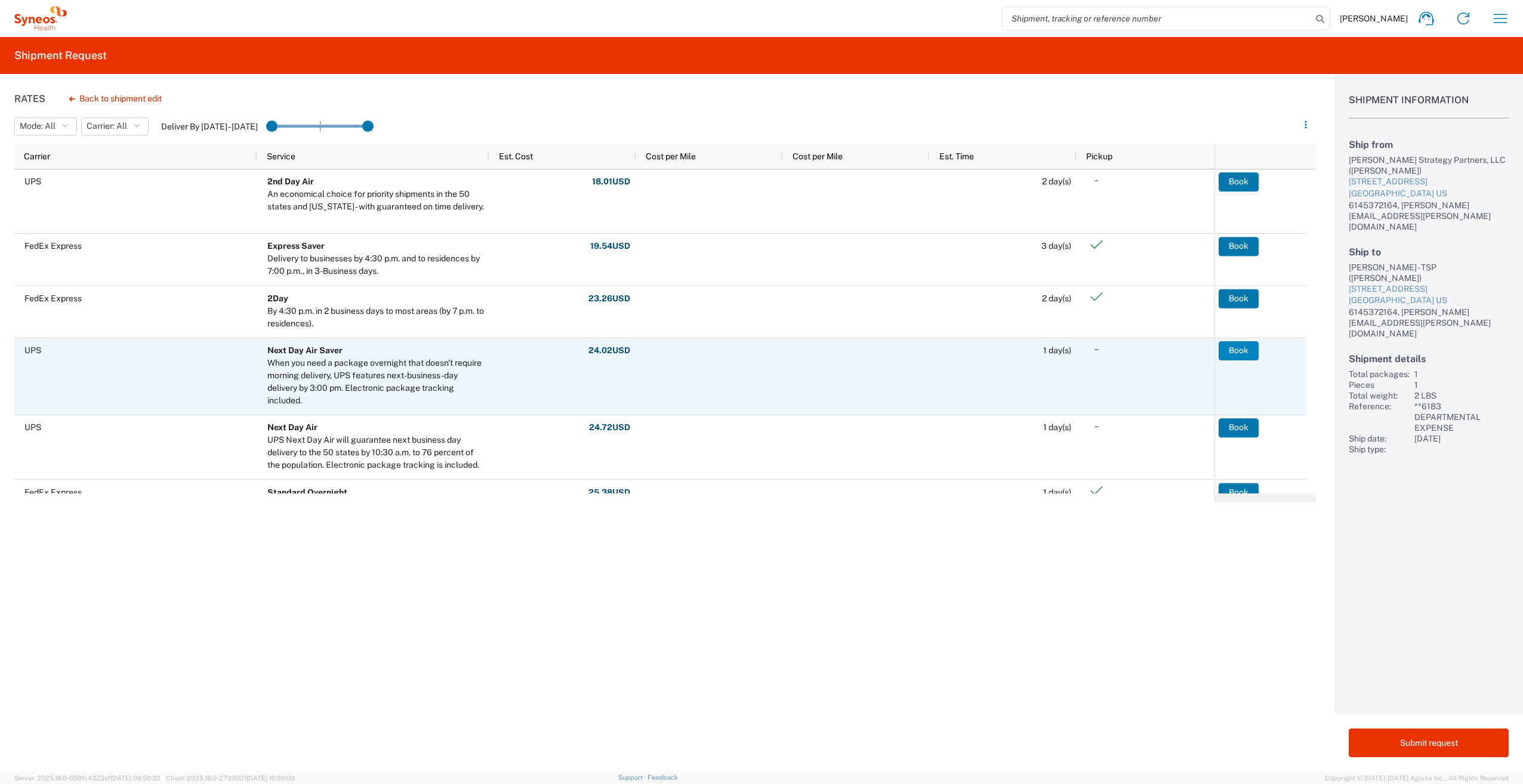
click at [1236, 350] on button "Book" at bounding box center [1238, 350] width 40 height 19
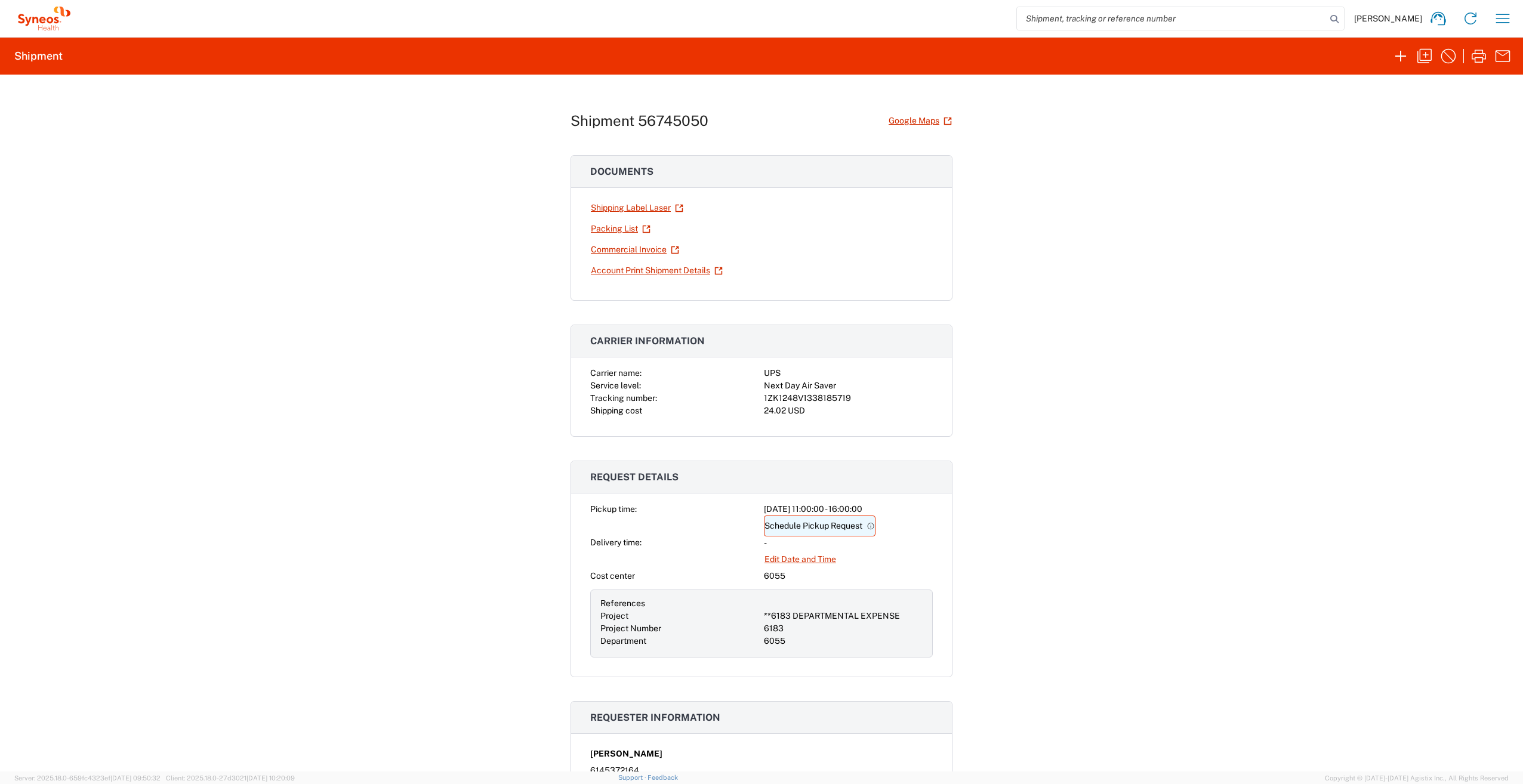
click at [781, 522] on link "Schedule Pickup Request" at bounding box center [820, 526] width 112 height 21
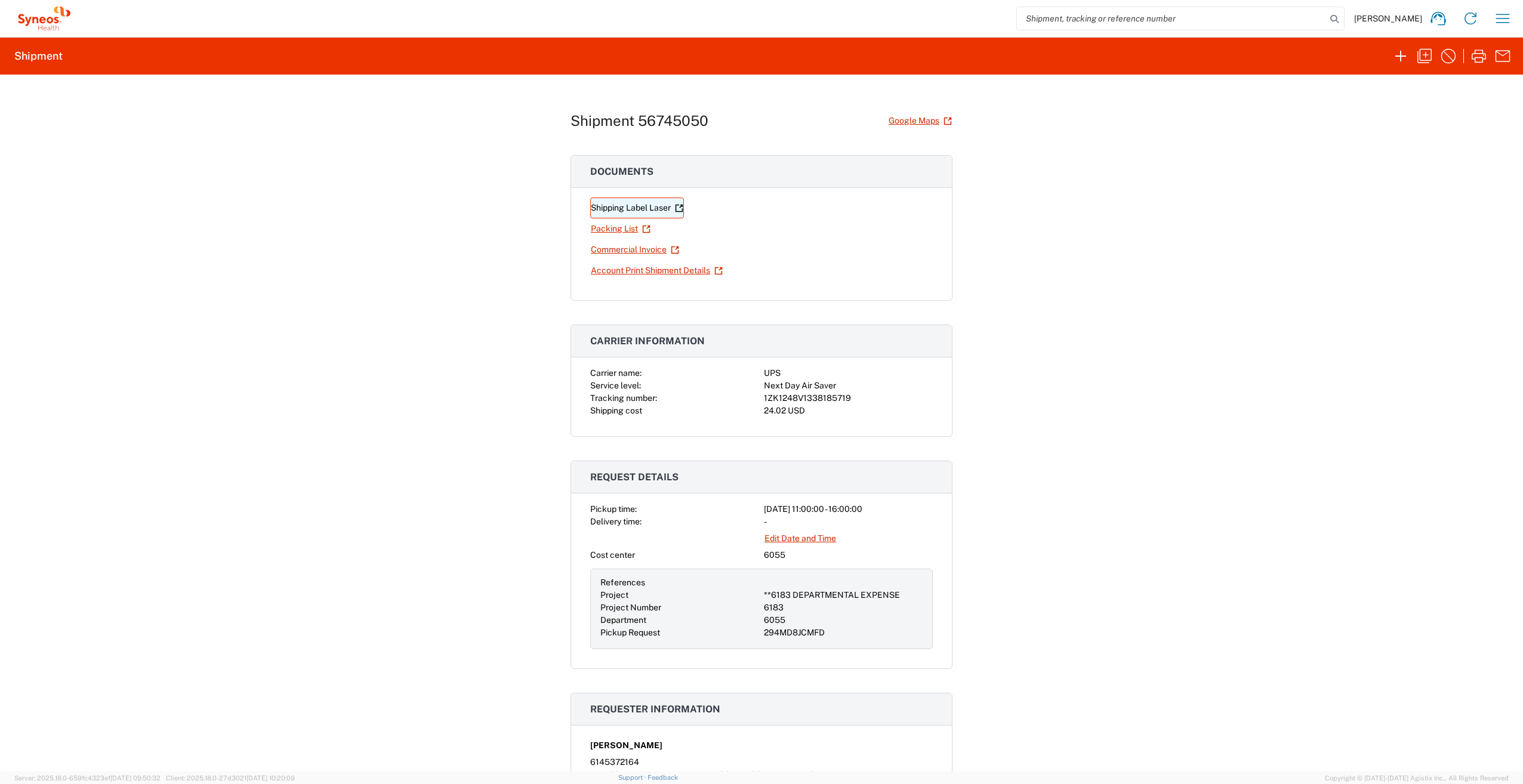
click at [605, 202] on link "Shipping Label Laser" at bounding box center [636, 208] width 94 height 21
